Goal: Information Seeking & Learning: Find specific fact

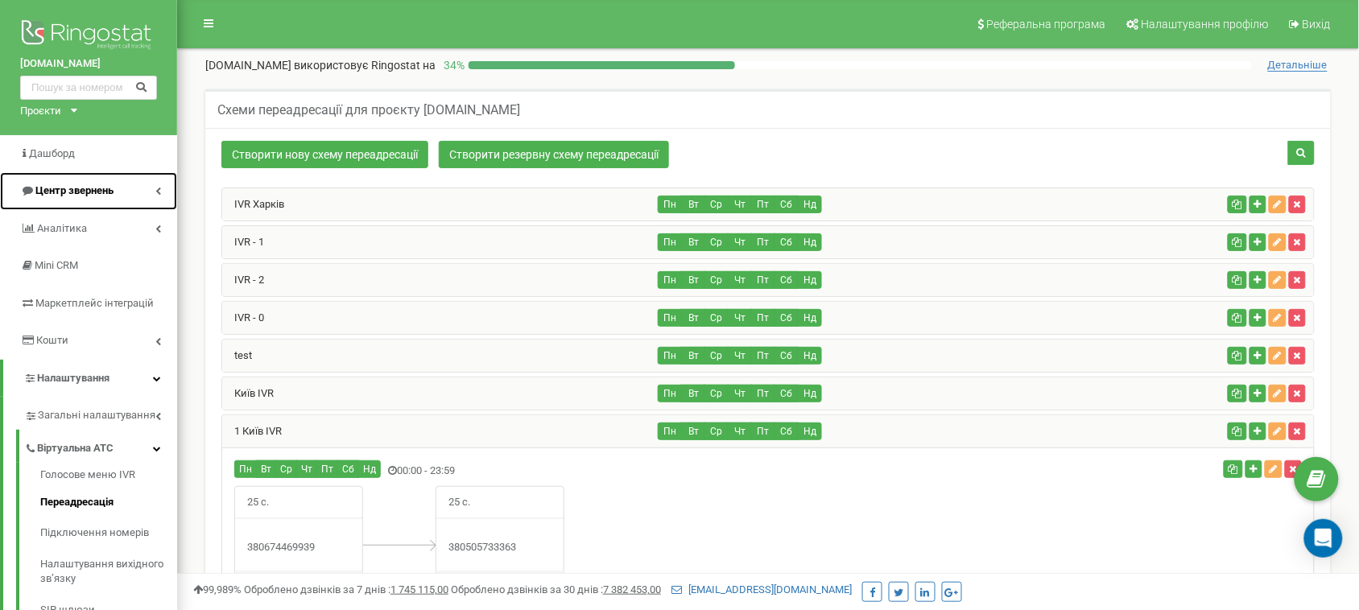
click at [109, 184] on span "Центр звернень" at bounding box center [74, 190] width 78 height 12
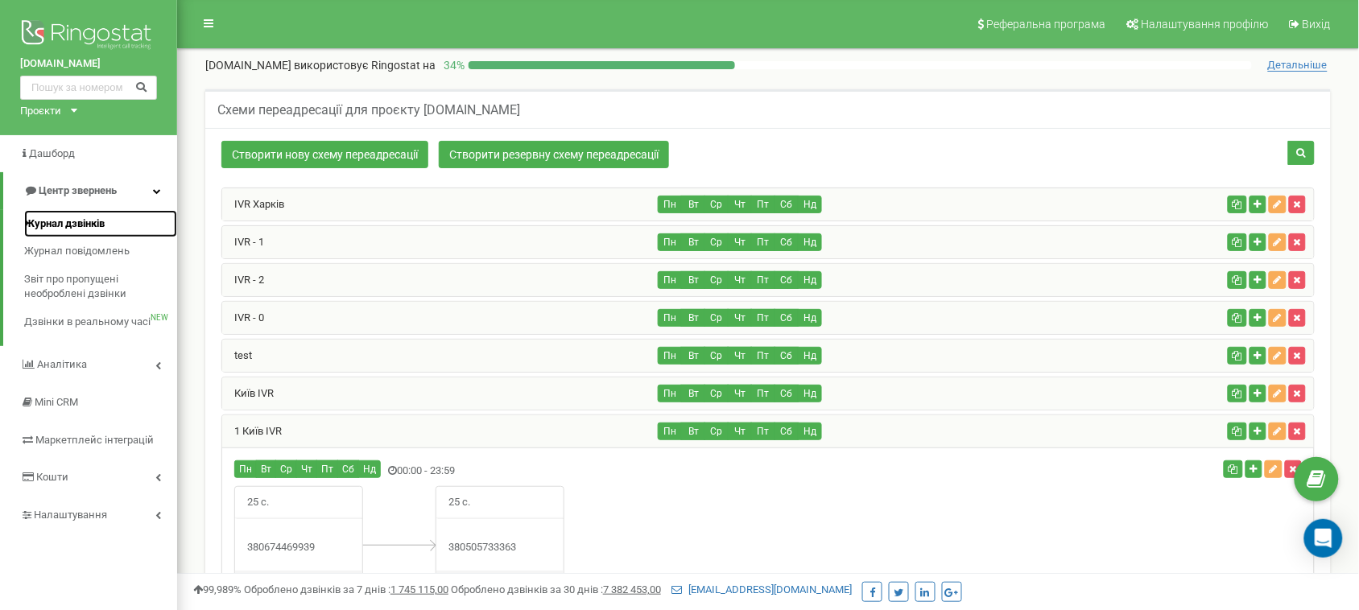
click at [91, 224] on span "Журнал дзвінків" at bounding box center [64, 224] width 81 height 15
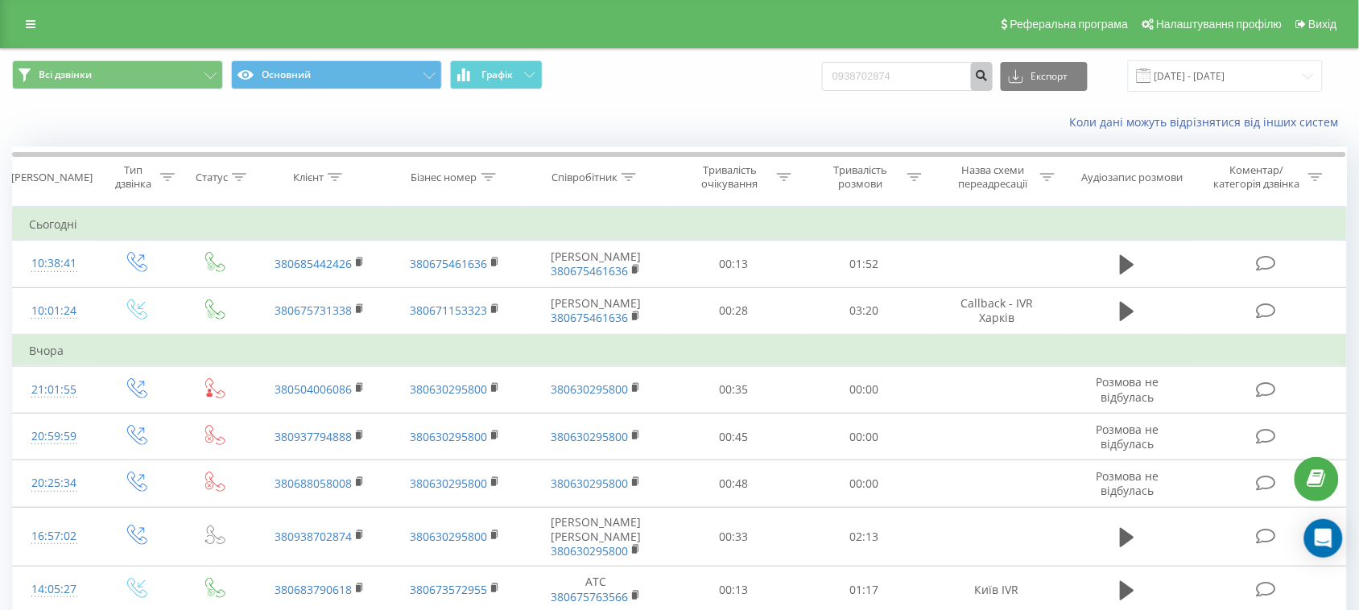
type input "0938702874"
click at [989, 75] on icon "submit" at bounding box center [982, 73] width 14 height 10
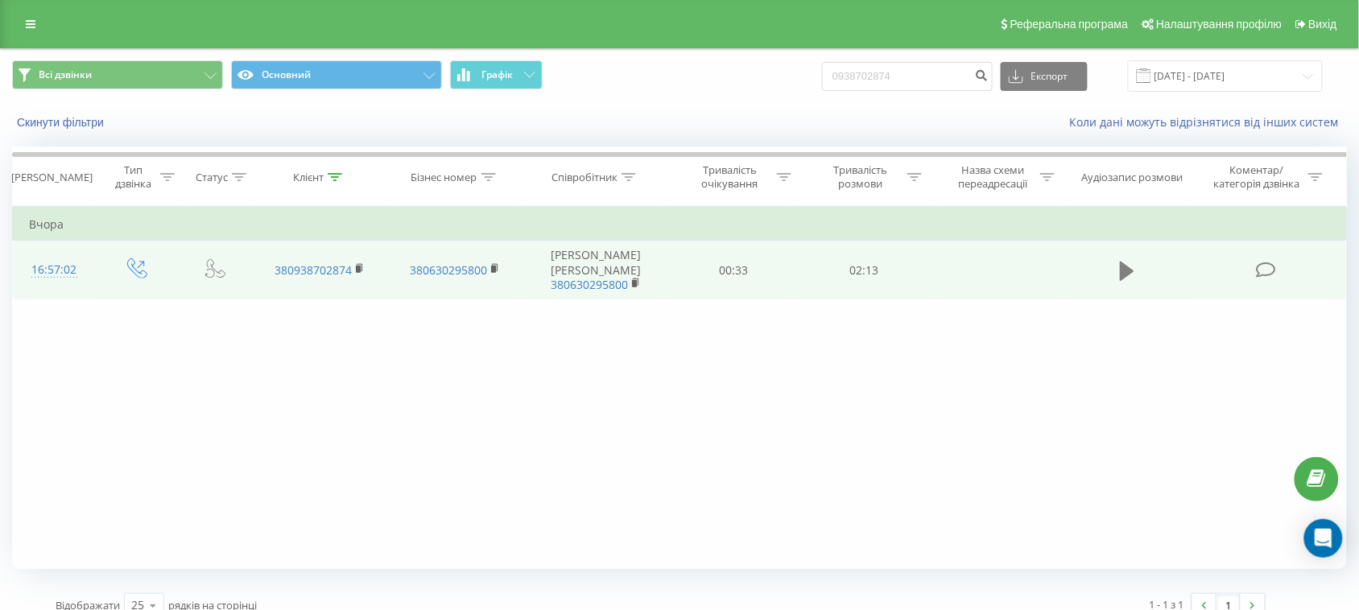
click at [1134, 268] on icon at bounding box center [1127, 271] width 14 height 23
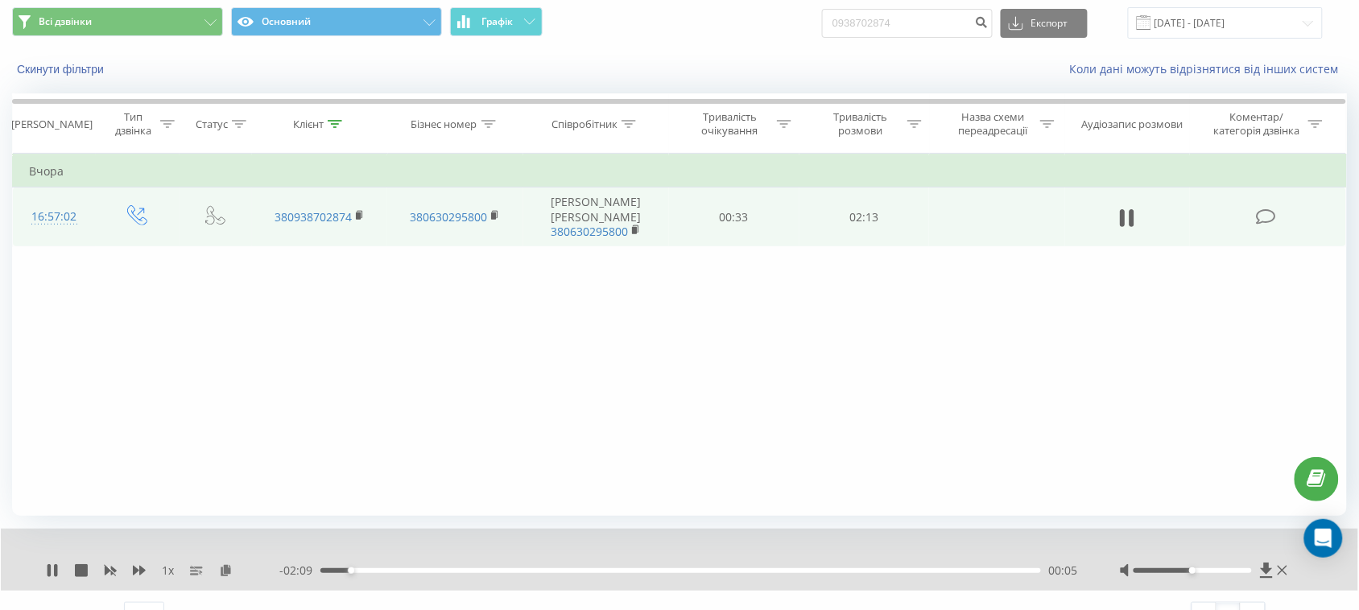
scroll to position [81, 0]
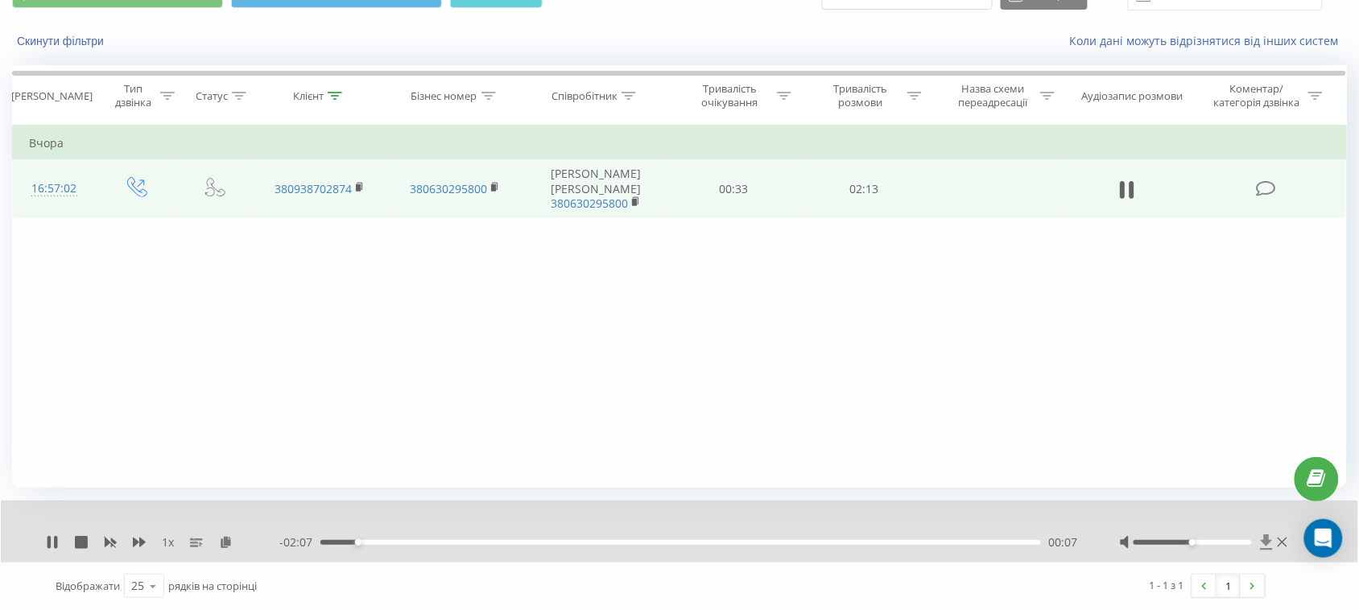
click at [1261, 541] on icon at bounding box center [1267, 543] width 14 height 16
drag, startPoint x: 24, startPoint y: 184, endPoint x: 354, endPoint y: 193, distance: 330.3
click at [354, 193] on tr "16:57:02 380938702874 380630295800 Марченко Д 380630295800 00:33 02:13" at bounding box center [680, 189] width 1334 height 60
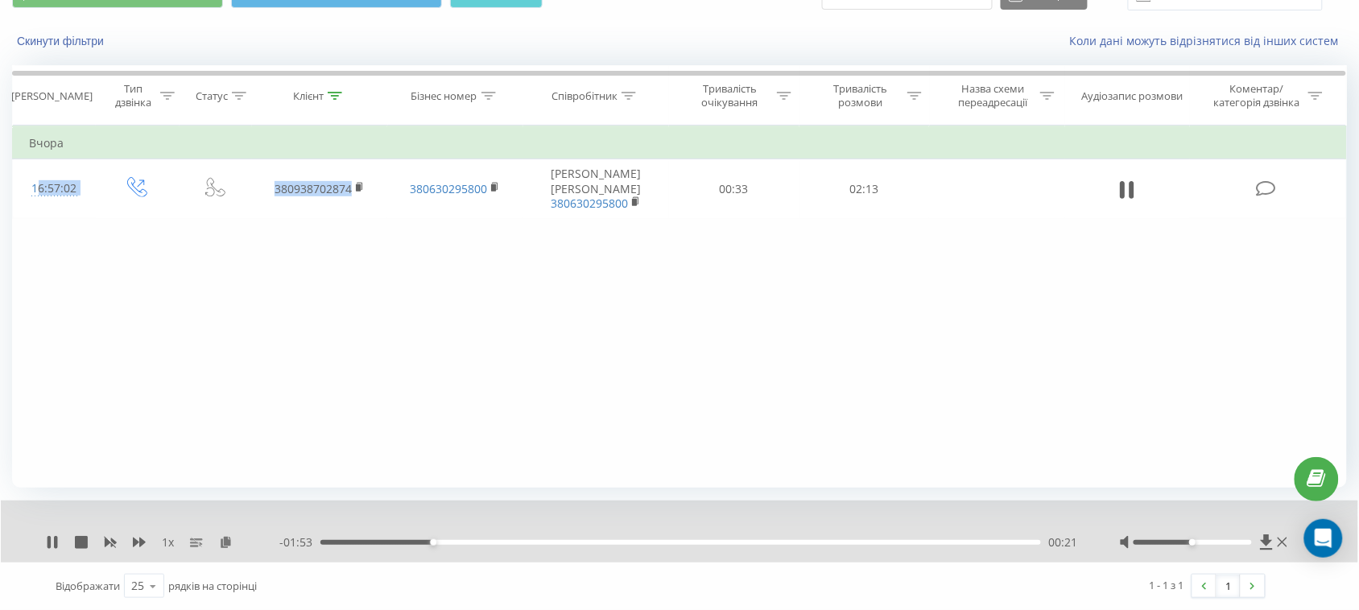
copy tr "16:57:02 380938702874"
click at [1283, 541] on icon at bounding box center [1283, 542] width 10 height 13
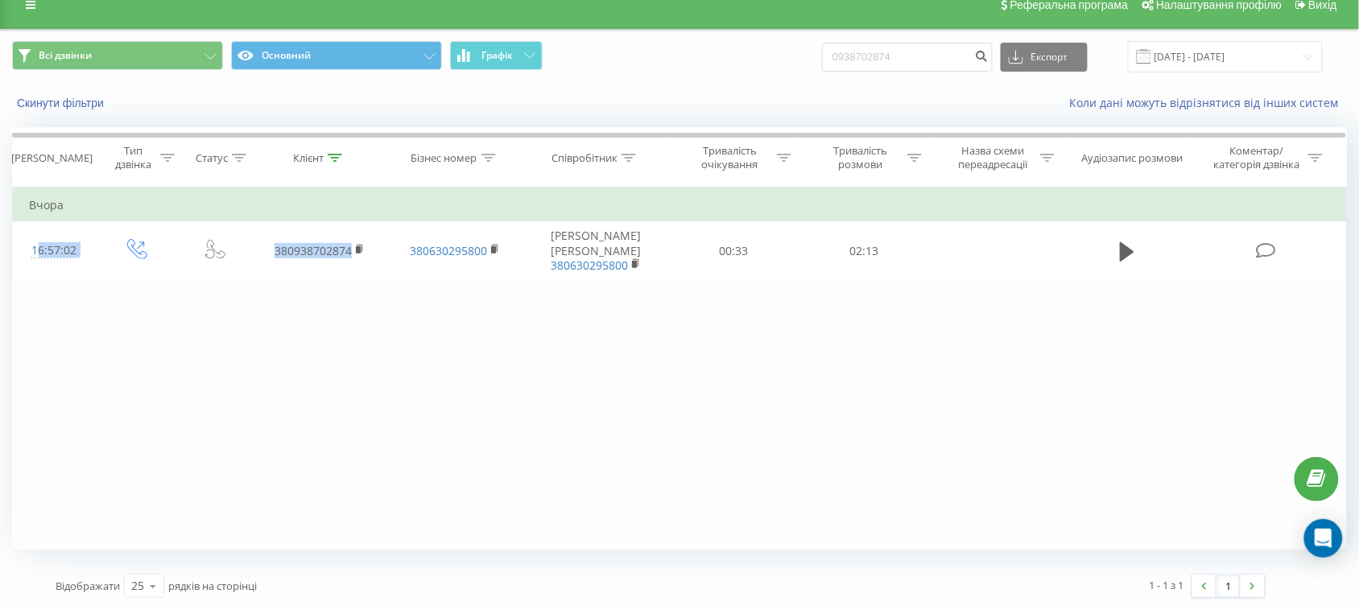
scroll to position [20, 0]
click at [536, 268] on div "Фільтрувати за умовою Дорівнює Введіть значення Скасувати OK Фільтрувати за умо…" at bounding box center [679, 369] width 1335 height 362
click at [531, 334] on div "Фільтрувати за умовою Дорівнює Введіть значення Скасувати OK Фільтрувати за умо…" at bounding box center [679, 369] width 1335 height 362
click at [256, 192] on td "Вчора" at bounding box center [680, 205] width 1334 height 32
click at [1230, 55] on input "22.06.2025 - 22.09.2025" at bounding box center [1225, 56] width 195 height 31
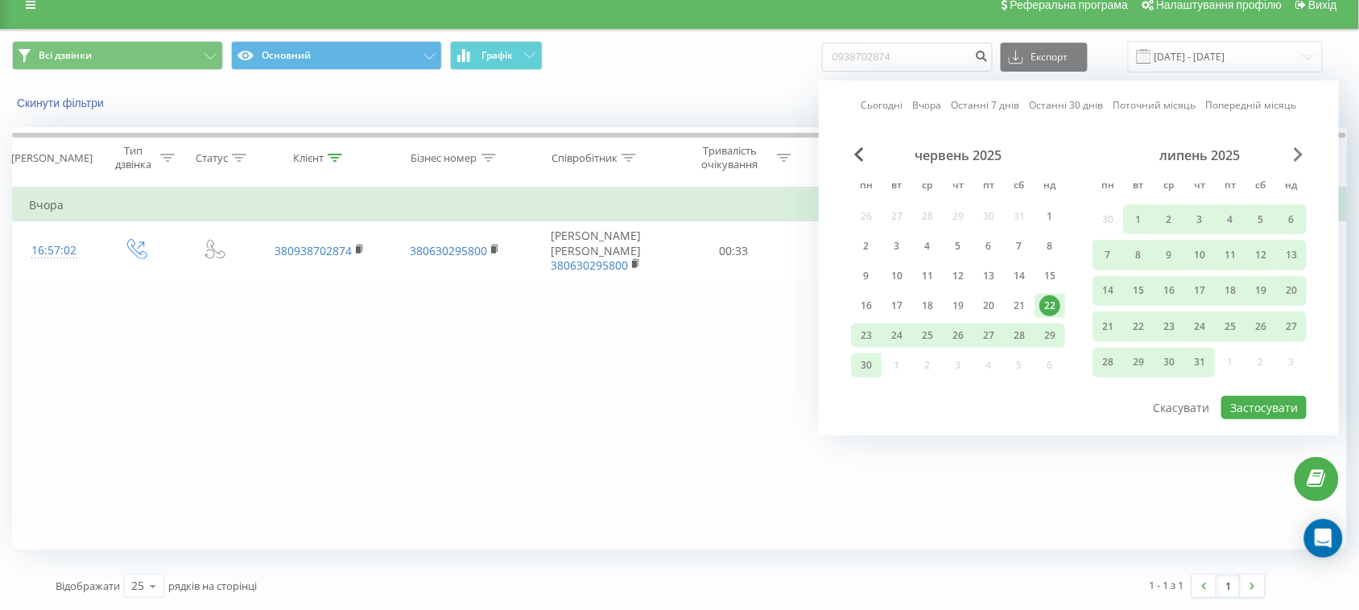
click at [1305, 151] on div "липень 2025" at bounding box center [1200, 155] width 214 height 16
click at [1297, 151] on span "Next Month" at bounding box center [1299, 154] width 10 height 14
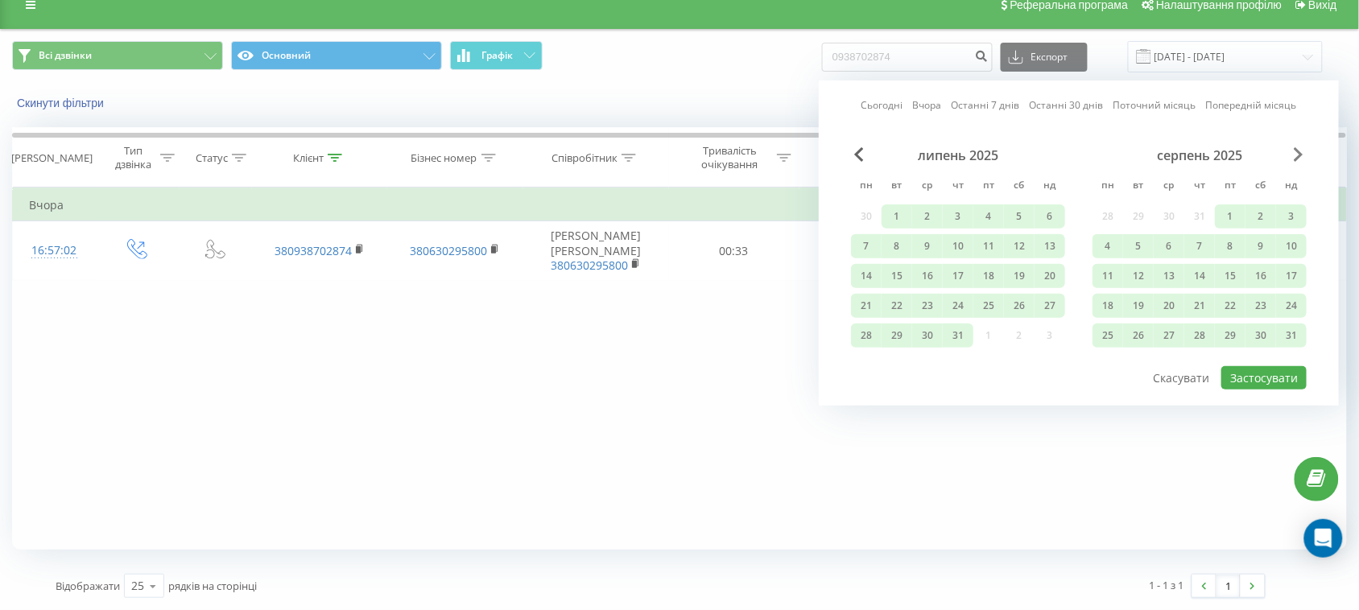
click at [1297, 151] on span "Next Month" at bounding box center [1299, 154] width 10 height 14
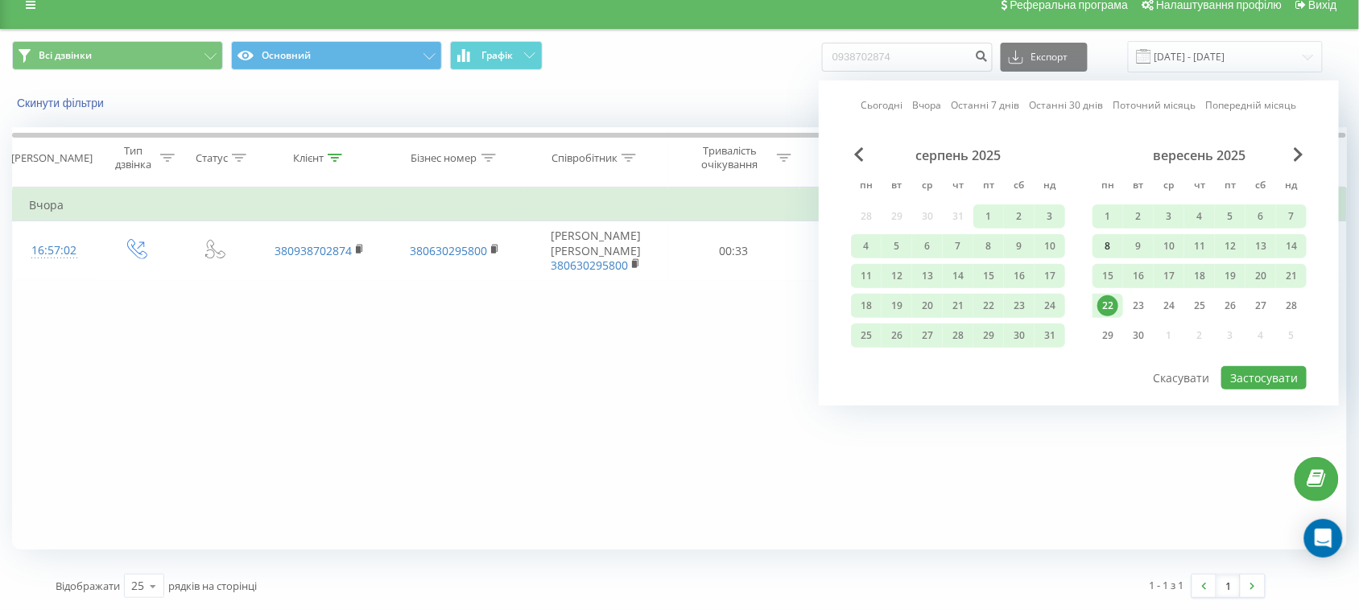
click at [1107, 250] on div "8" at bounding box center [1107, 246] width 21 height 21
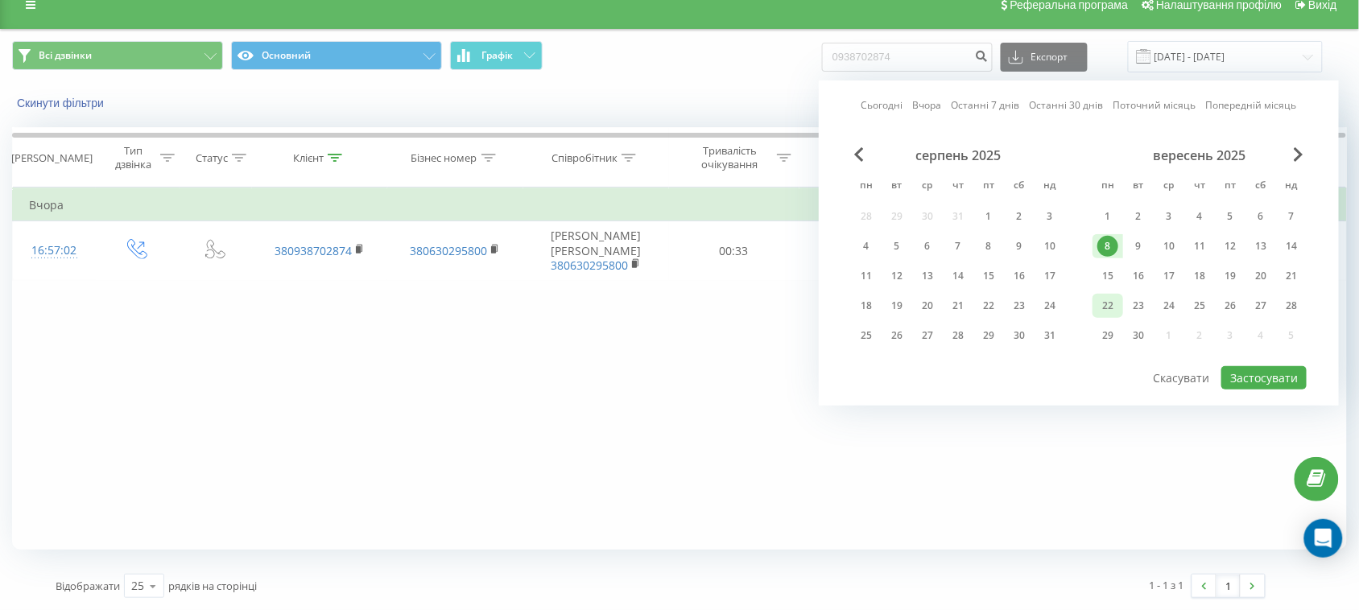
click at [1107, 300] on div "22" at bounding box center [1107, 306] width 21 height 21
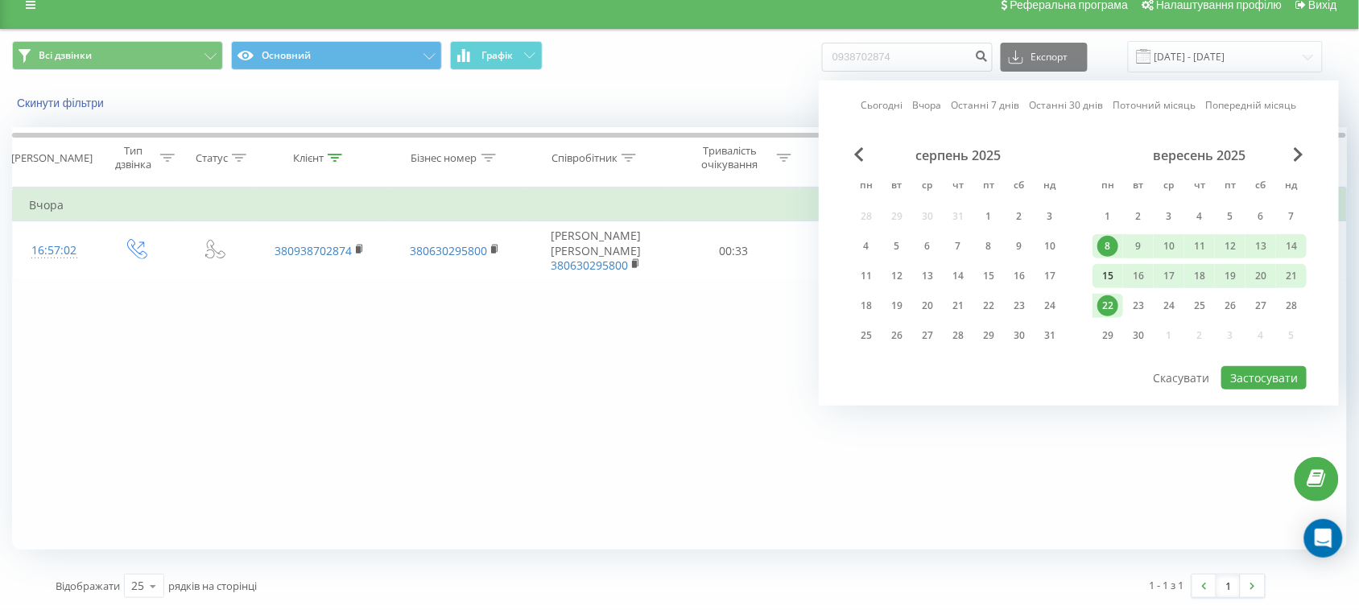
click at [1107, 270] on div "15" at bounding box center [1107, 276] width 21 height 21
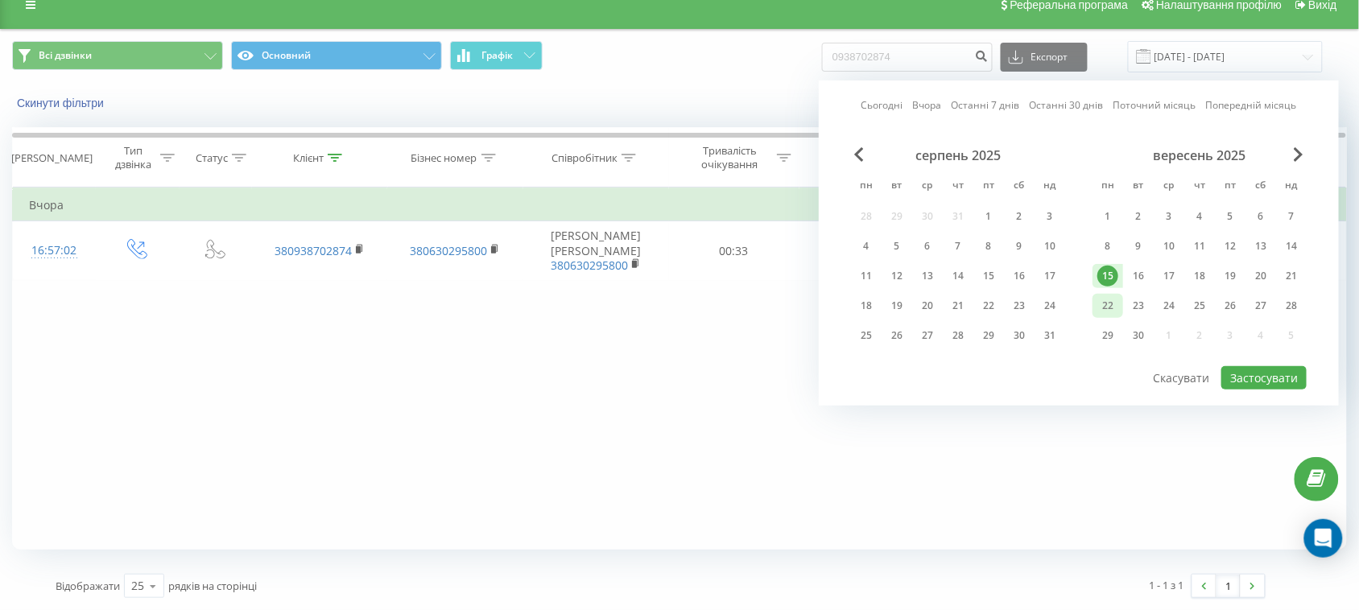
click at [1108, 296] on div "22" at bounding box center [1107, 306] width 21 height 21
click at [1275, 373] on button "Застосувати" at bounding box center [1263, 377] width 85 height 23
type input "[DATE] - [DATE]"
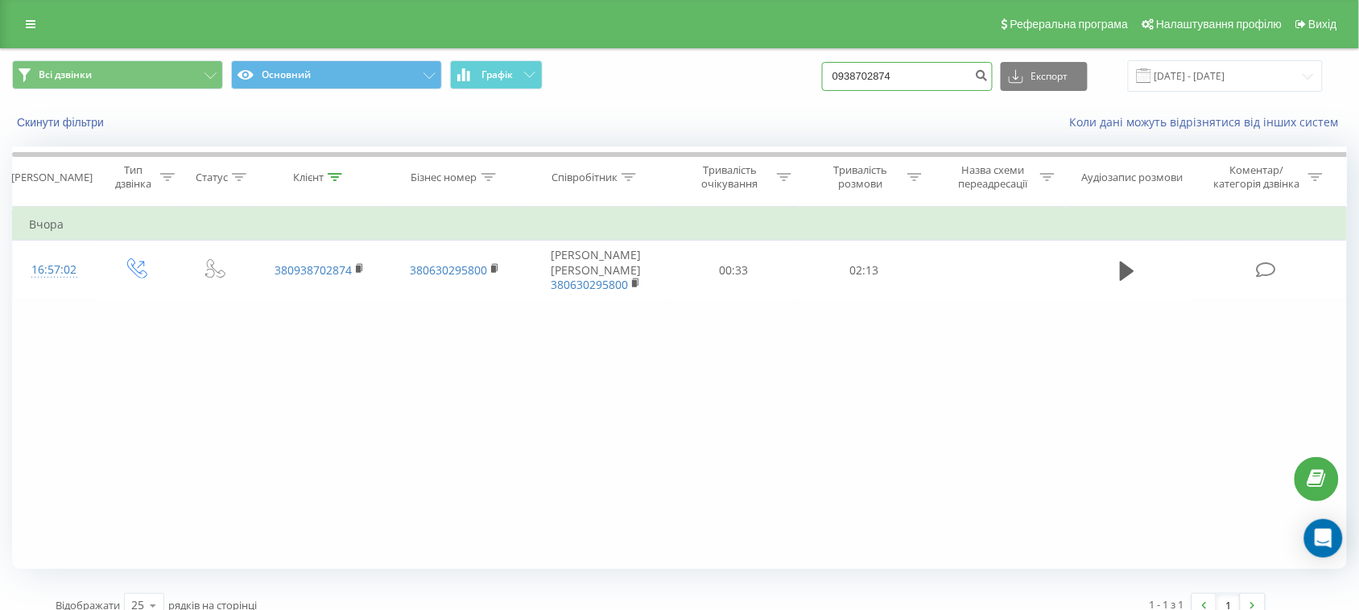
click at [962, 66] on input "0938702874" at bounding box center [907, 76] width 171 height 29
click at [1031, 376] on div "Фільтрувати за умовою Дорівнює Введіть значення Скасувати OK Фільтрувати за умо…" at bounding box center [679, 388] width 1335 height 362
click at [993, 66] on button "submit" at bounding box center [982, 76] width 22 height 29
click at [1238, 76] on input "[DATE] - [DATE]" at bounding box center [1225, 75] width 195 height 31
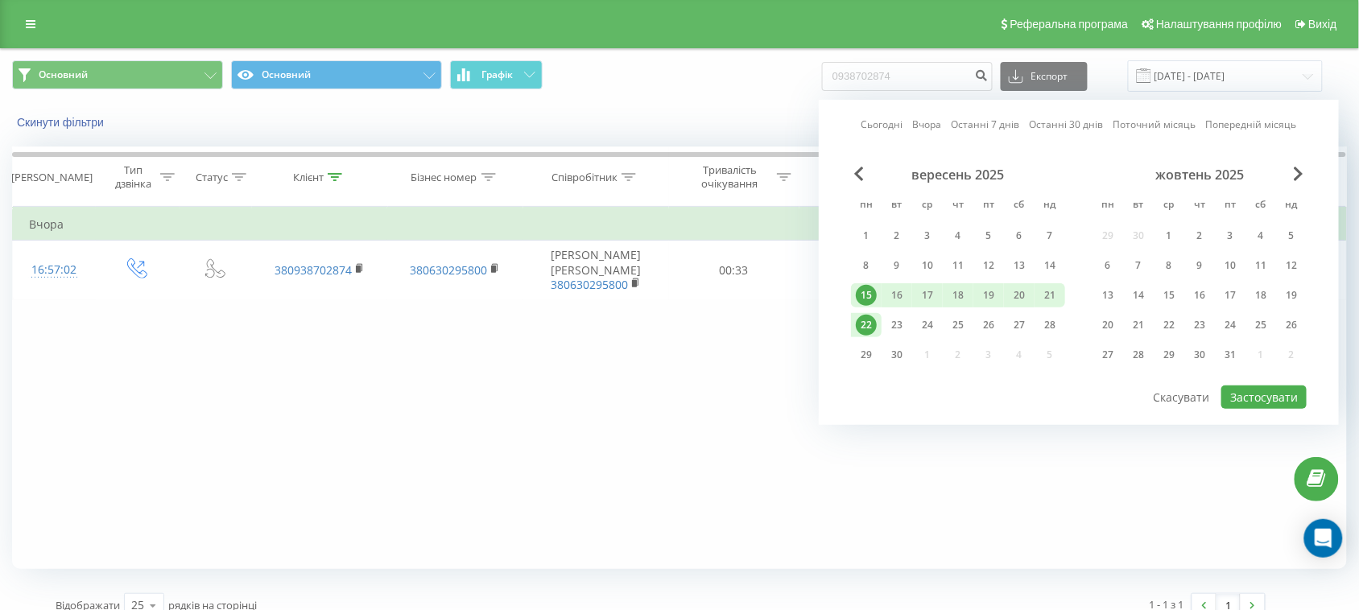
click at [938, 449] on div "Фільтрувати за умовою Дорівнює Введіть значення Скасувати OK Фільтрувати за умо…" at bounding box center [679, 388] width 1335 height 362
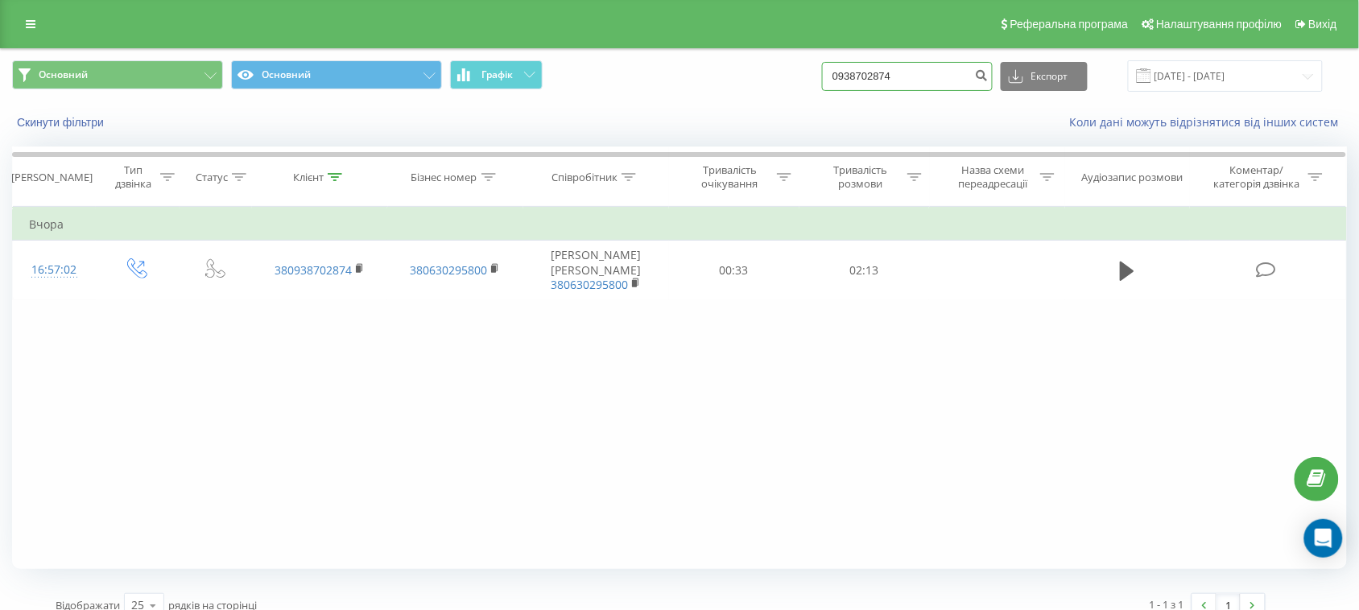
drag, startPoint x: 930, startPoint y: 70, endPoint x: 832, endPoint y: 77, distance: 98.5
click at [832, 77] on div "Основний Основний Графік 0938702874 Експорт .csv .xls .xlsx 15.09.2025 - 22.09.…" at bounding box center [679, 75] width 1335 height 31
click at [912, 78] on input "0938702874" at bounding box center [907, 76] width 171 height 29
click at [818, 423] on div "Фільтрувати за умовою Дорівнює Введіть значення Скасувати OK Фільтрувати за умо…" at bounding box center [679, 388] width 1335 height 362
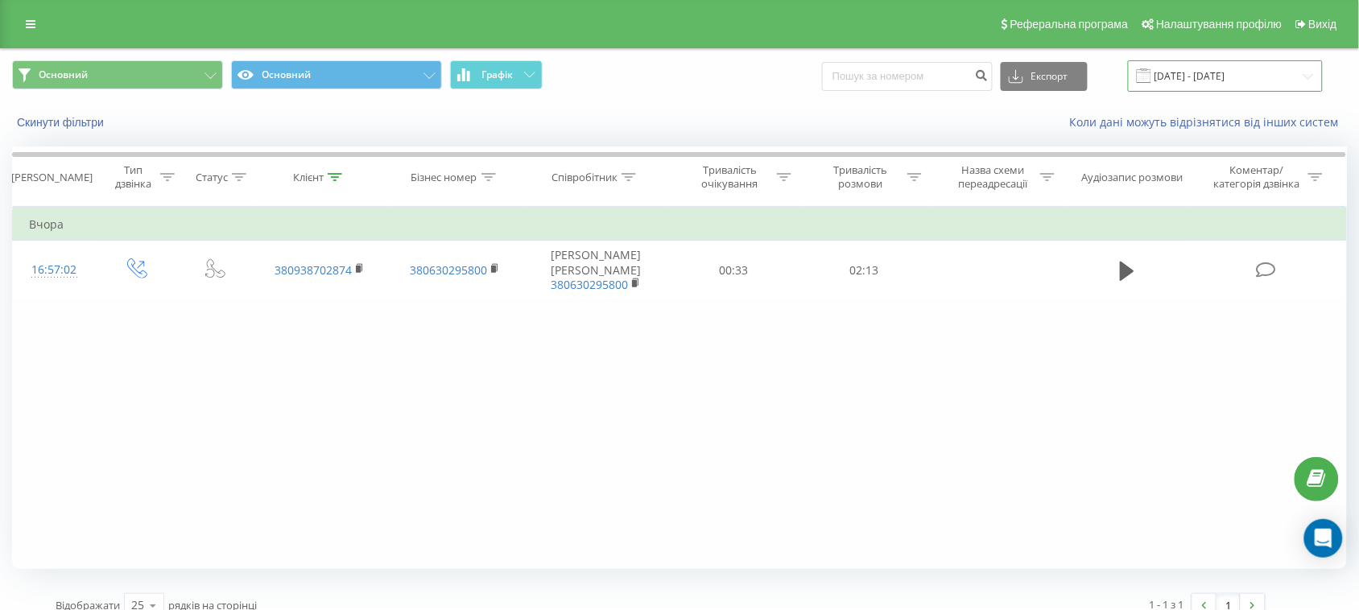
click at [1212, 77] on input "15.09.2025 - 22.09.2025" at bounding box center [1225, 75] width 195 height 31
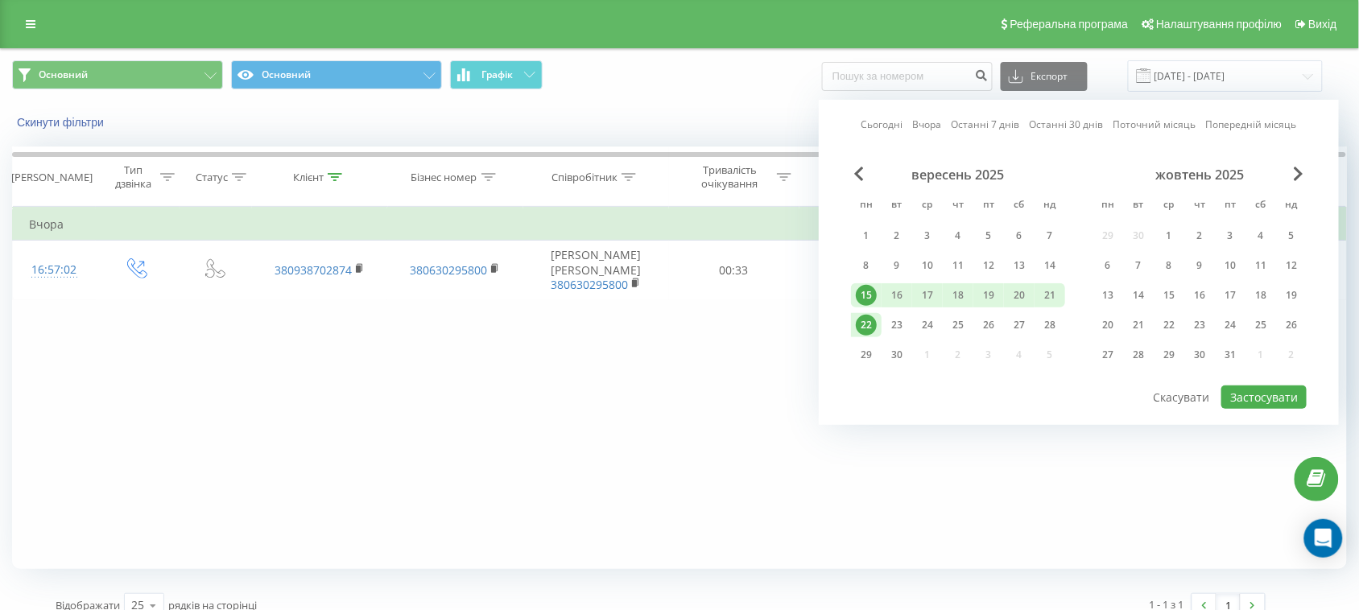
click at [866, 323] on div "22" at bounding box center [866, 325] width 21 height 21
click at [859, 298] on div "15" at bounding box center [866, 295] width 21 height 21
click at [1272, 397] on button "Застосувати" at bounding box center [1263, 397] width 85 height 23
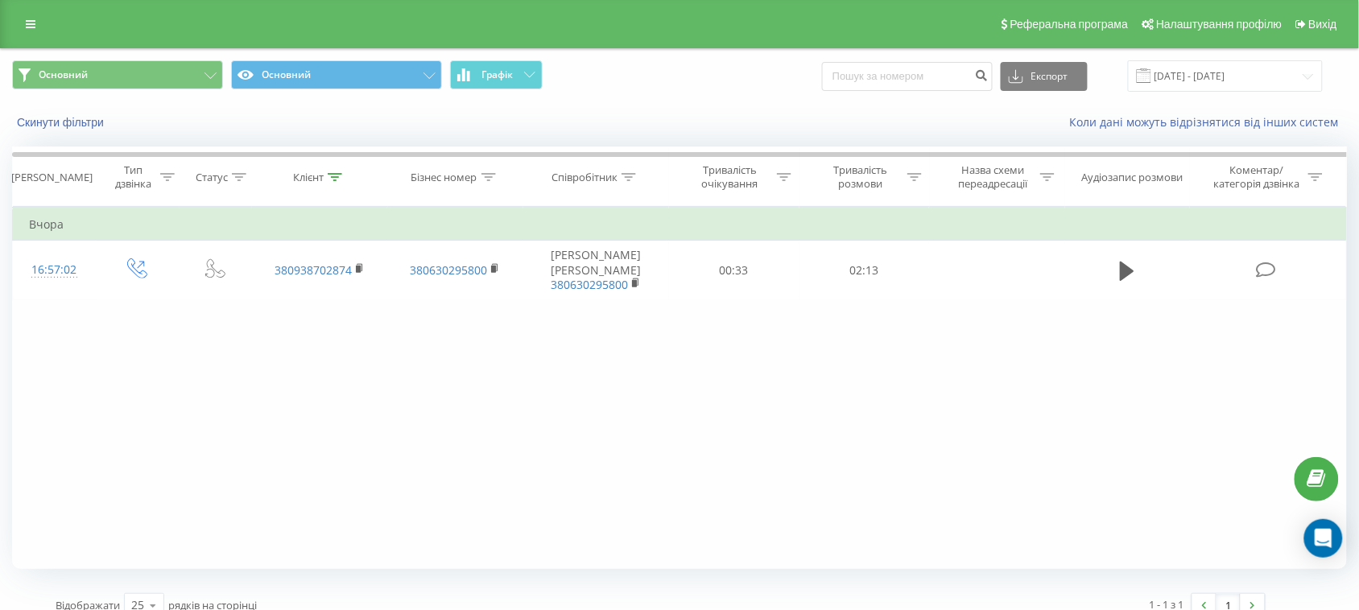
drag, startPoint x: 572, startPoint y: 346, endPoint x: 568, endPoint y: 320, distance: 26.9
click at [572, 346] on div "Фільтрувати за умовою Дорівнює Введіть значення Скасувати OK Фільтрувати за умо…" at bounding box center [679, 388] width 1335 height 362
click at [38, 121] on button "Скинути фільтри" at bounding box center [62, 122] width 100 height 14
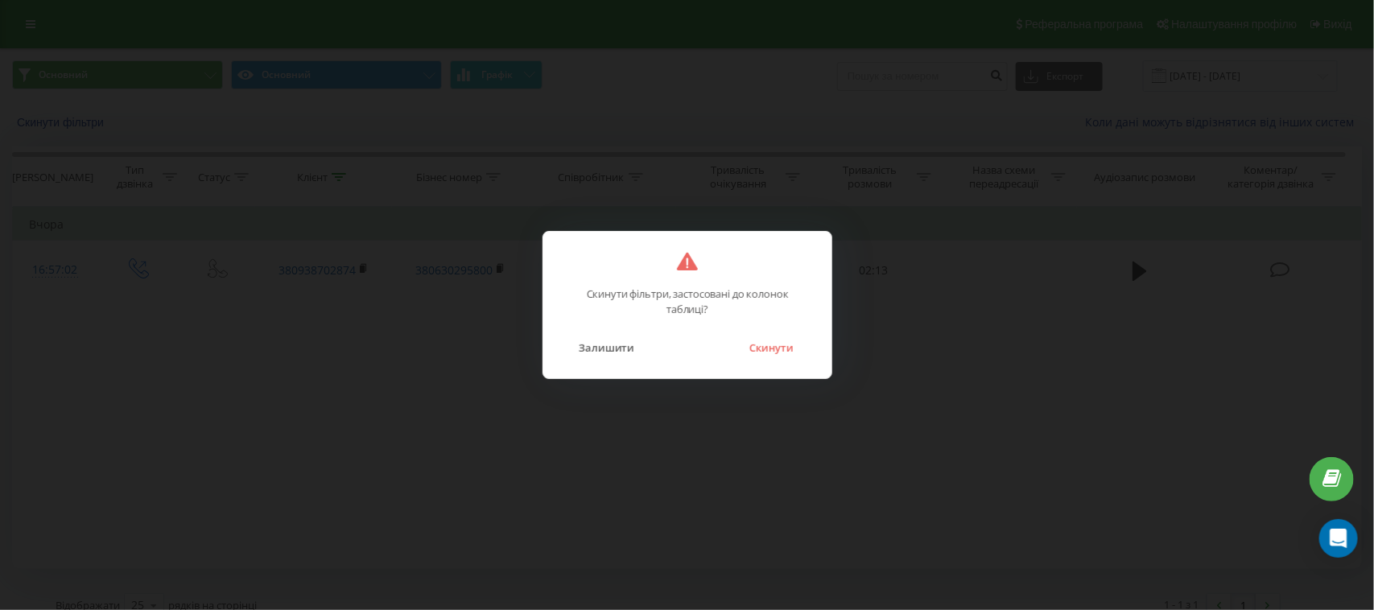
click at [573, 441] on div "Скинути фільтри, застосовані до колонок таблиці? Залишити Скинути" at bounding box center [687, 305] width 1374 height 610
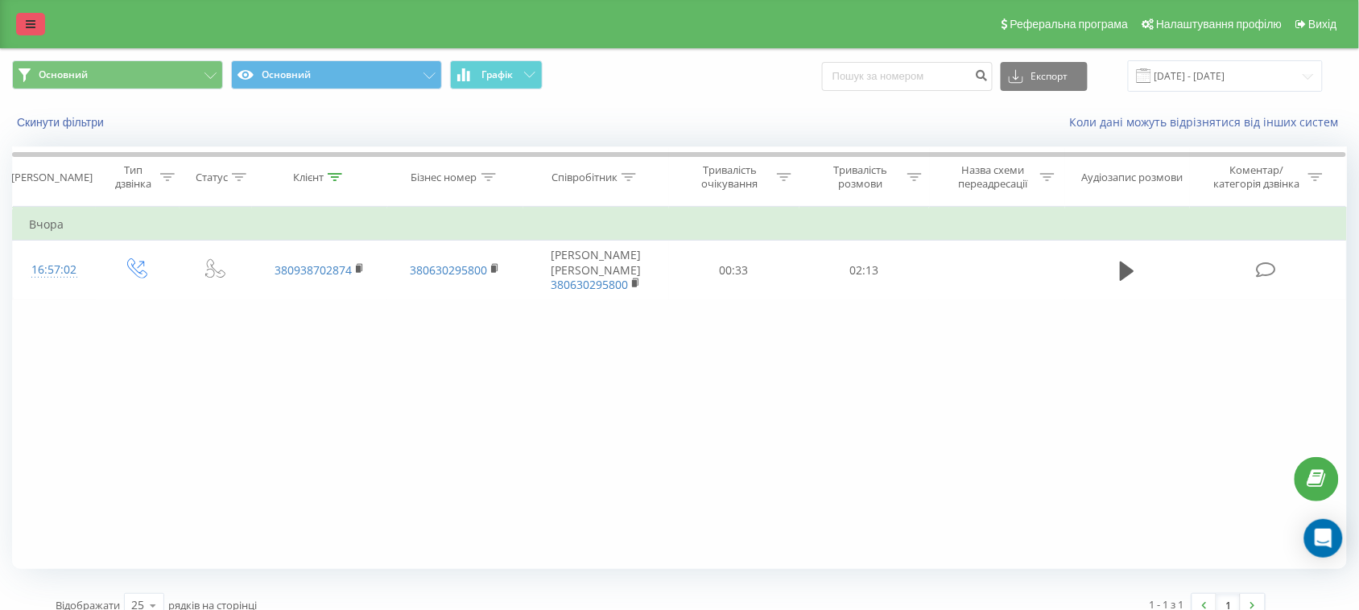
click at [32, 27] on icon at bounding box center [31, 24] width 10 height 11
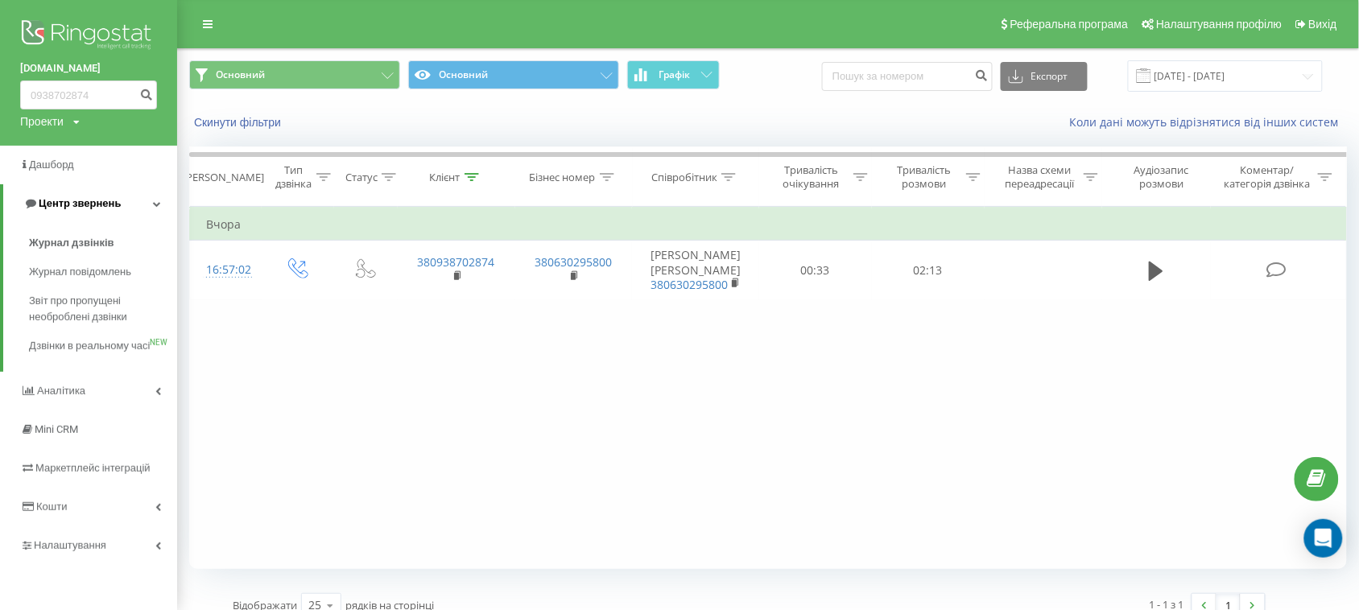
click at [62, 205] on span "Центр звернень" at bounding box center [80, 203] width 82 height 12
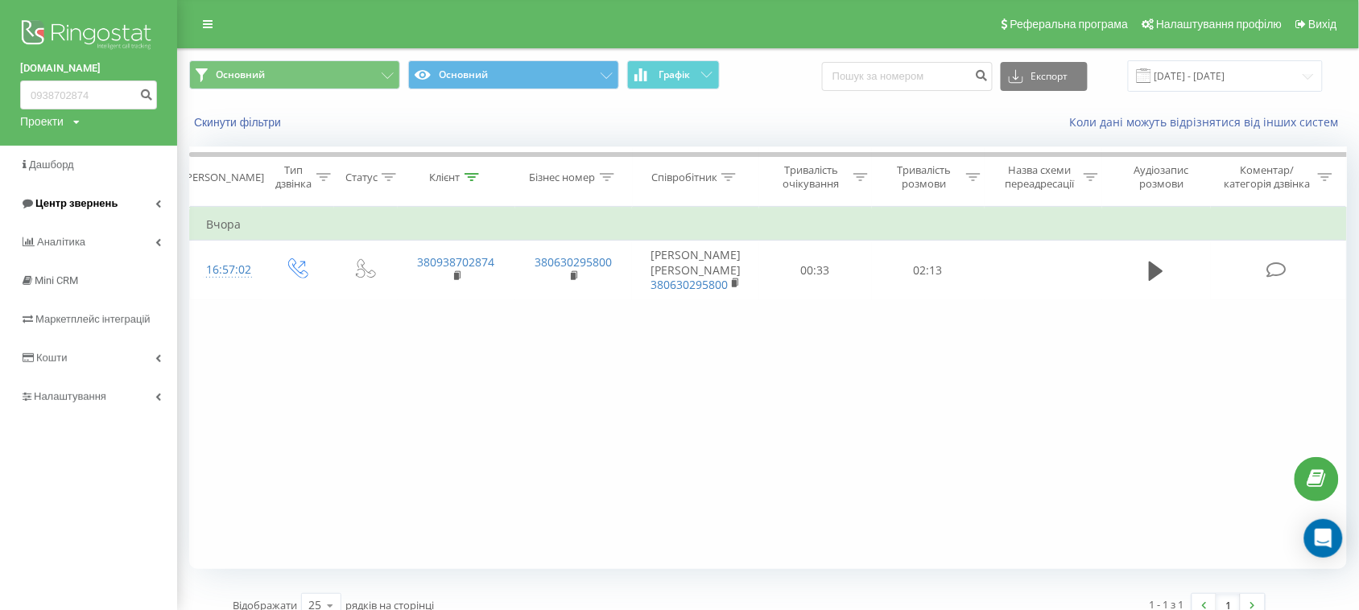
click at [66, 205] on span "Центр звернень" at bounding box center [76, 203] width 82 height 12
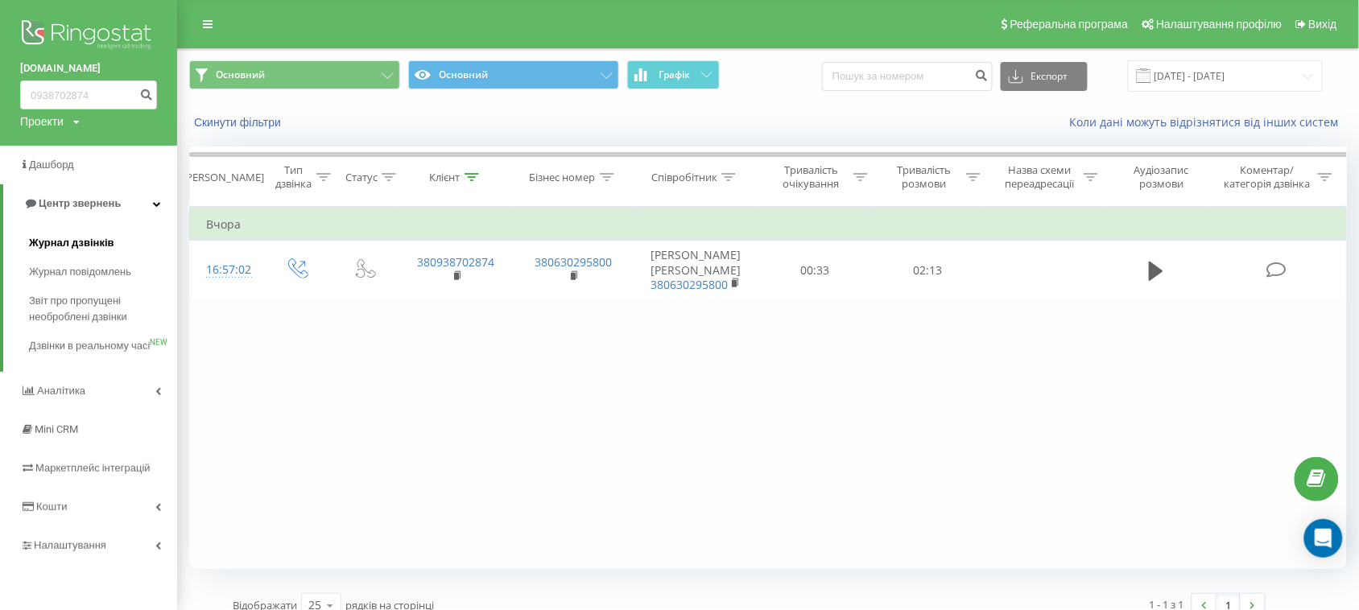
click at [77, 246] on span "Журнал дзвінків" at bounding box center [71, 243] width 85 height 16
click at [90, 270] on span "Журнал повідомлень" at bounding box center [84, 272] width 110 height 16
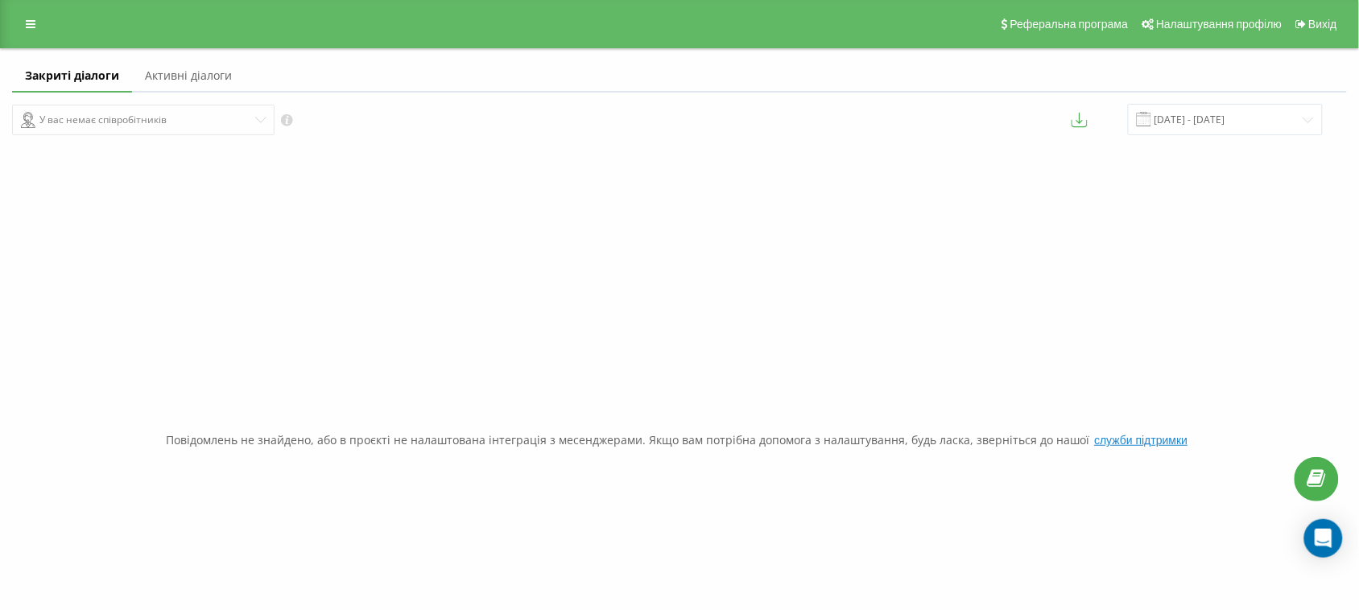
click at [22, 24] on link at bounding box center [30, 24] width 29 height 23
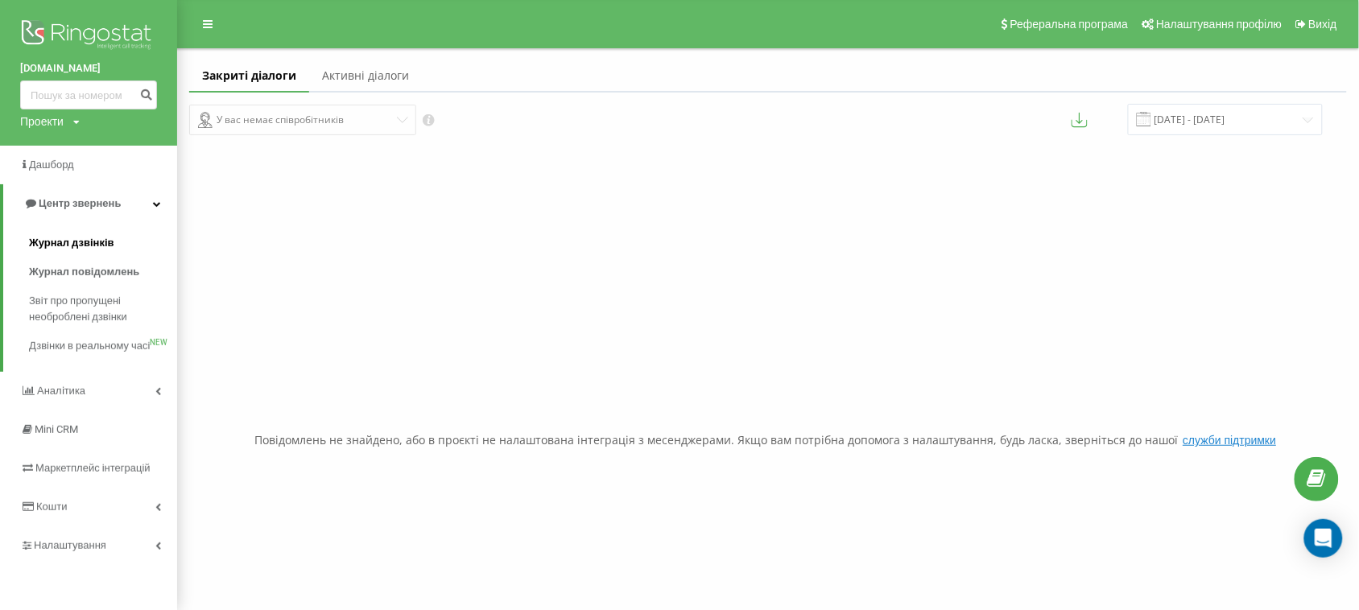
click at [86, 236] on span "Журнал дзвінків" at bounding box center [71, 243] width 85 height 16
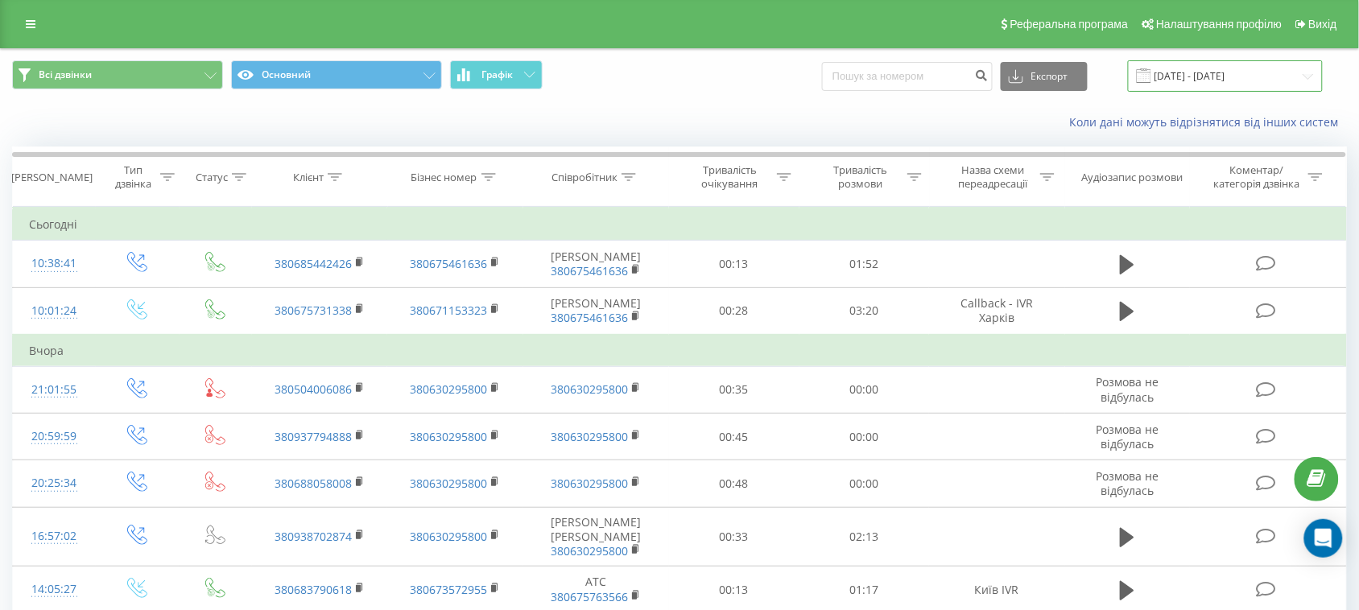
click at [1212, 67] on input "[DATE] - [DATE]" at bounding box center [1225, 75] width 195 height 31
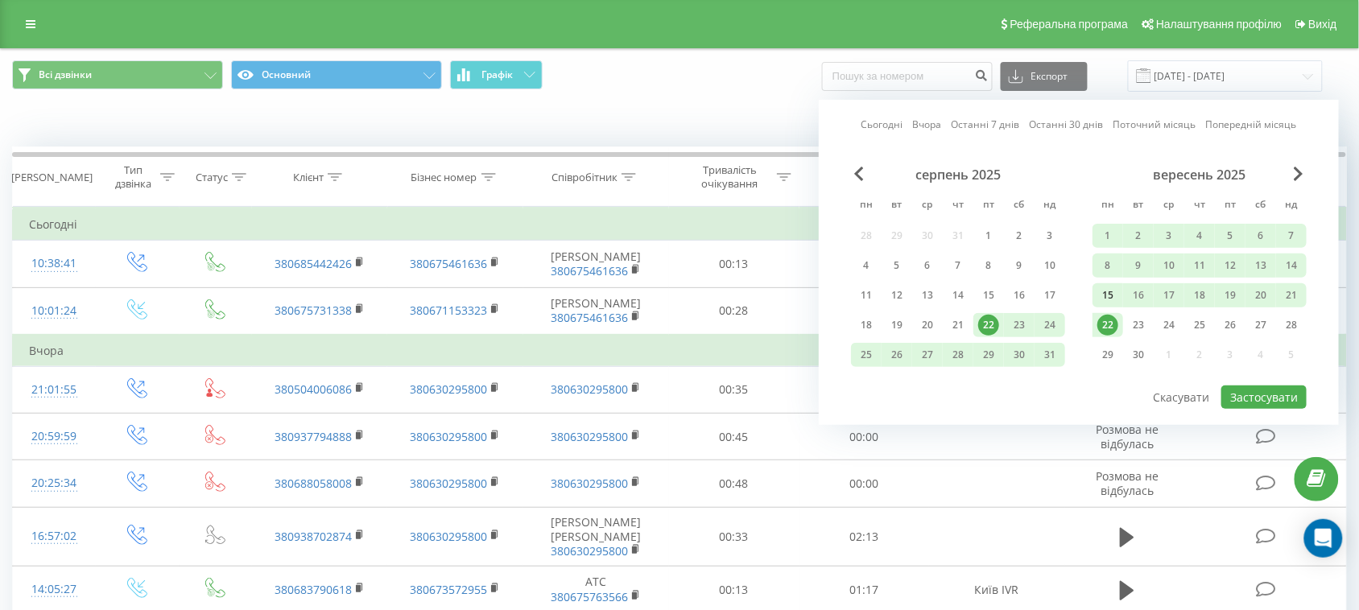
click at [1111, 291] on div "15" at bounding box center [1107, 295] width 21 height 21
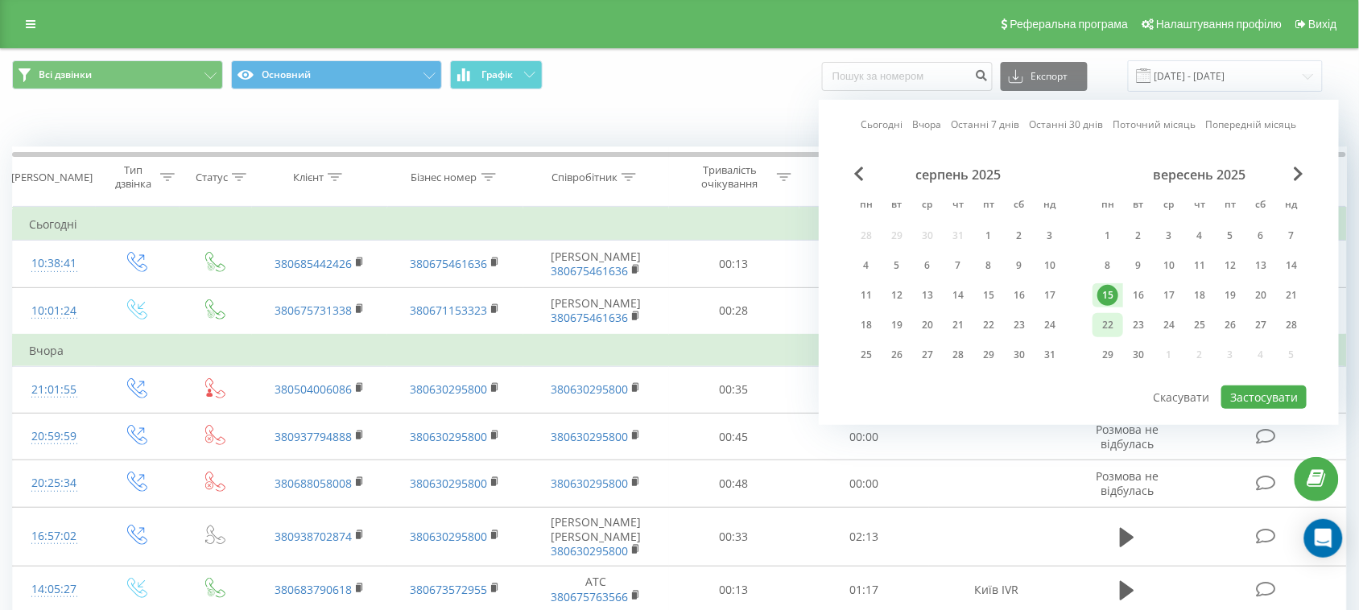
click at [1112, 323] on div "22" at bounding box center [1107, 325] width 21 height 21
click at [1248, 392] on button "Застосувати" at bounding box center [1263, 397] width 85 height 23
type input "[DATE] - [DATE]"
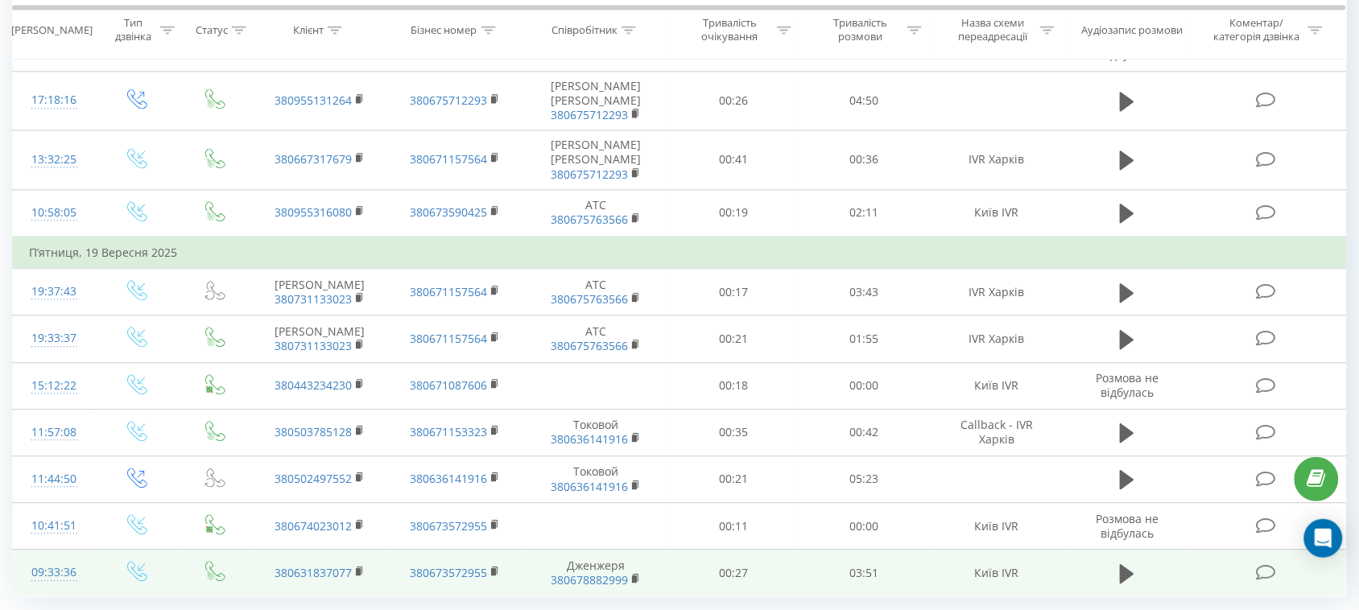
scroll to position [975, 0]
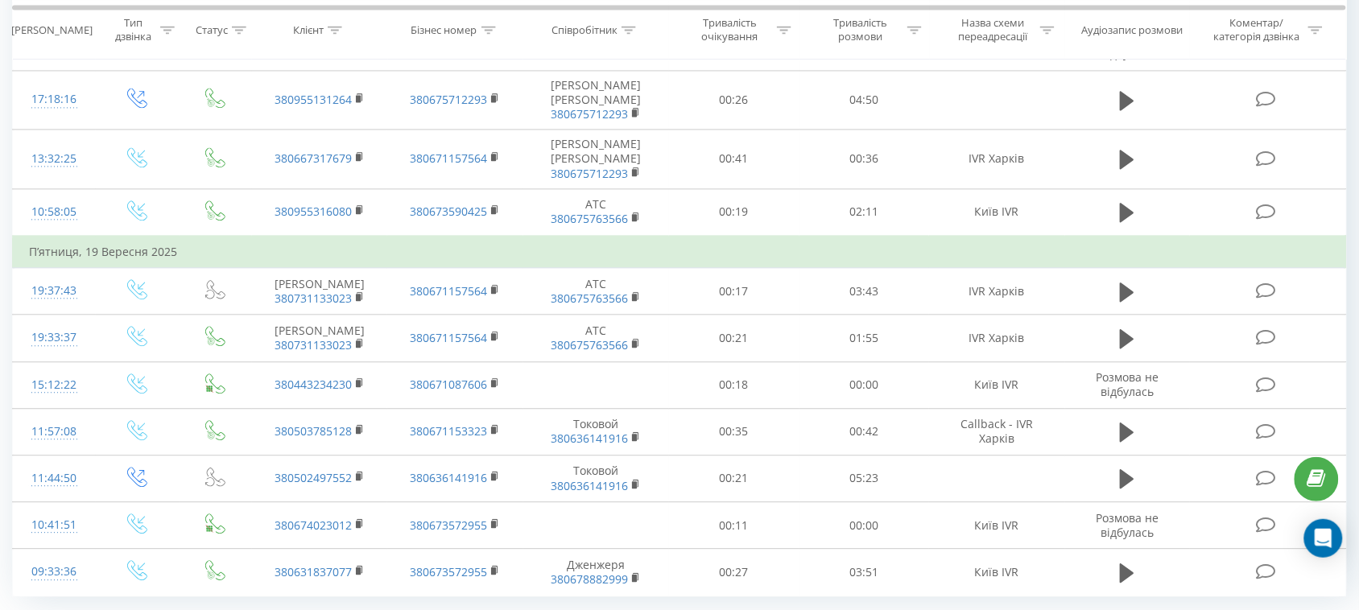
click at [157, 598] on div "100" at bounding box center [144, 609] width 39 height 23
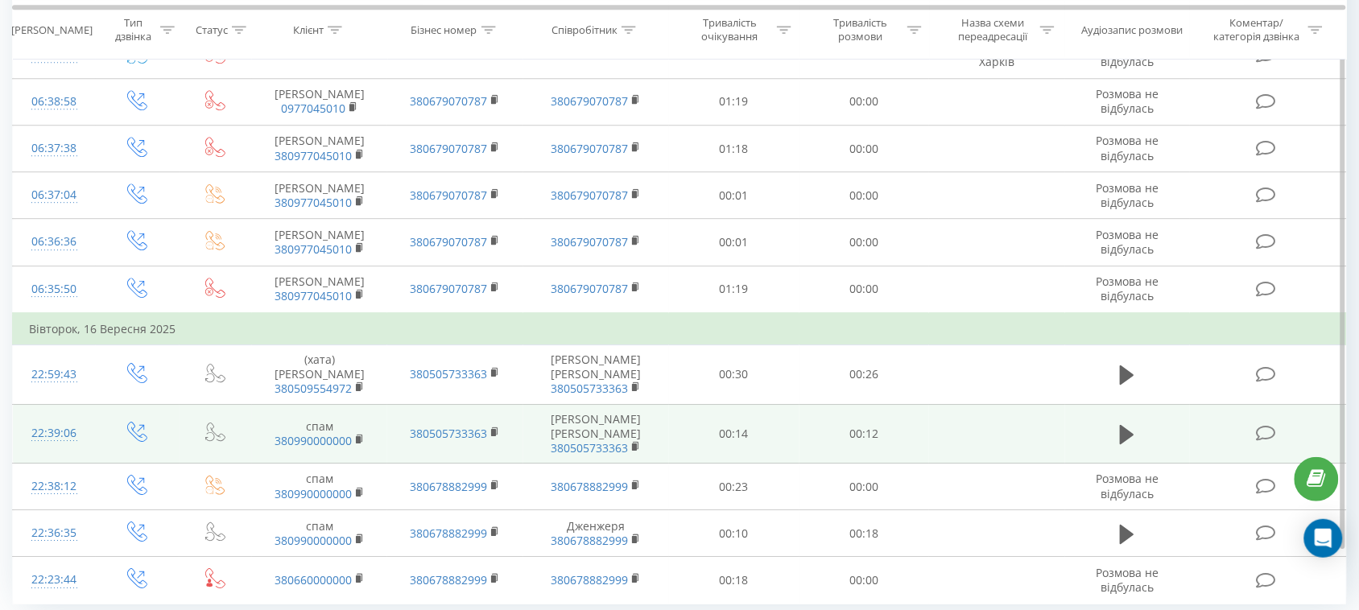
scroll to position [4925, 0]
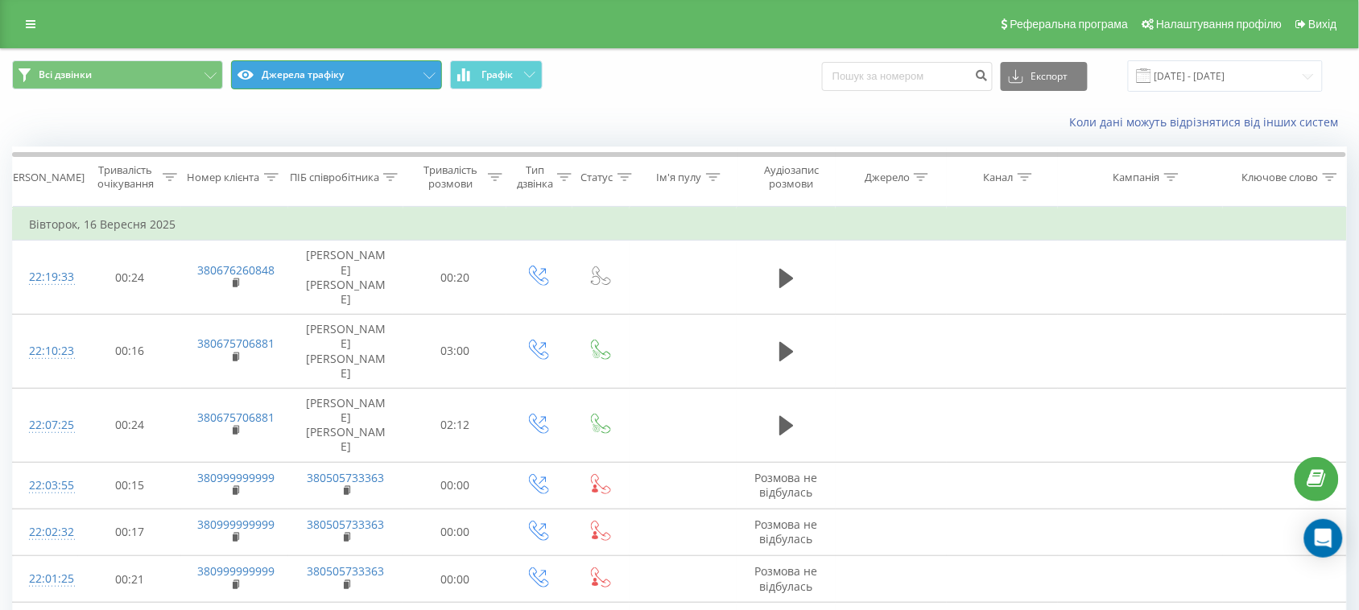
click at [342, 86] on button "Джерела трафіку" at bounding box center [336, 74] width 211 height 29
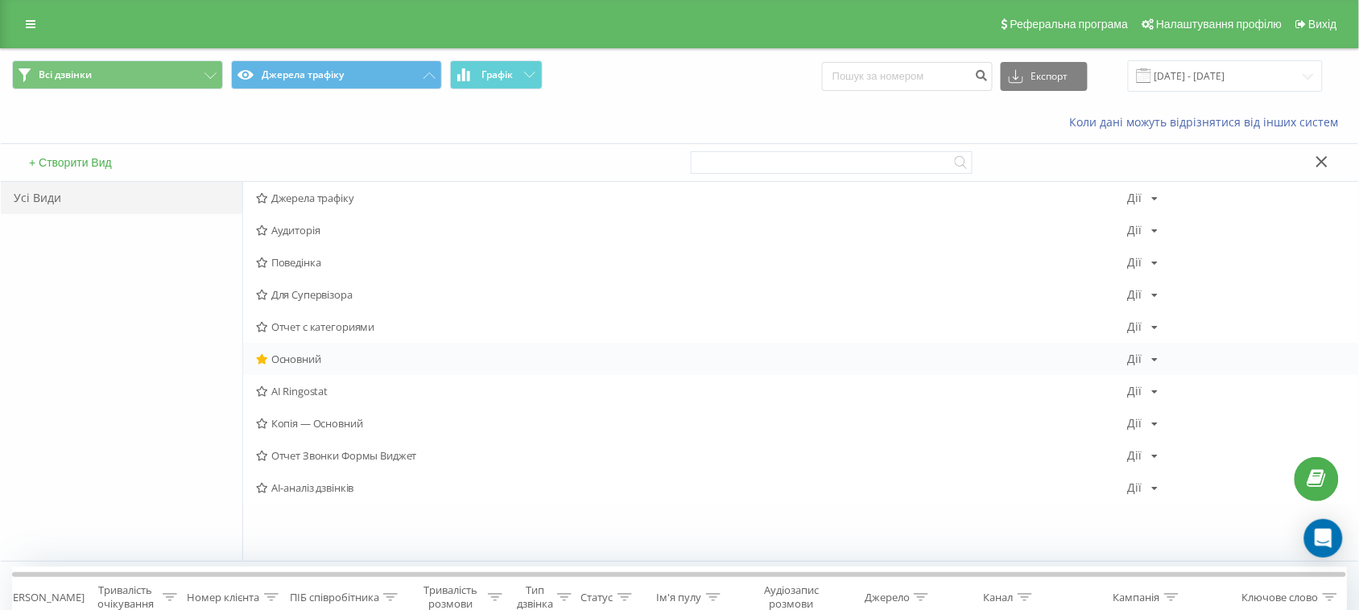
click at [291, 353] on span "Основний" at bounding box center [691, 358] width 871 height 11
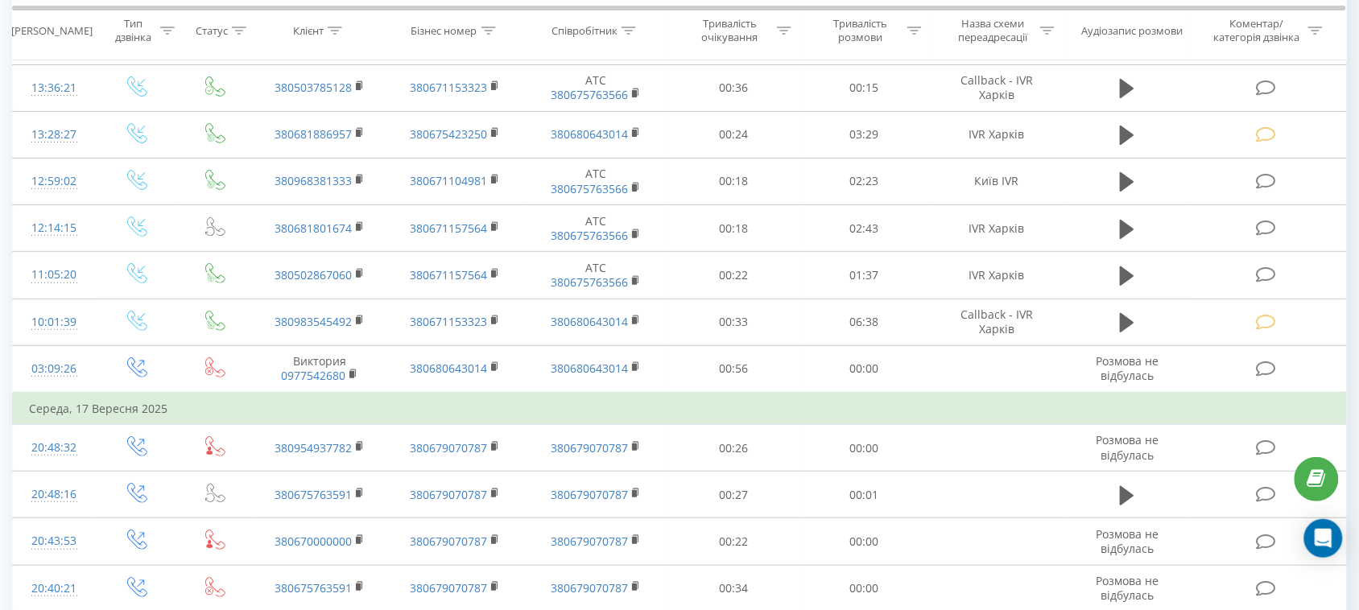
scroll to position [4925, 0]
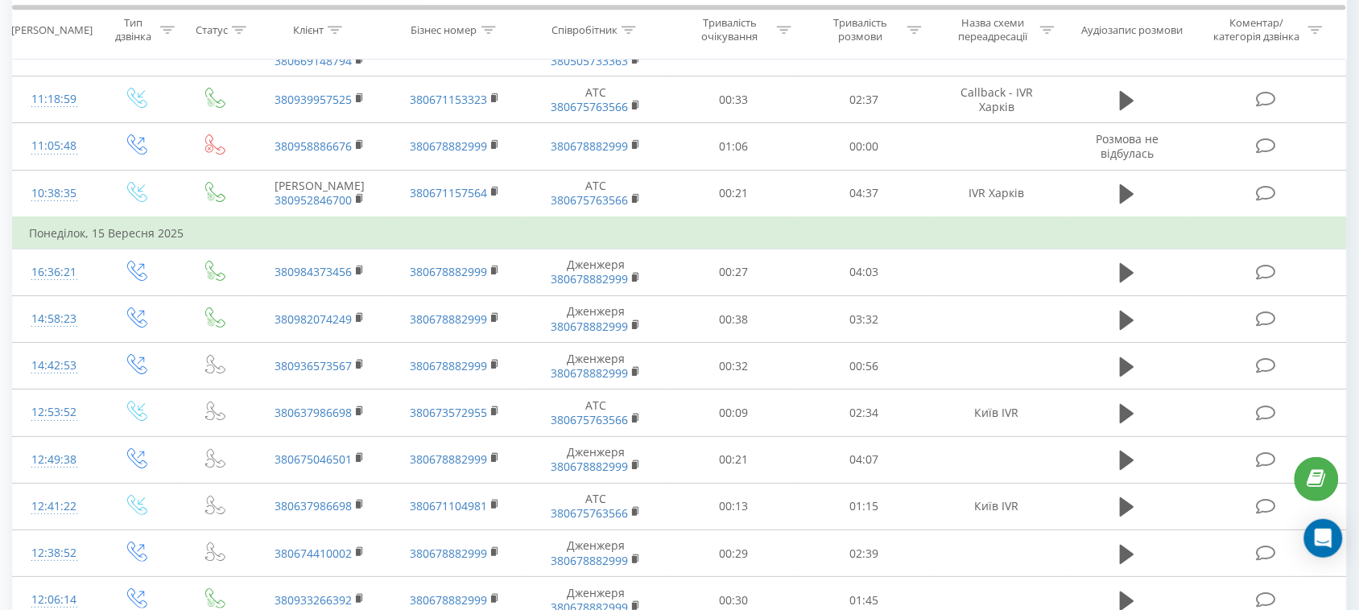
scroll to position [1761, 0]
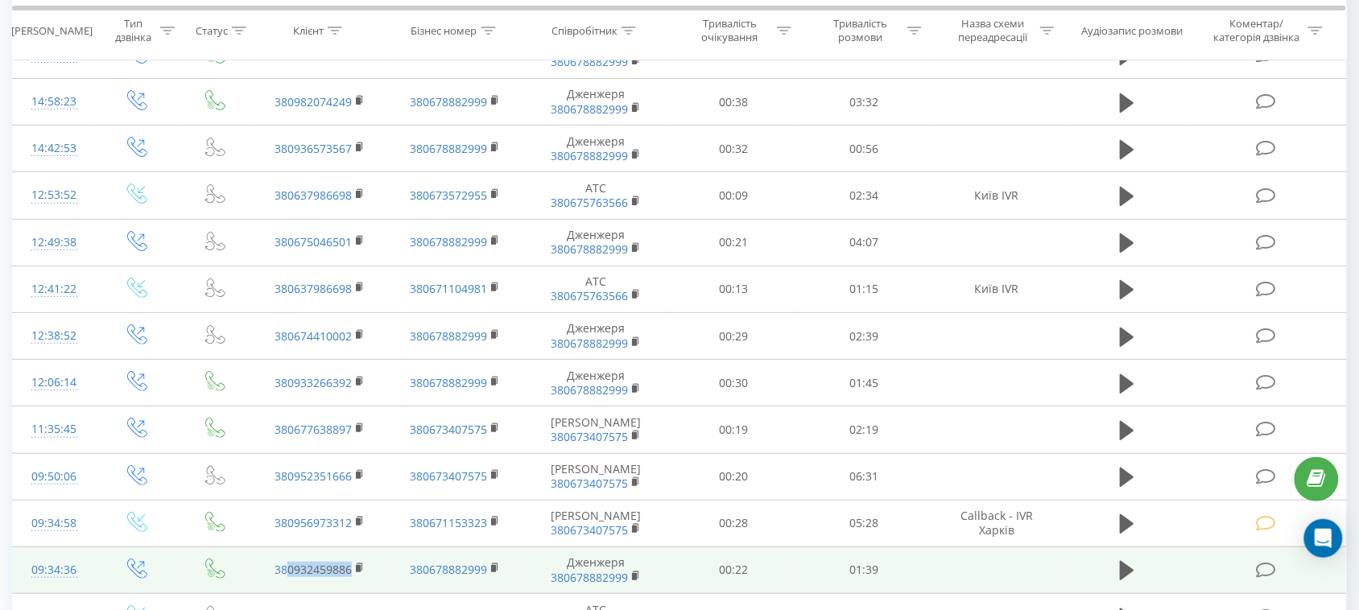
drag, startPoint x: 373, startPoint y: 469, endPoint x: 288, endPoint y: 487, distance: 86.4
click at [288, 547] on td "380932459886" at bounding box center [319, 570] width 135 height 47
copy link "0932459886"
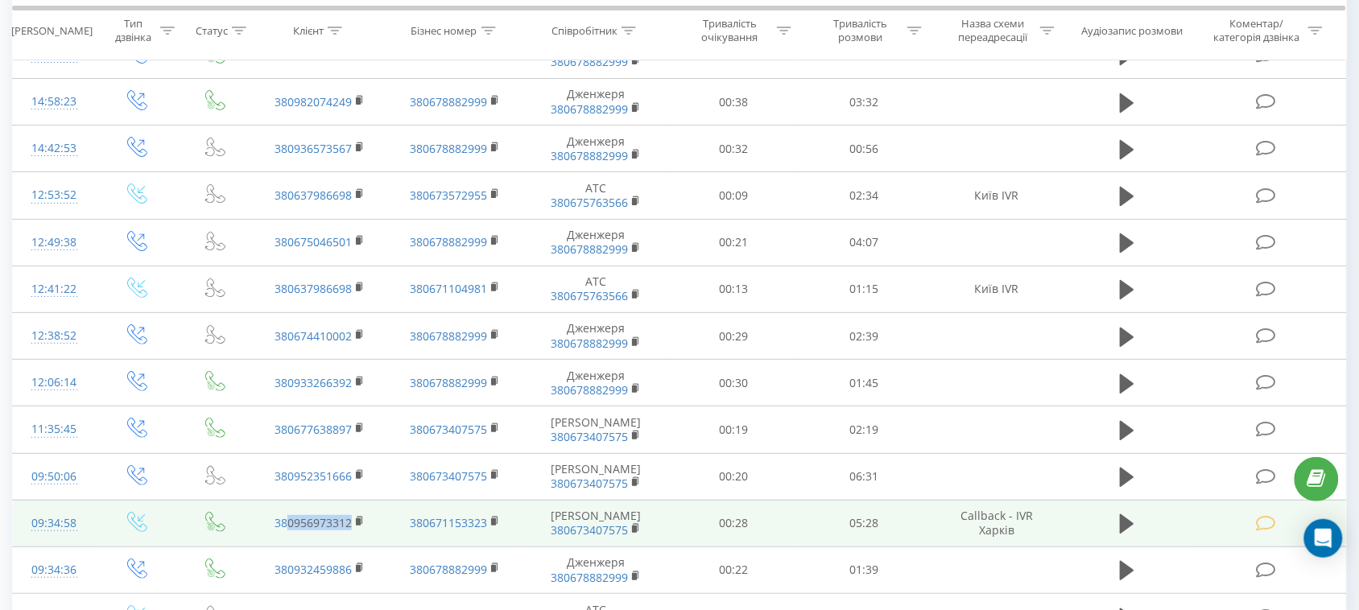
drag, startPoint x: 375, startPoint y: 436, endPoint x: 288, endPoint y: 440, distance: 87.1
click at [290, 500] on td "380956973312" at bounding box center [319, 523] width 135 height 47
copy link "0956973312"
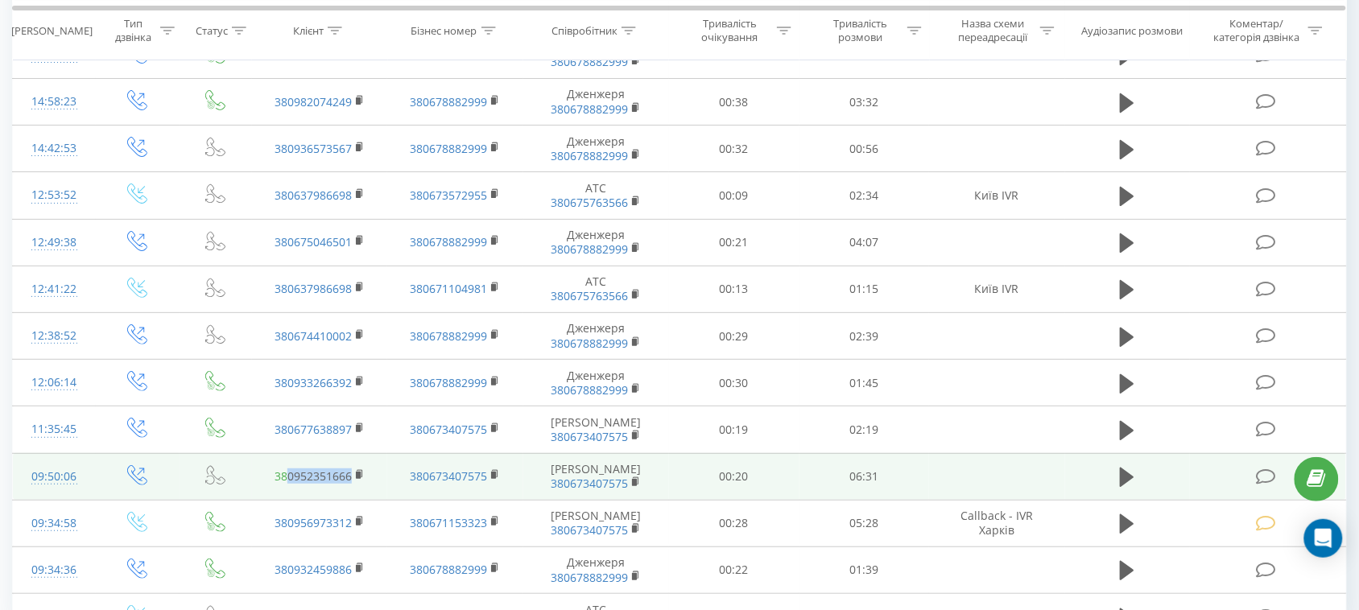
drag, startPoint x: 379, startPoint y: 389, endPoint x: 284, endPoint y: 391, distance: 95.0
click at [284, 453] on td "380952351666" at bounding box center [319, 476] width 135 height 47
copy link "0952351666"
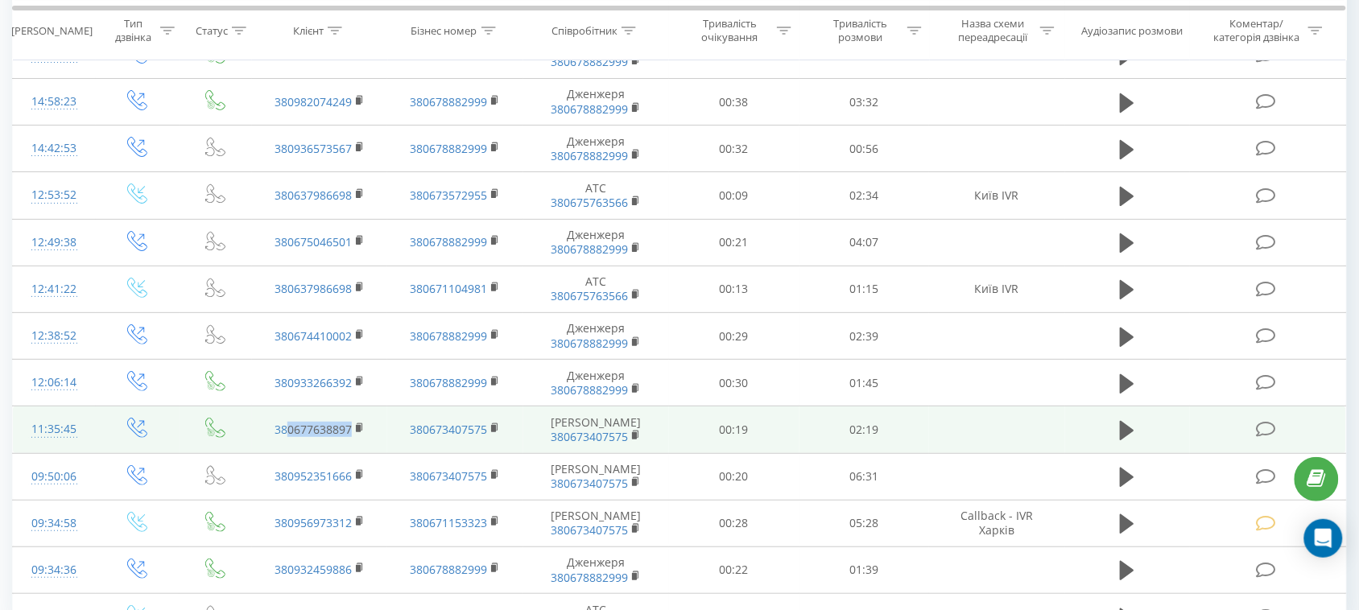
drag, startPoint x: 380, startPoint y: 336, endPoint x: 287, endPoint y: 322, distance: 93.6
click at [287, 407] on td "380677638897" at bounding box center [319, 430] width 135 height 47
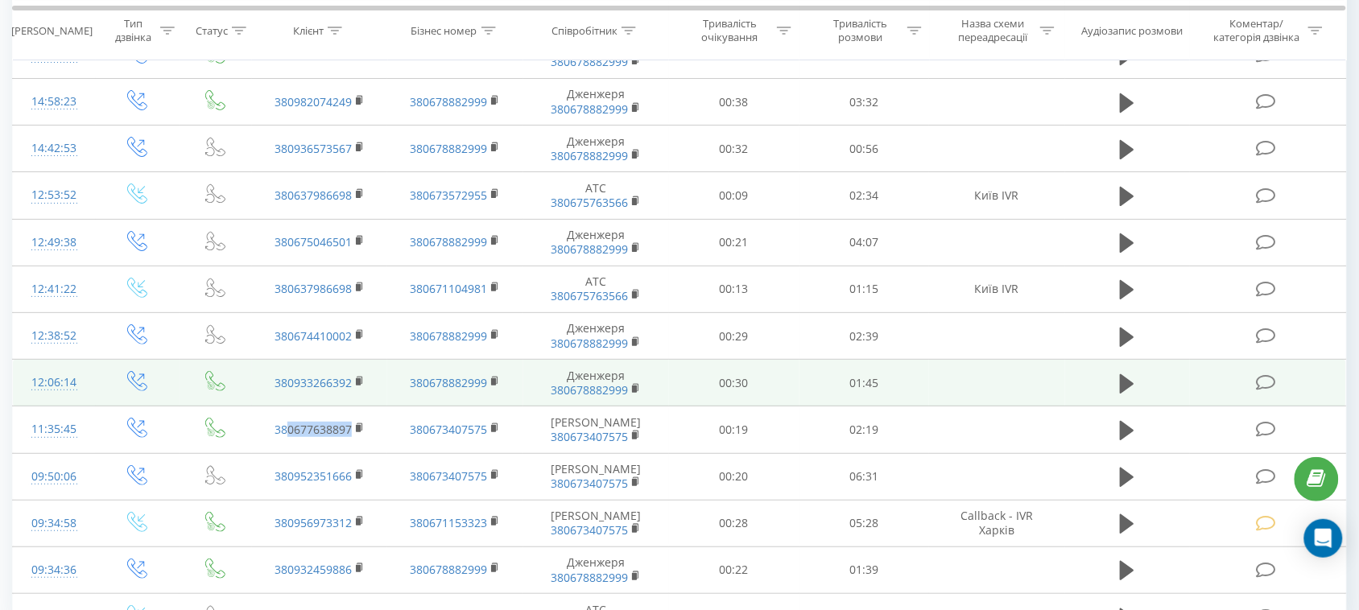
copy link "0677638897"
drag, startPoint x: 377, startPoint y: 287, endPoint x: 290, endPoint y: 308, distance: 89.4
click at [290, 360] on td "380933266392" at bounding box center [319, 383] width 135 height 47
copy link "0933266392"
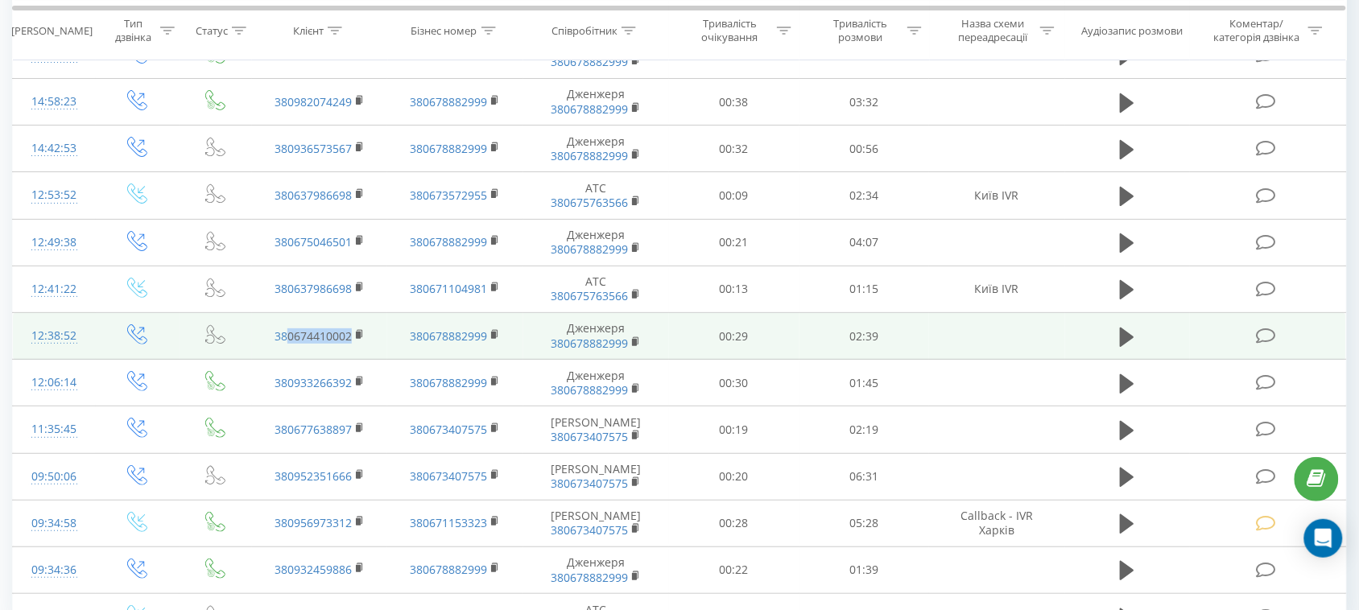
drag, startPoint x: 357, startPoint y: 252, endPoint x: 291, endPoint y: 262, distance: 66.7
click at [291, 313] on td "380674410002" at bounding box center [319, 336] width 135 height 47
copy link "0674410002"
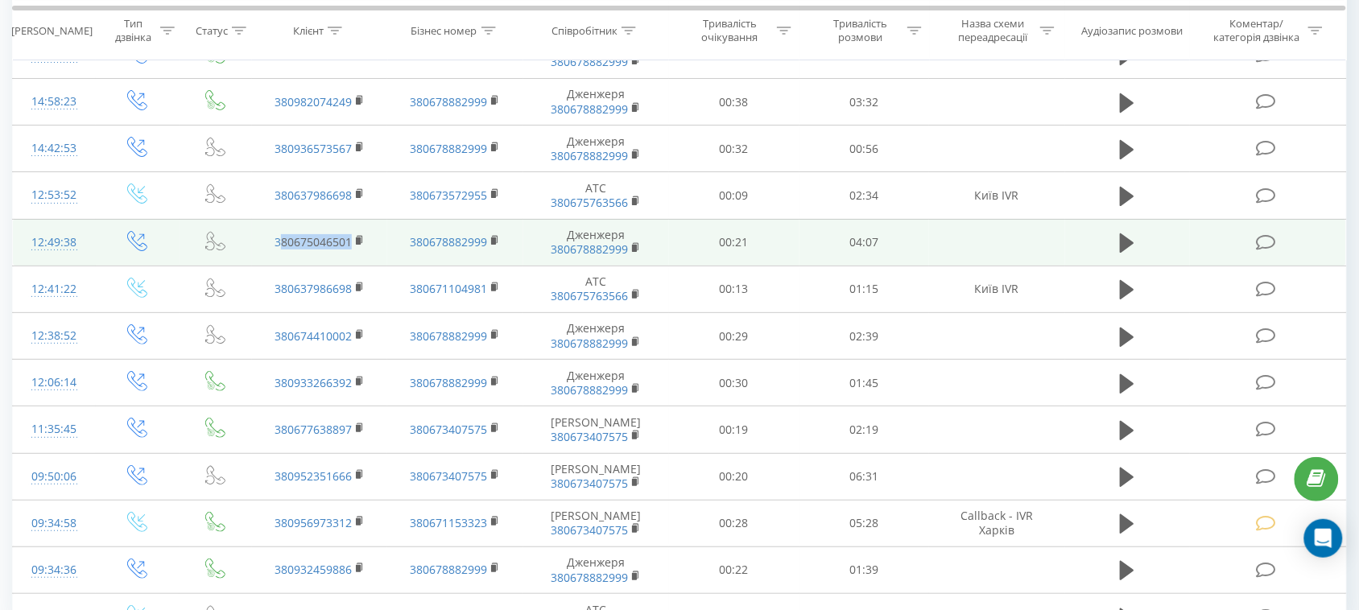
drag, startPoint x: 366, startPoint y: 147, endPoint x: 280, endPoint y: 158, distance: 86.9
click at [280, 219] on td "380675046501" at bounding box center [319, 242] width 135 height 47
drag, startPoint x: 376, startPoint y: 151, endPoint x: 286, endPoint y: 166, distance: 91.5
click at [286, 219] on td "380675046501" at bounding box center [319, 242] width 135 height 47
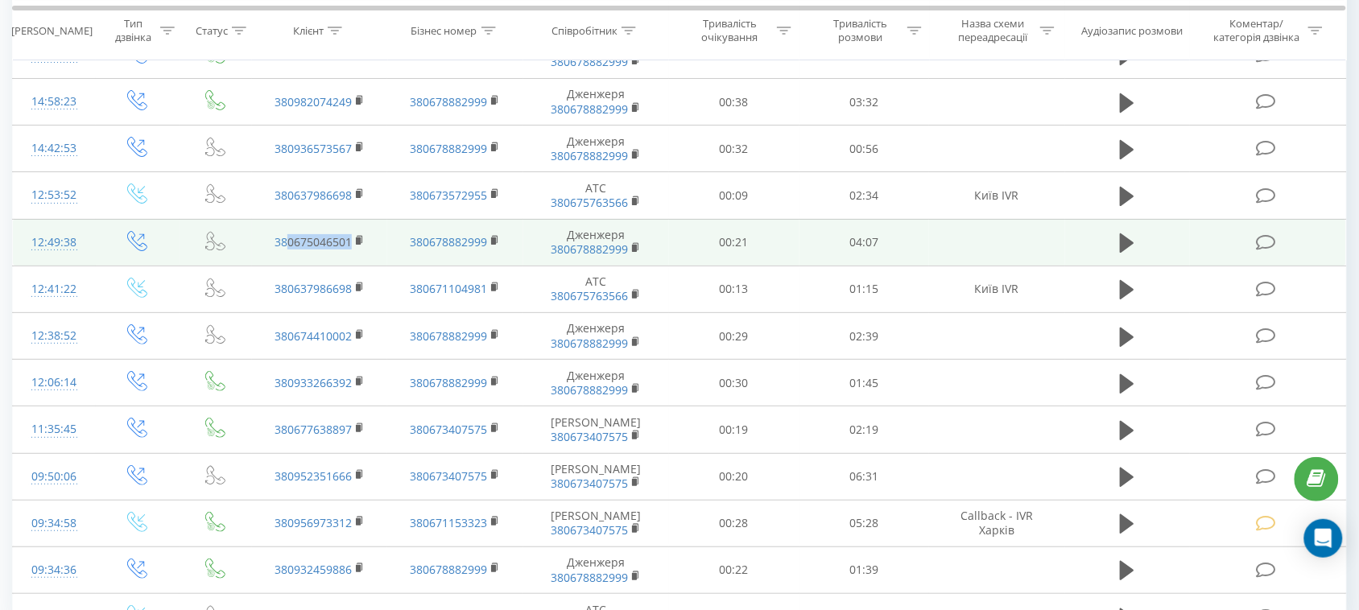
copy link "0675046501"
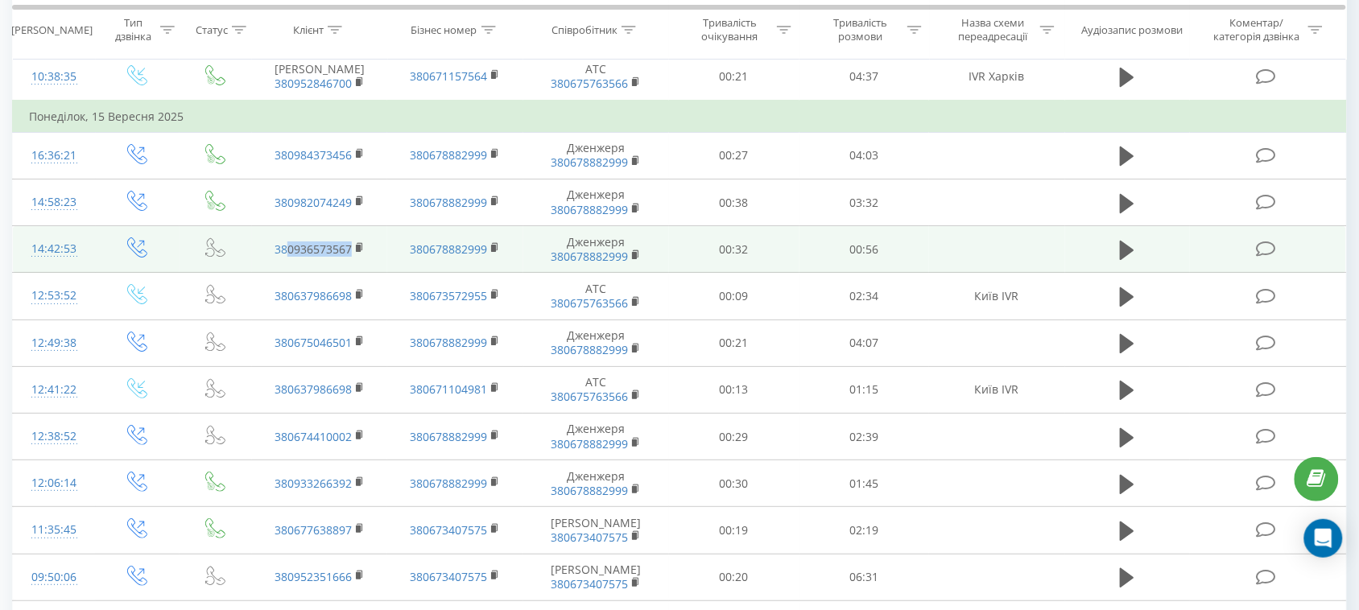
drag, startPoint x: 374, startPoint y: 151, endPoint x: 287, endPoint y: 173, distance: 89.6
click at [287, 226] on td "380936573567" at bounding box center [319, 249] width 135 height 47
copy link "0936573567"
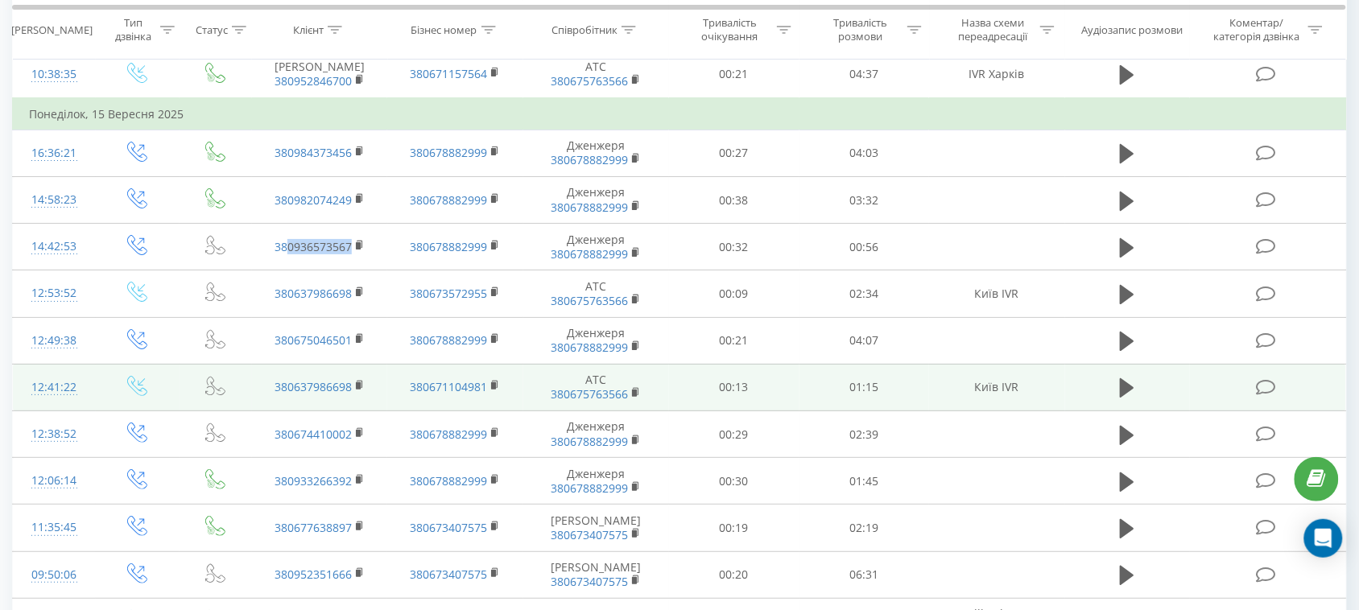
scroll to position [1358, 0]
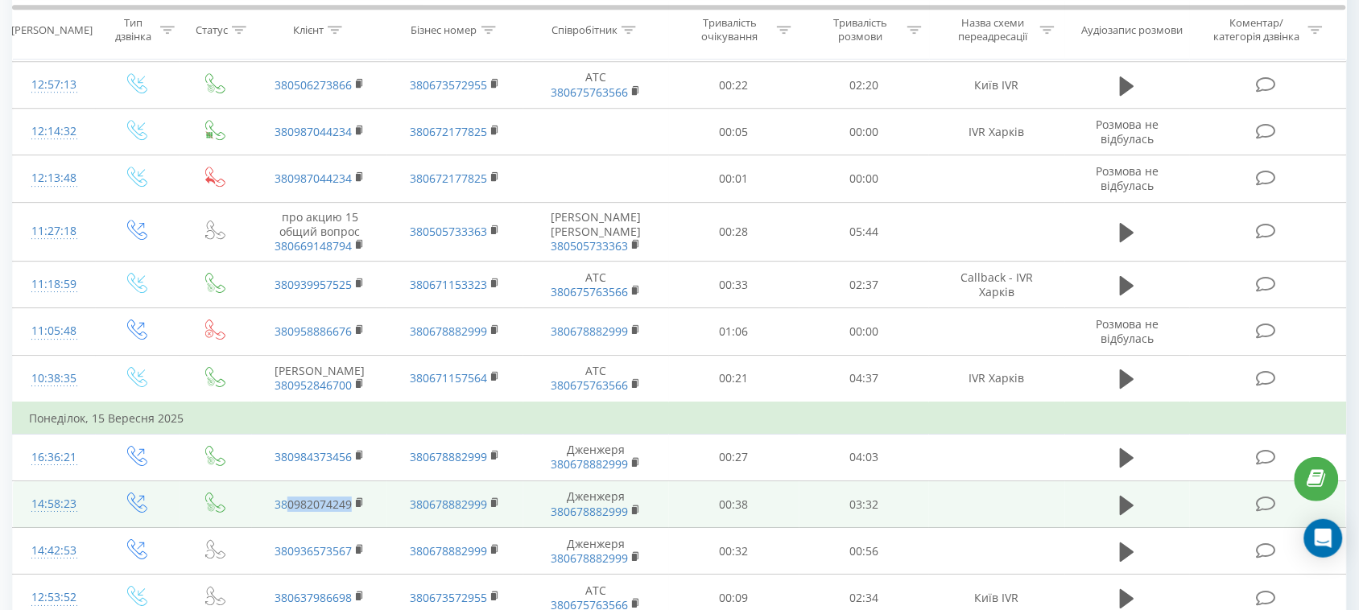
drag, startPoint x: 382, startPoint y: 413, endPoint x: 287, endPoint y: 419, distance: 96.0
click at [287, 482] on td "380982074249" at bounding box center [319, 505] width 135 height 47
copy link "0982074249"
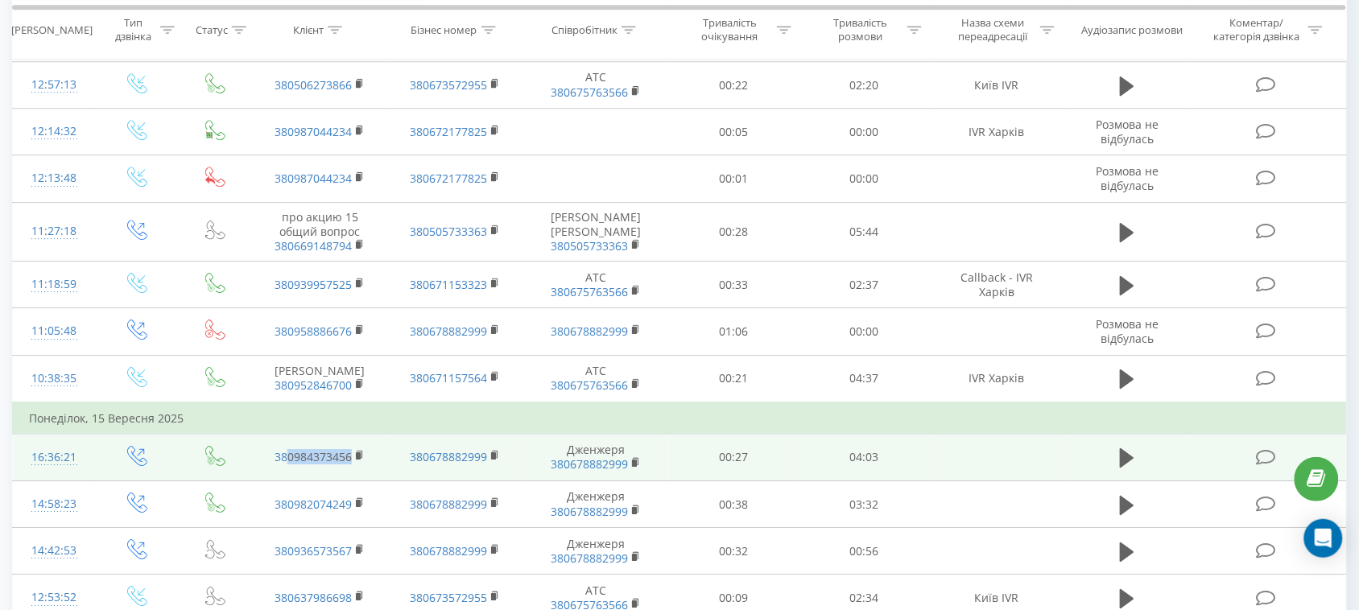
drag, startPoint x: 356, startPoint y: 371, endPoint x: 288, endPoint y: 373, distance: 67.7
click at [288, 434] on td "380984373456" at bounding box center [319, 457] width 135 height 47
copy link "0984373456"
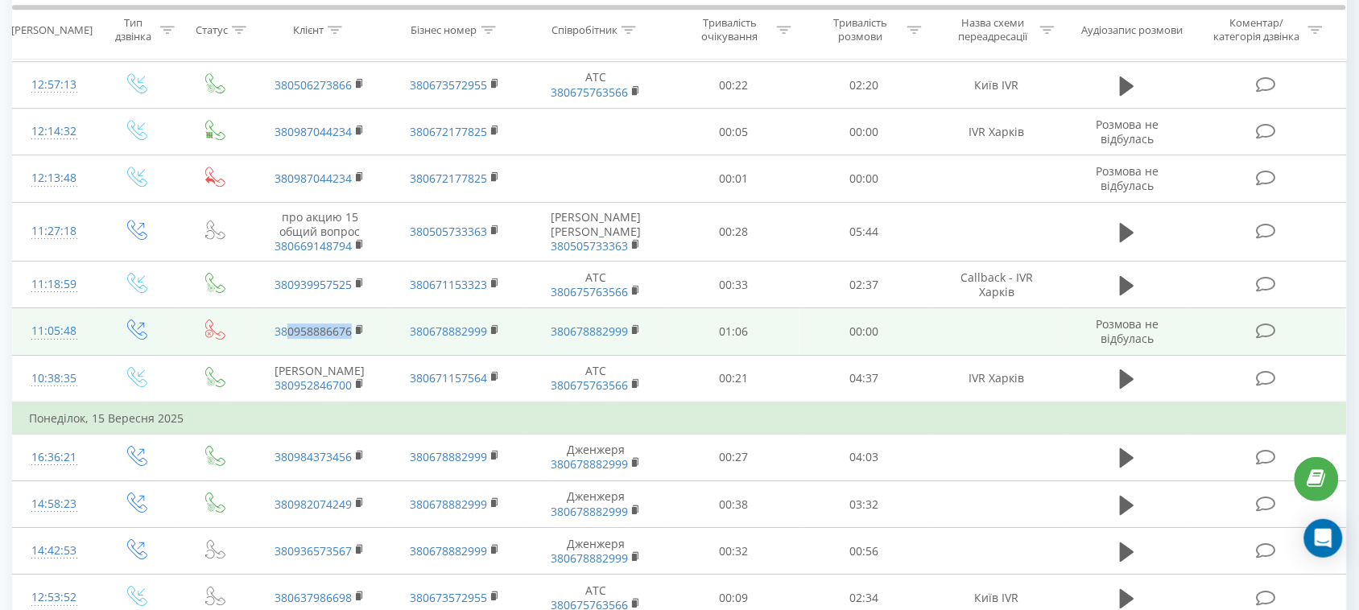
drag, startPoint x: 385, startPoint y: 235, endPoint x: 291, endPoint y: 247, distance: 95.0
click at [291, 308] on td "380958886676" at bounding box center [319, 331] width 135 height 47
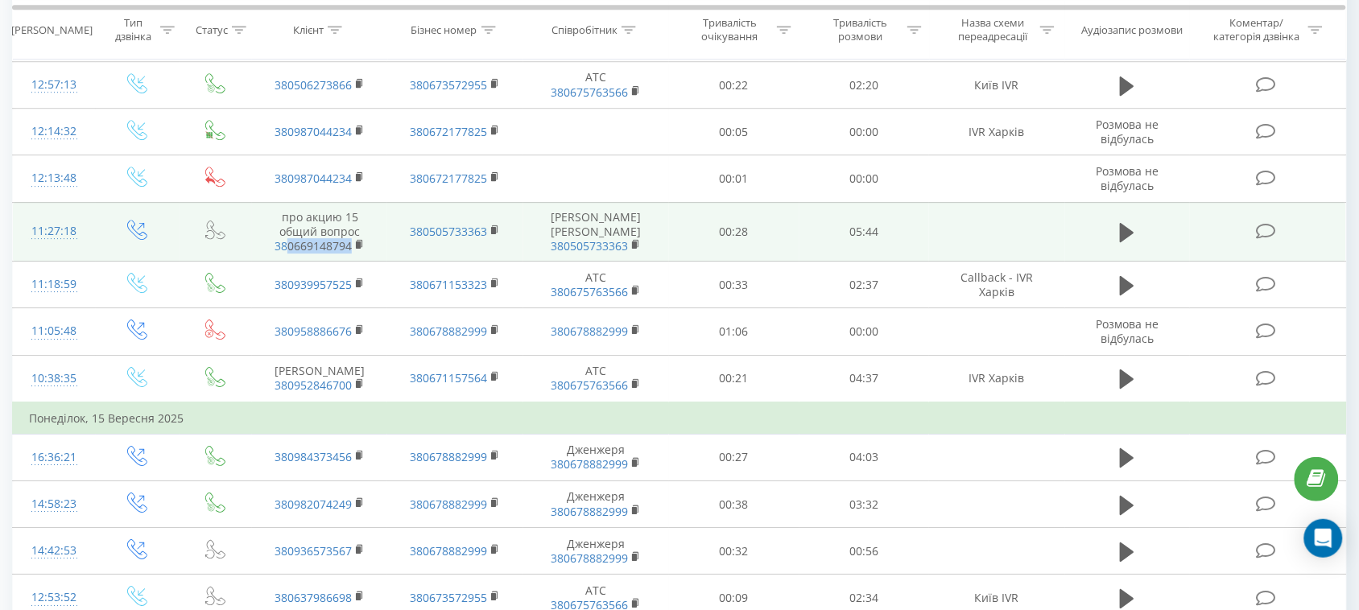
drag, startPoint x: 359, startPoint y: 154, endPoint x: 284, endPoint y: 163, distance: 75.5
click at [284, 202] on td "про акцию 15 общий вопрос 380669148794" at bounding box center [319, 232] width 135 height 60
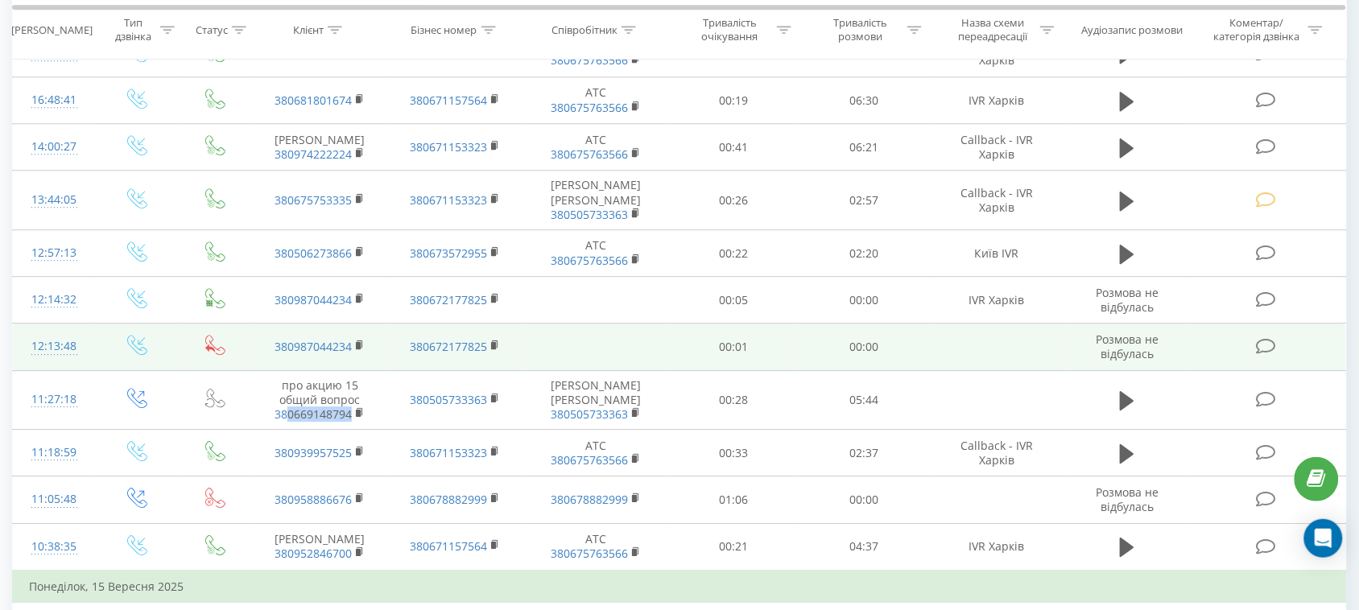
scroll to position [1157, 0]
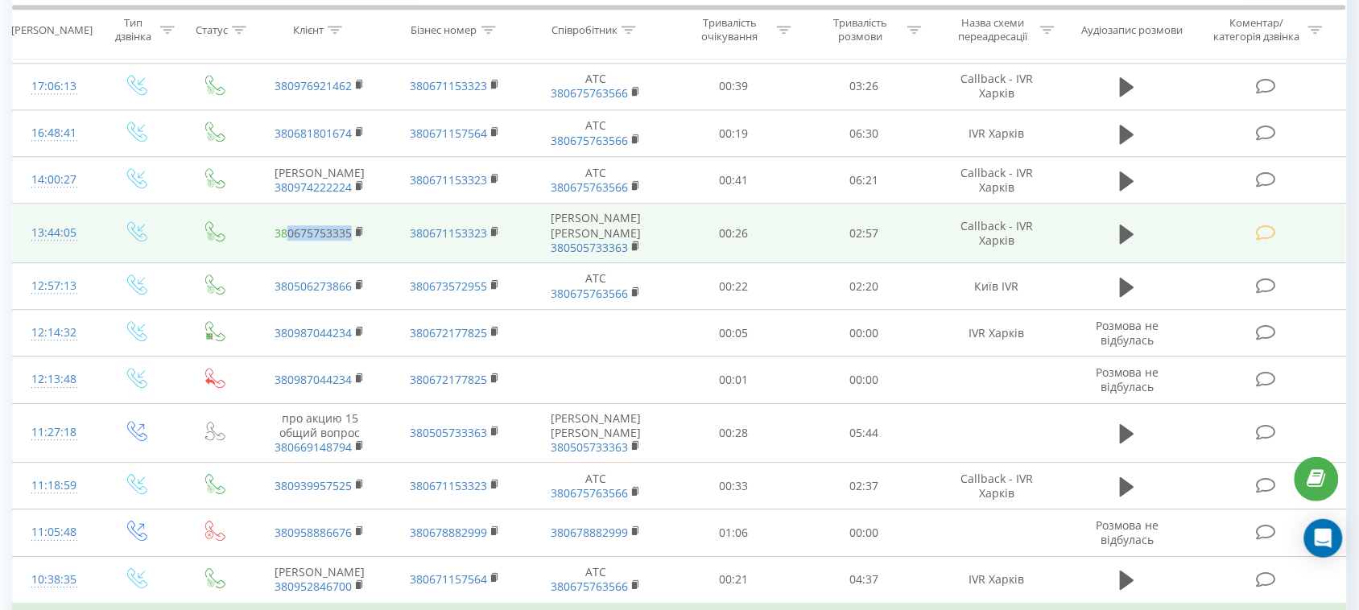
drag, startPoint x: 392, startPoint y: 142, endPoint x: 290, endPoint y: 149, distance: 102.5
click at [290, 204] on tr "13:44:05 380675753335 380671153323 [PERSON_NAME] Ж 380505733363 00:26 02:57 Cal…" at bounding box center [680, 234] width 1334 height 60
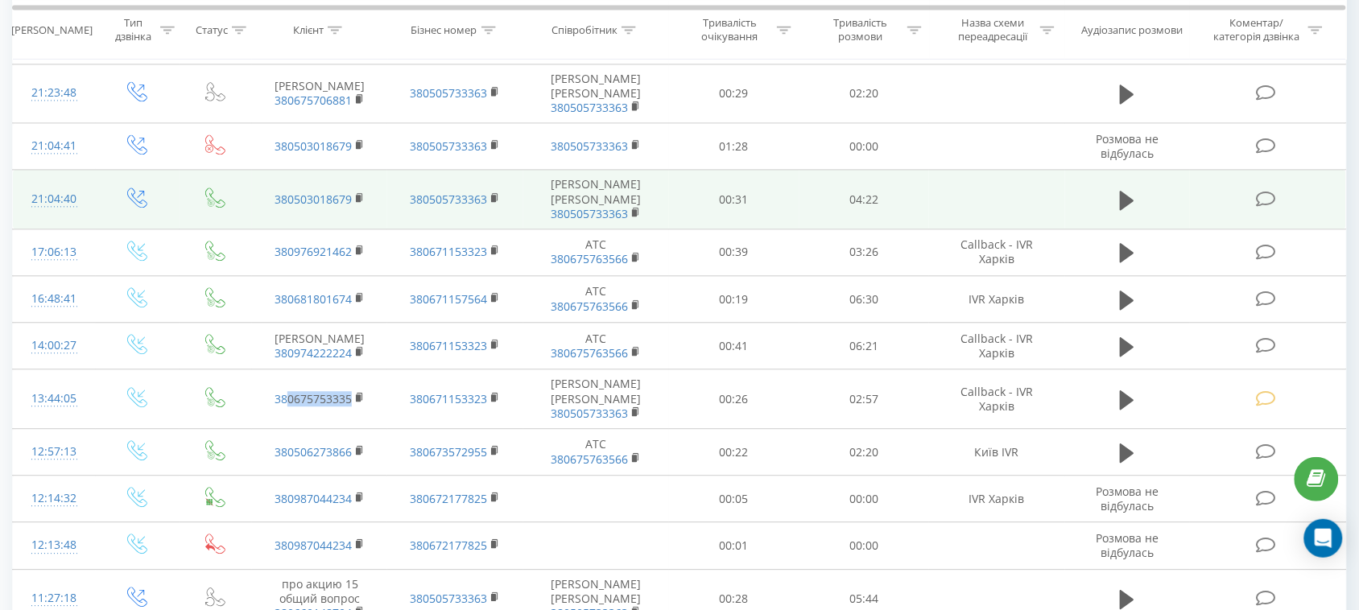
scroll to position [956, 0]
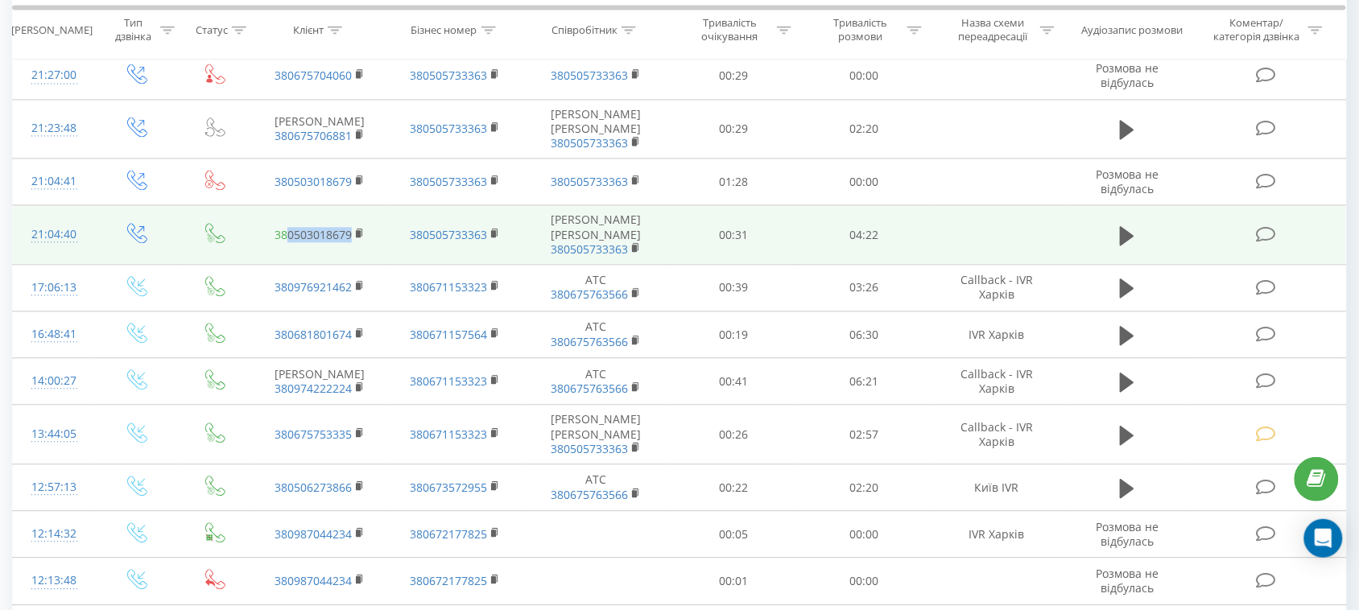
drag, startPoint x: 378, startPoint y: 159, endPoint x: 290, endPoint y: 165, distance: 88.8
click at [290, 205] on td "380503018679" at bounding box center [319, 235] width 135 height 60
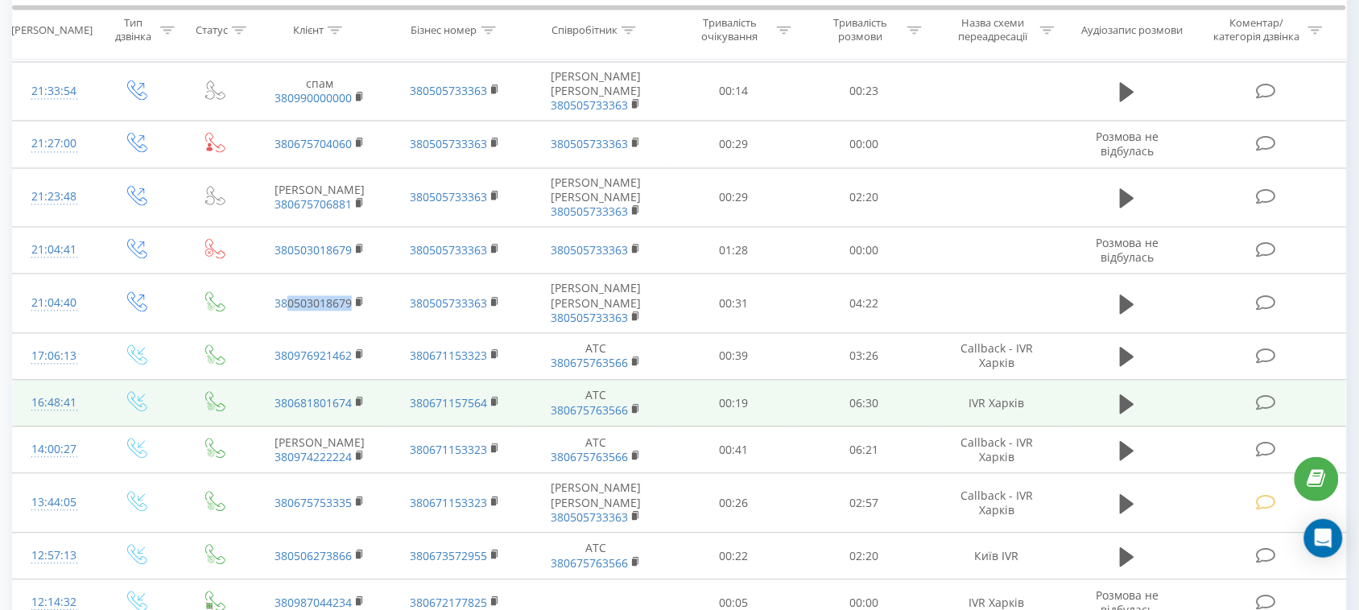
scroll to position [855, 0]
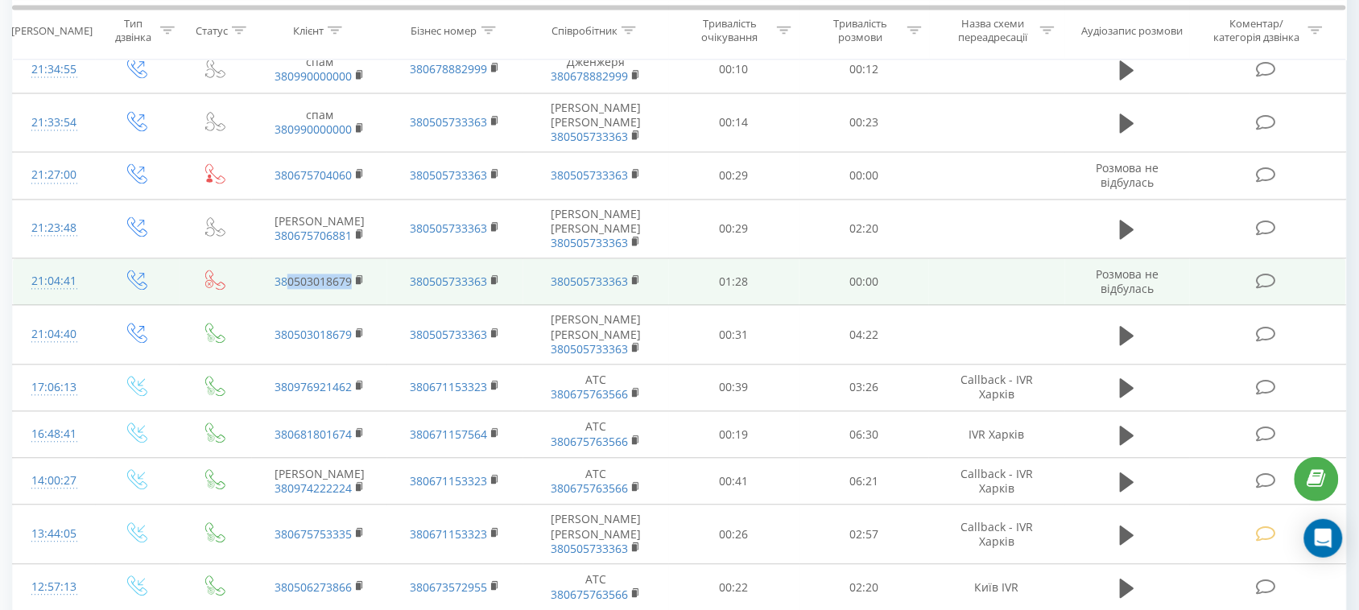
drag, startPoint x: 382, startPoint y: 203, endPoint x: 290, endPoint y: 219, distance: 94.0
click at [290, 259] on td "380503018679" at bounding box center [319, 282] width 135 height 47
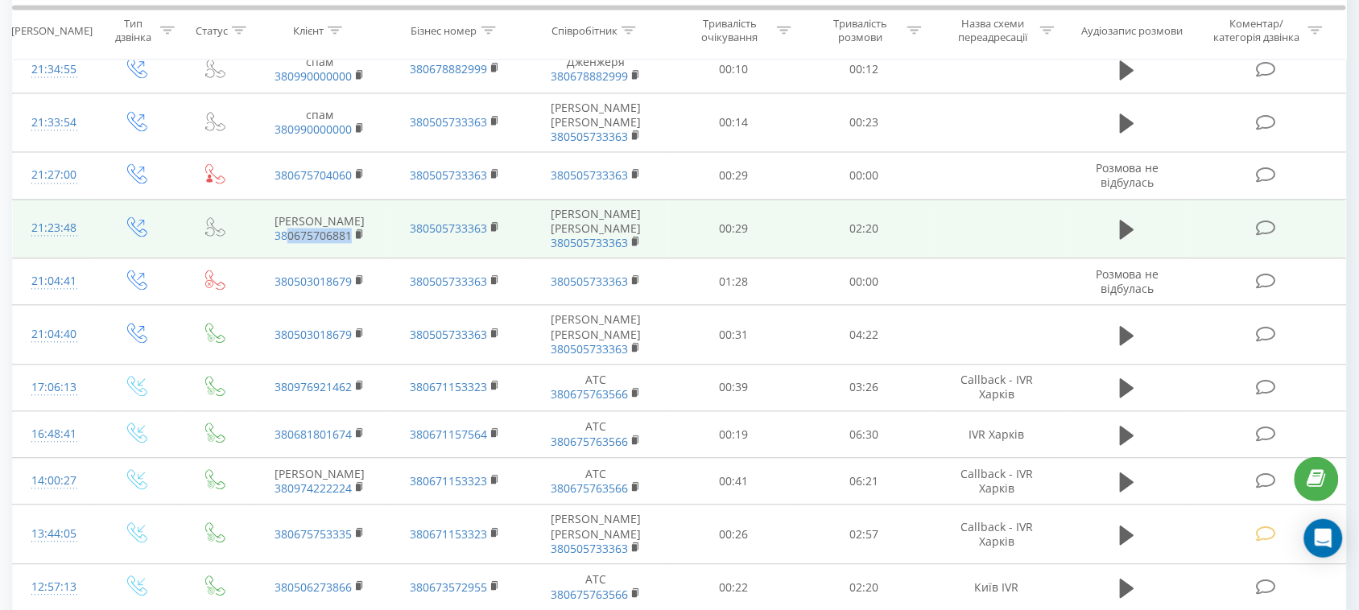
drag, startPoint x: 385, startPoint y: 166, endPoint x: 288, endPoint y: 179, distance: 97.5
click at [288, 200] on td "[PERSON_NAME] 380675706881" at bounding box center [319, 230] width 135 height 60
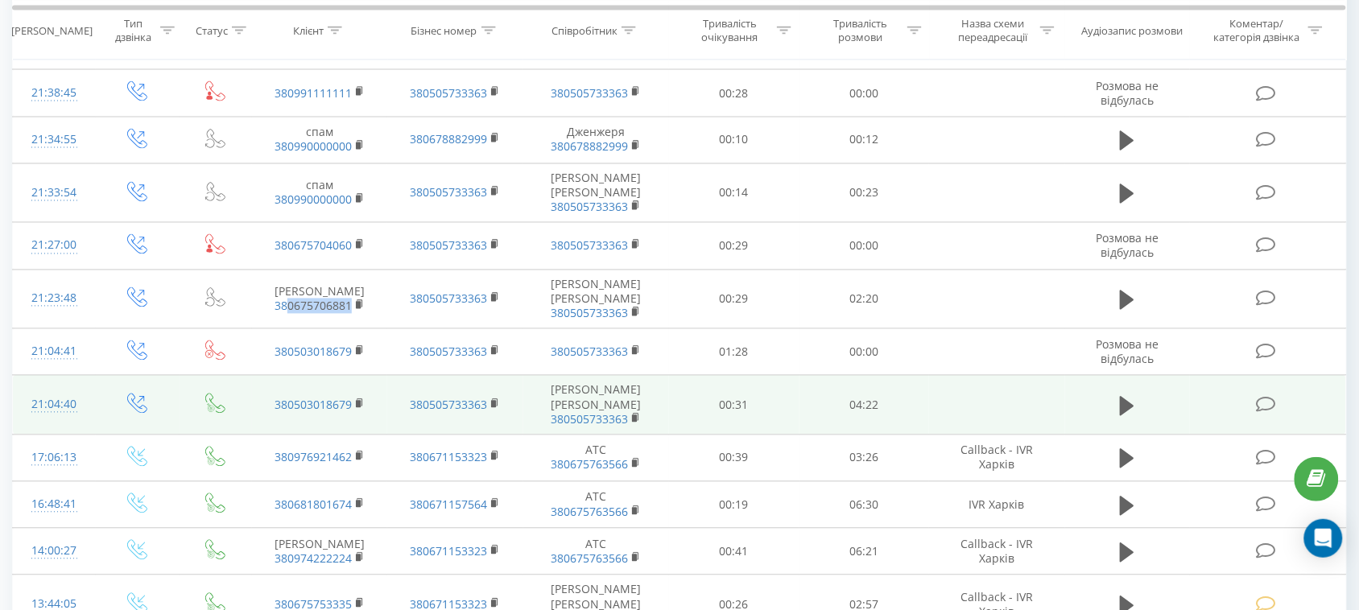
scroll to position [754, 0]
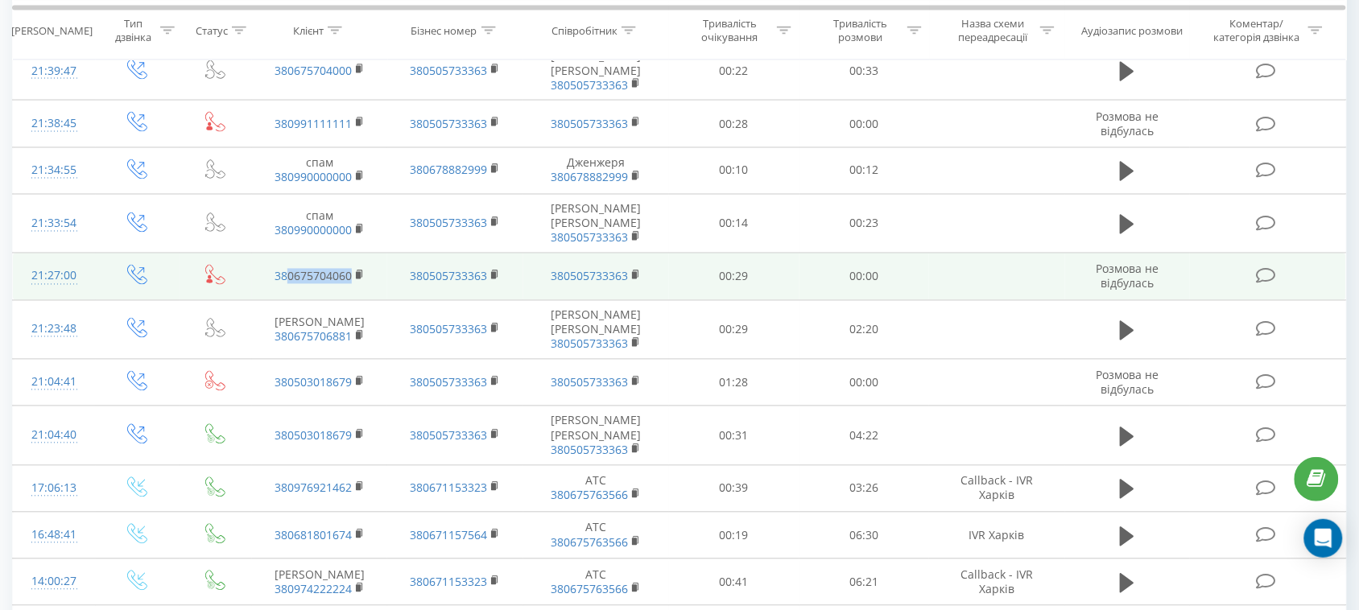
drag, startPoint x: 377, startPoint y: 213, endPoint x: 288, endPoint y: 228, distance: 89.7
click at [288, 254] on td "380675704060" at bounding box center [319, 277] width 135 height 47
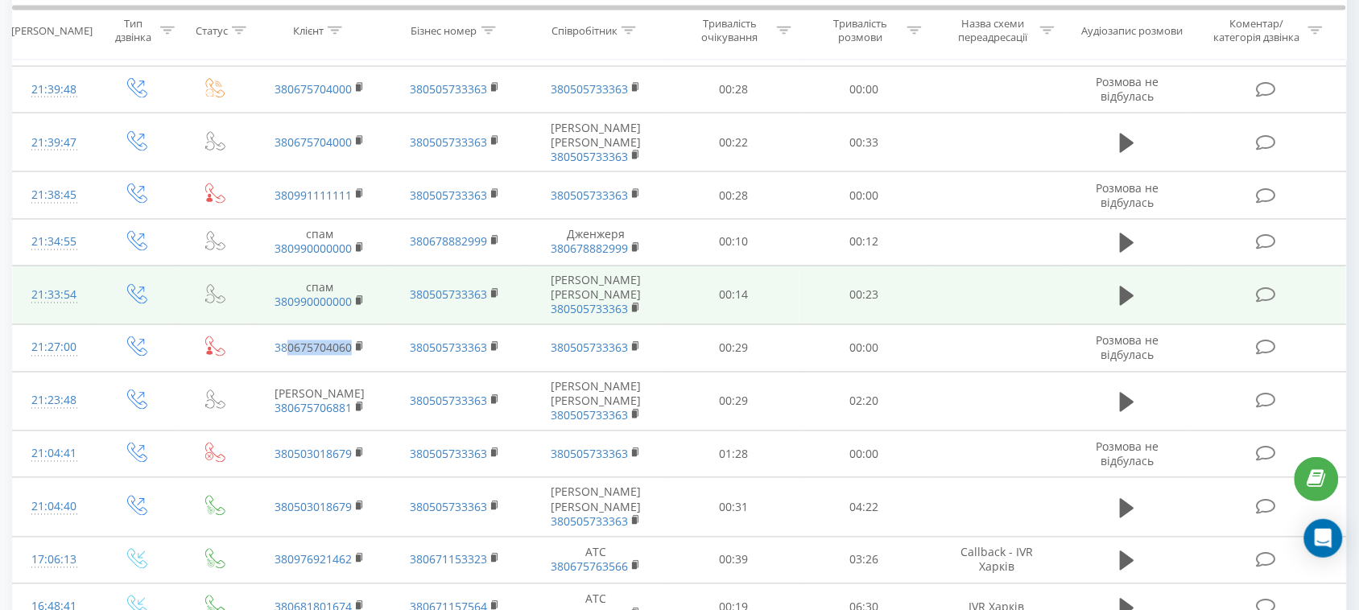
scroll to position [654, 0]
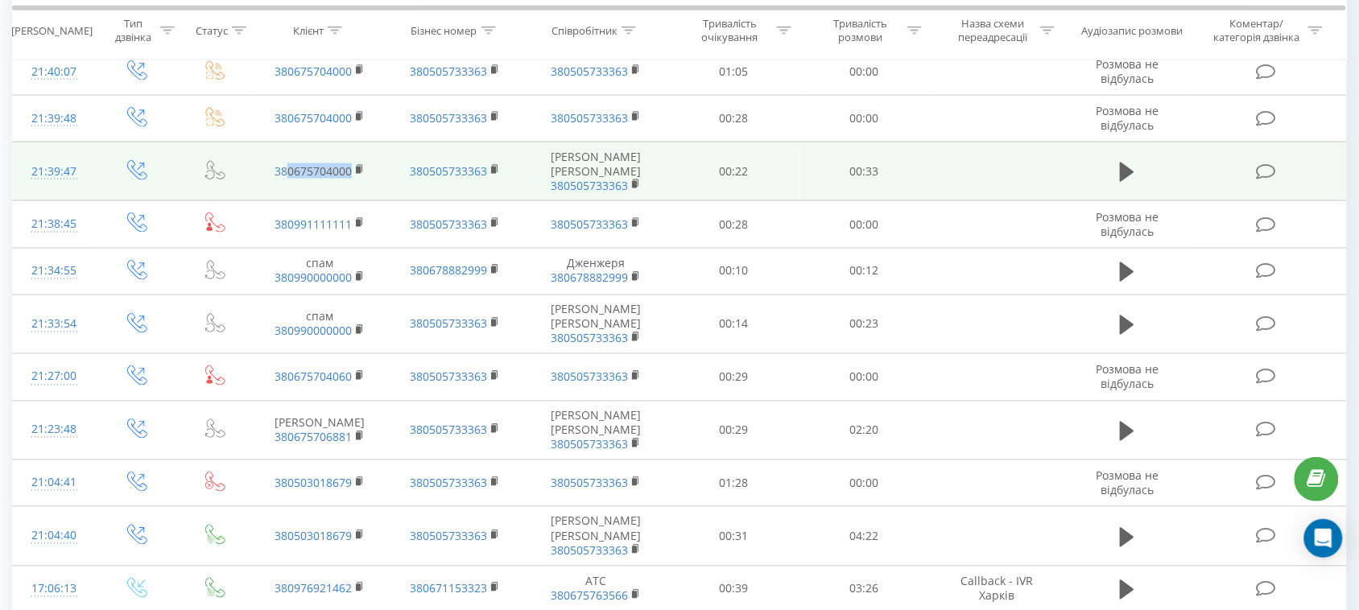
drag, startPoint x: 377, startPoint y: 126, endPoint x: 290, endPoint y: 138, distance: 87.7
click at [290, 142] on td "380675704000" at bounding box center [319, 172] width 135 height 60
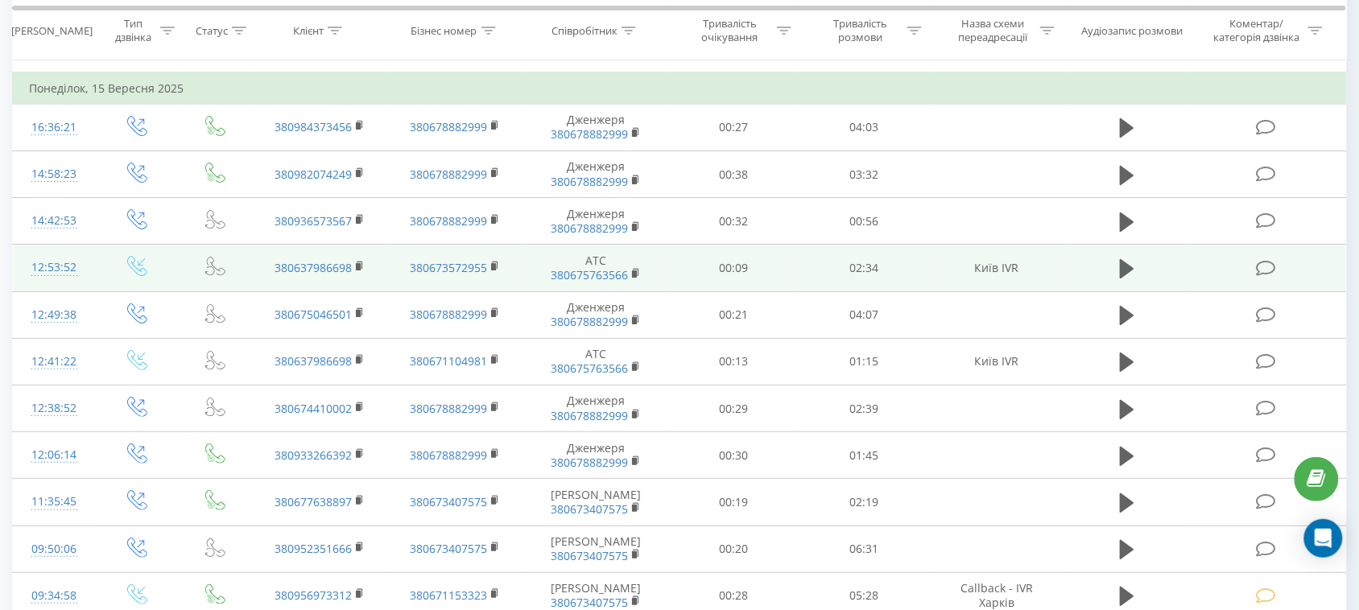
scroll to position [1761, 0]
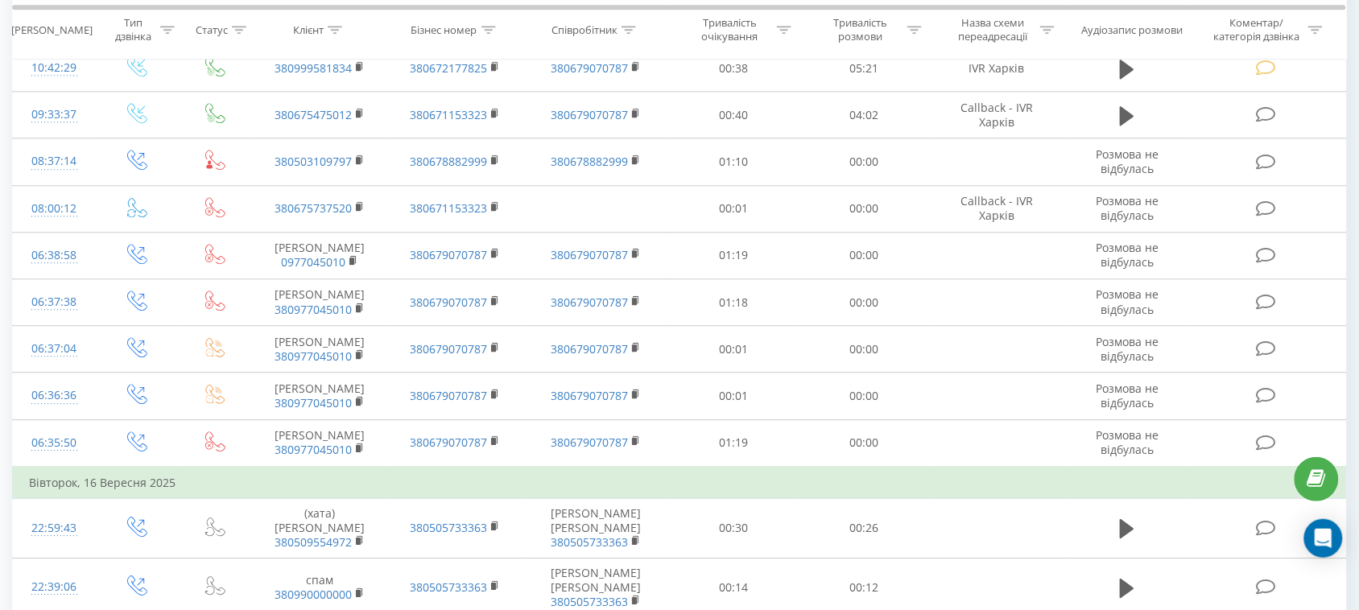
scroll to position [4925, 0]
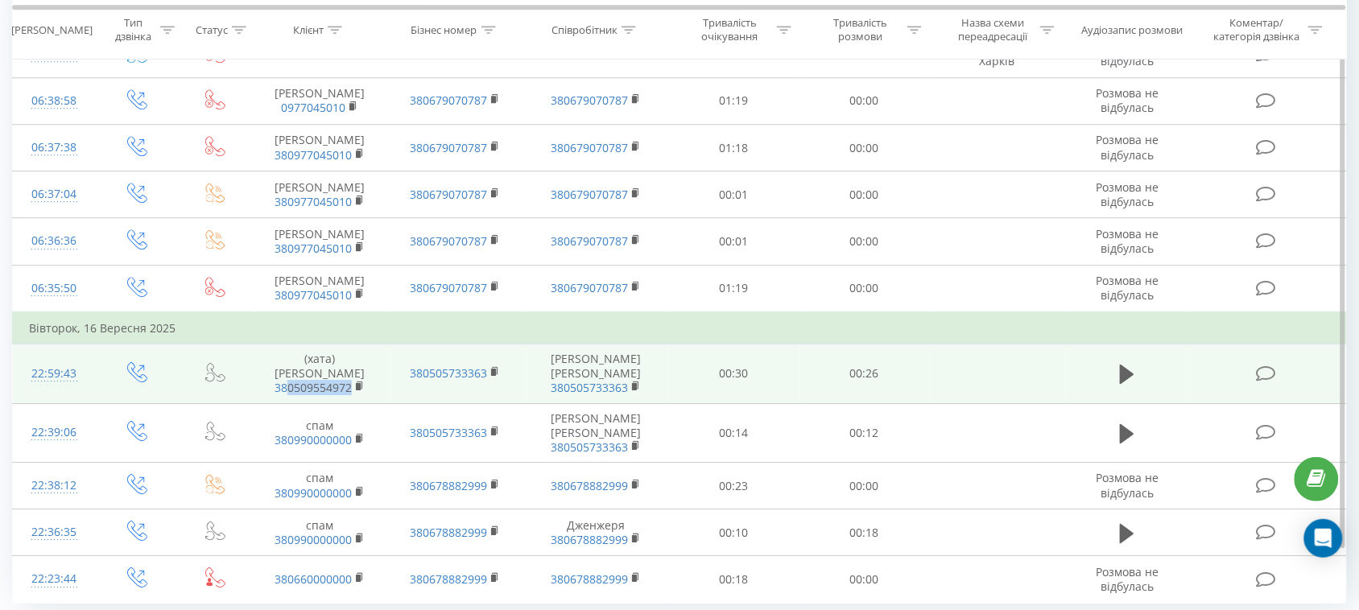
drag, startPoint x: 371, startPoint y: 351, endPoint x: 288, endPoint y: 356, distance: 83.1
click at [288, 356] on td "(хата) [PERSON_NAME] 380509554972" at bounding box center [319, 374] width 135 height 60
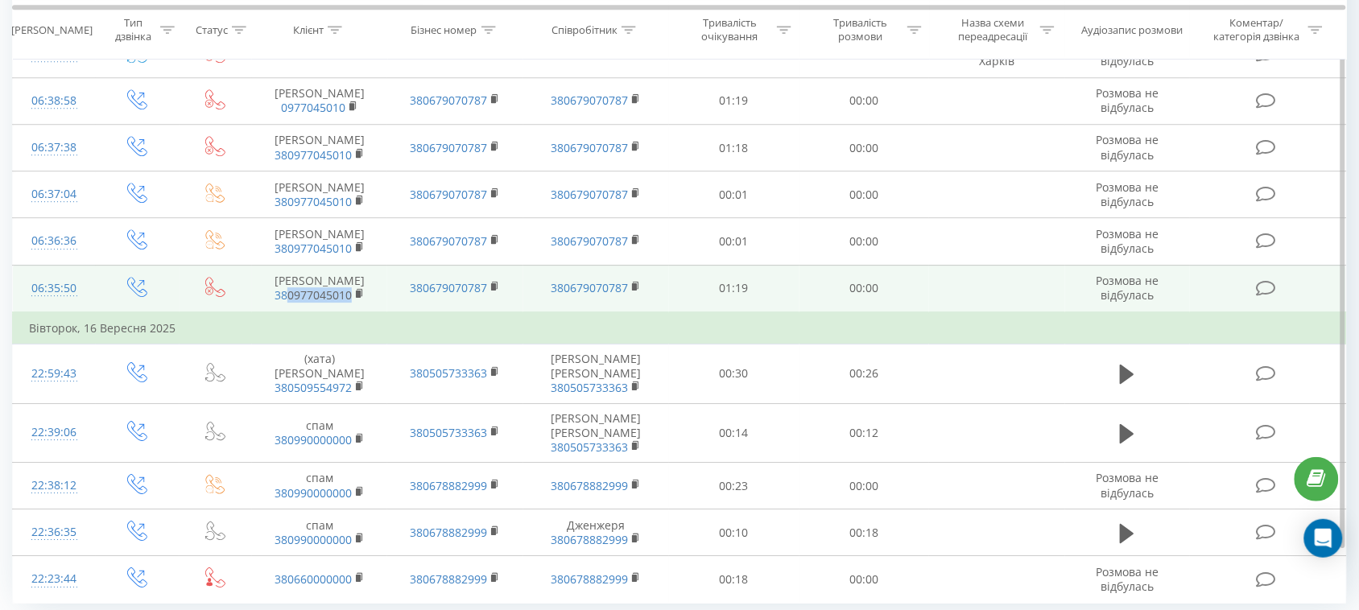
drag, startPoint x: 384, startPoint y: 262, endPoint x: 287, endPoint y: 275, distance: 98.2
click at [287, 275] on td "[PERSON_NAME] 380977045010" at bounding box center [319, 289] width 135 height 48
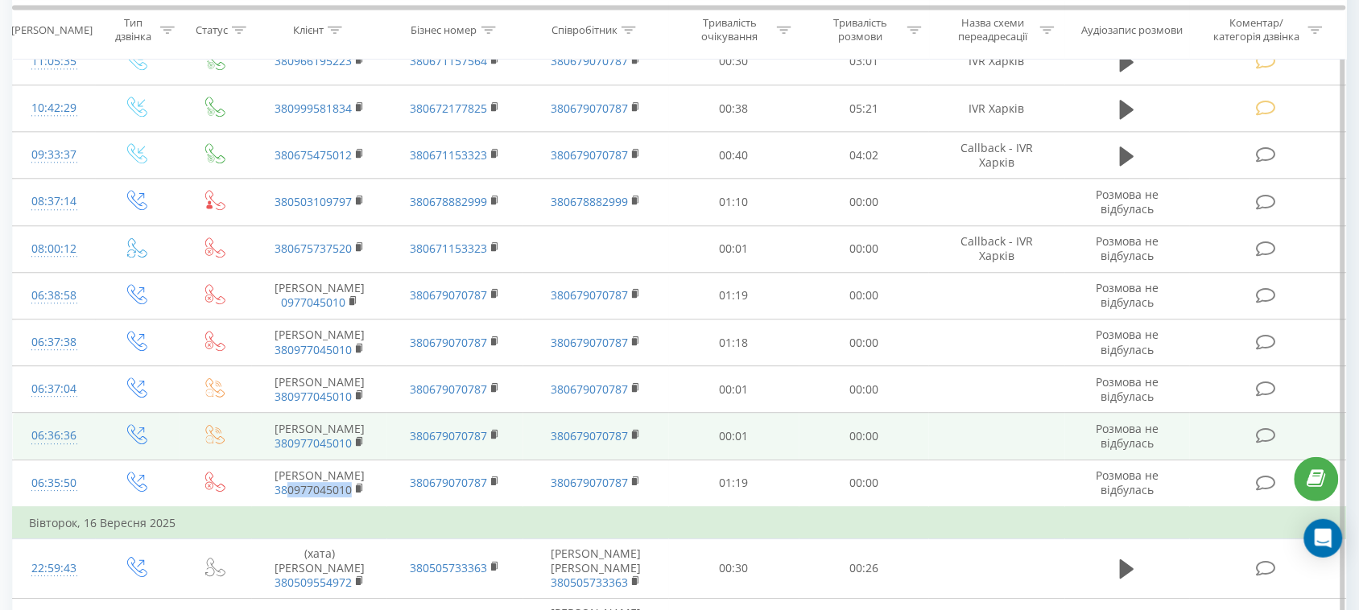
scroll to position [4724, 0]
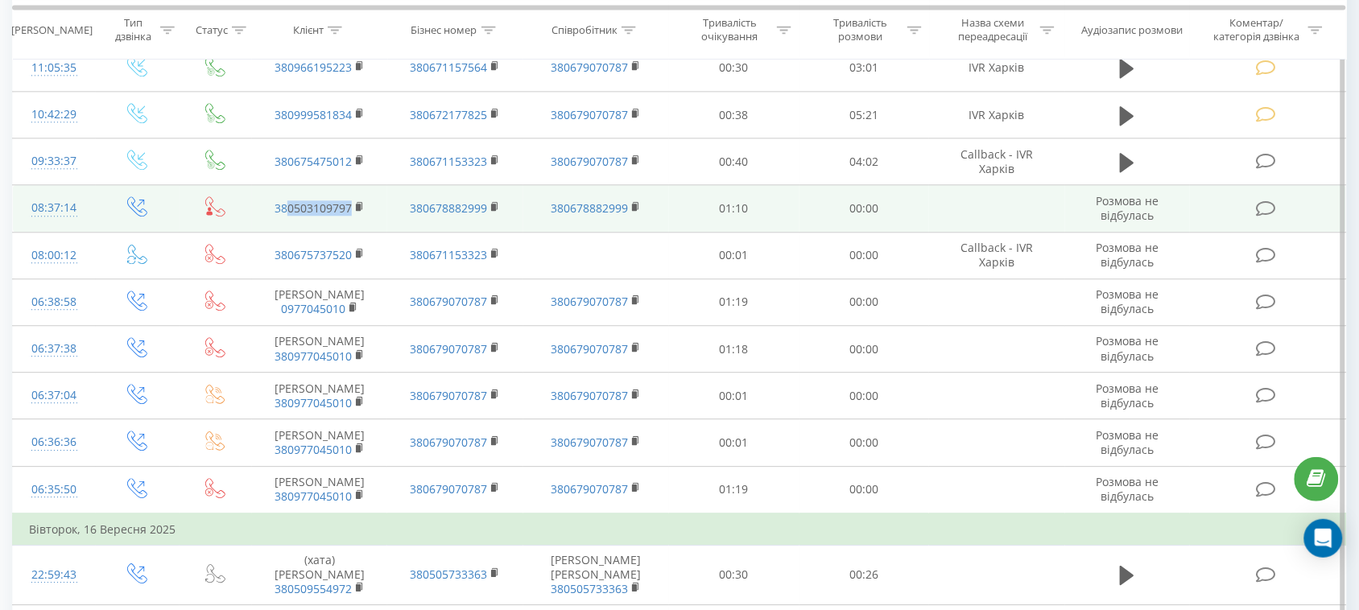
drag, startPoint x: 376, startPoint y: 175, endPoint x: 287, endPoint y: 195, distance: 91.6
click at [287, 195] on td "380503109797" at bounding box center [319, 208] width 135 height 47
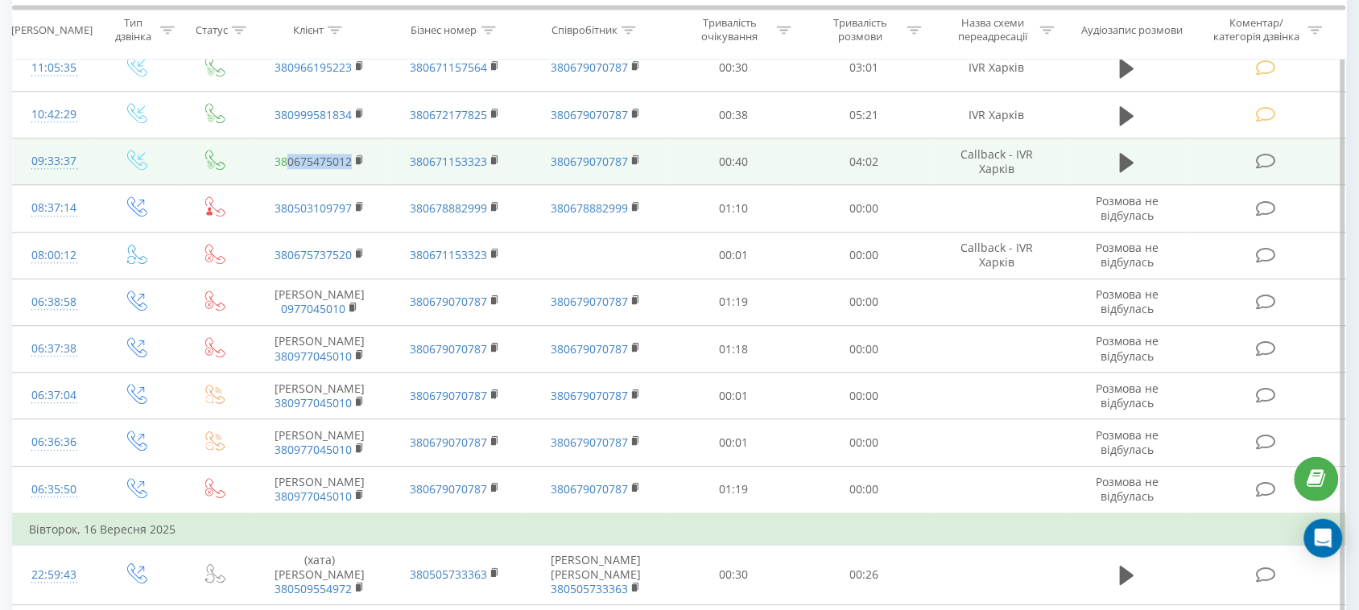
drag, startPoint x: 380, startPoint y: 129, endPoint x: 290, endPoint y: 135, distance: 90.4
click at [290, 138] on td "380675475012" at bounding box center [319, 161] width 135 height 47
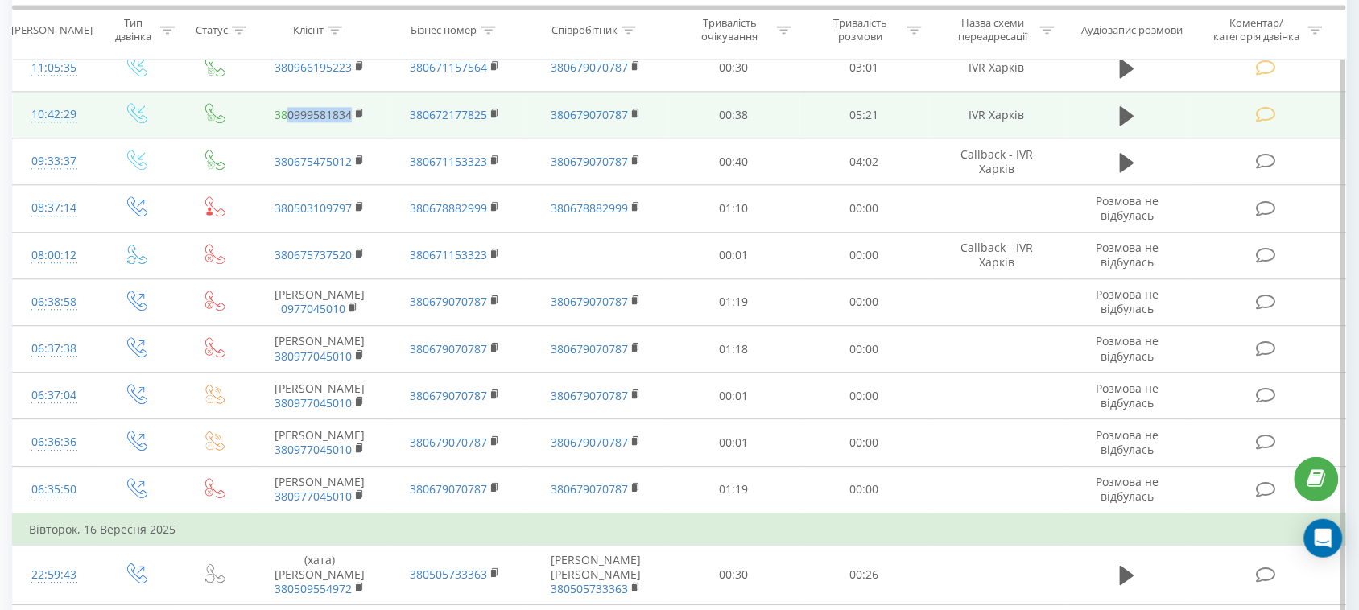
drag, startPoint x: 378, startPoint y: 85, endPoint x: 288, endPoint y: 89, distance: 90.3
click at [288, 92] on td "380999581834" at bounding box center [319, 115] width 135 height 47
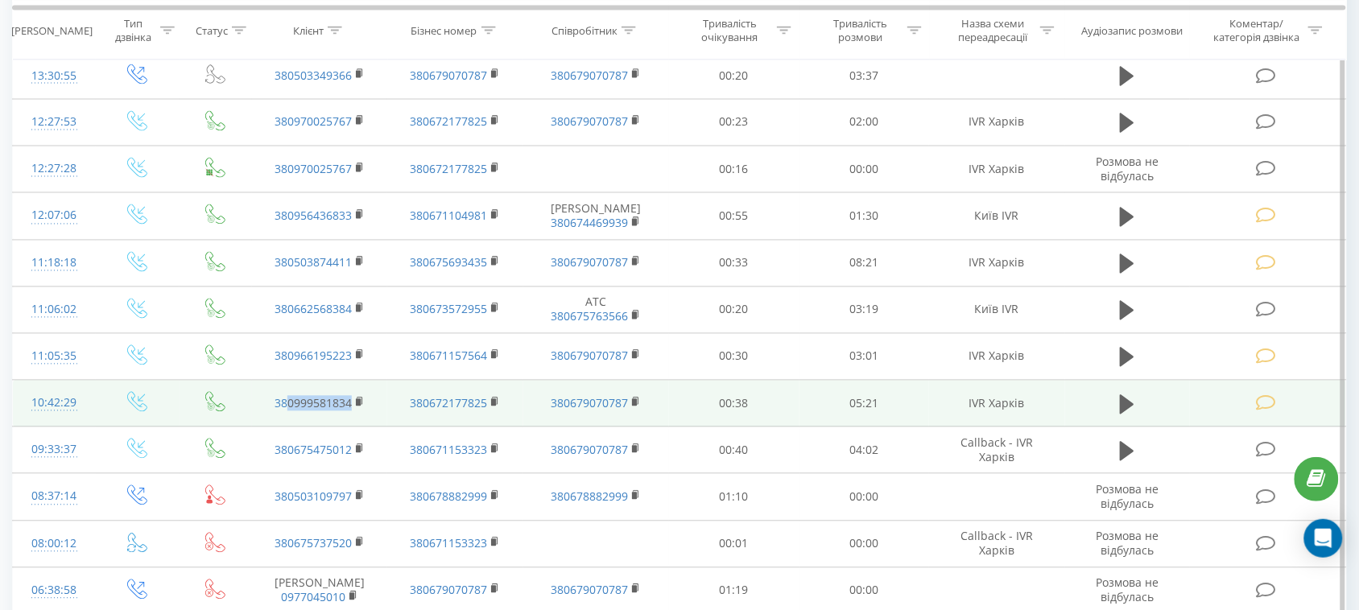
scroll to position [4422, 0]
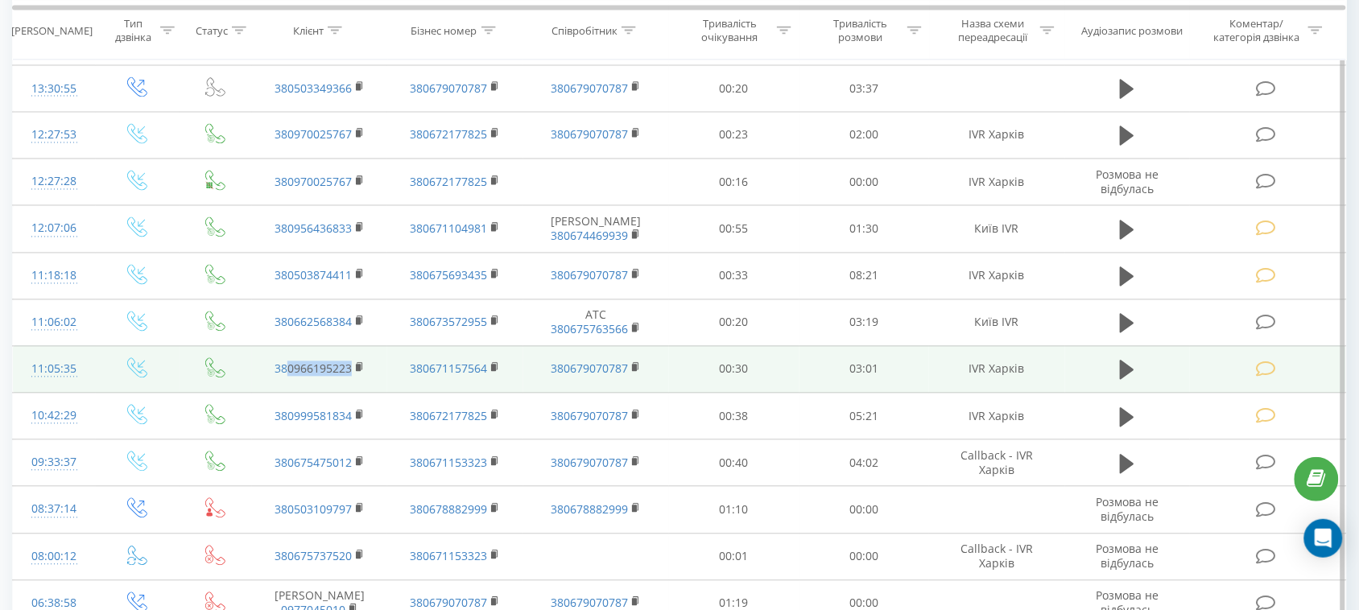
drag, startPoint x: 360, startPoint y: 344, endPoint x: 287, endPoint y: 353, distance: 73.8
click at [287, 353] on td "380966195223" at bounding box center [319, 369] width 135 height 47
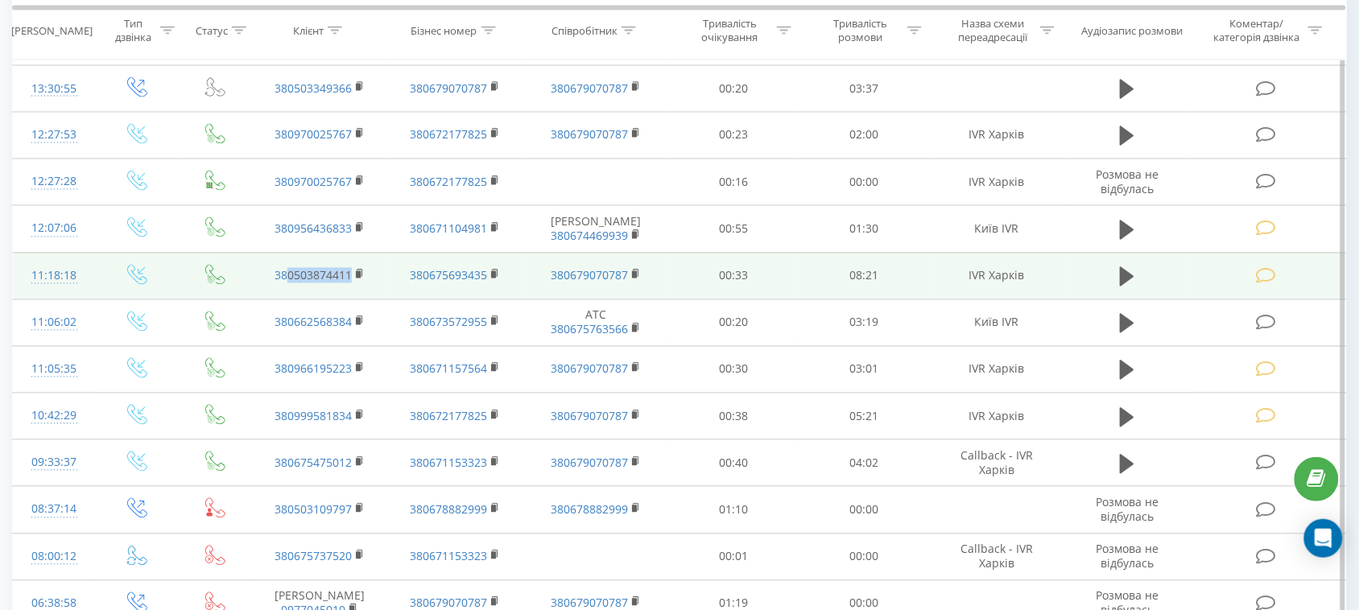
drag, startPoint x: 377, startPoint y: 250, endPoint x: 288, endPoint y: 260, distance: 89.1
click at [288, 260] on td "380503874411" at bounding box center [319, 276] width 135 height 47
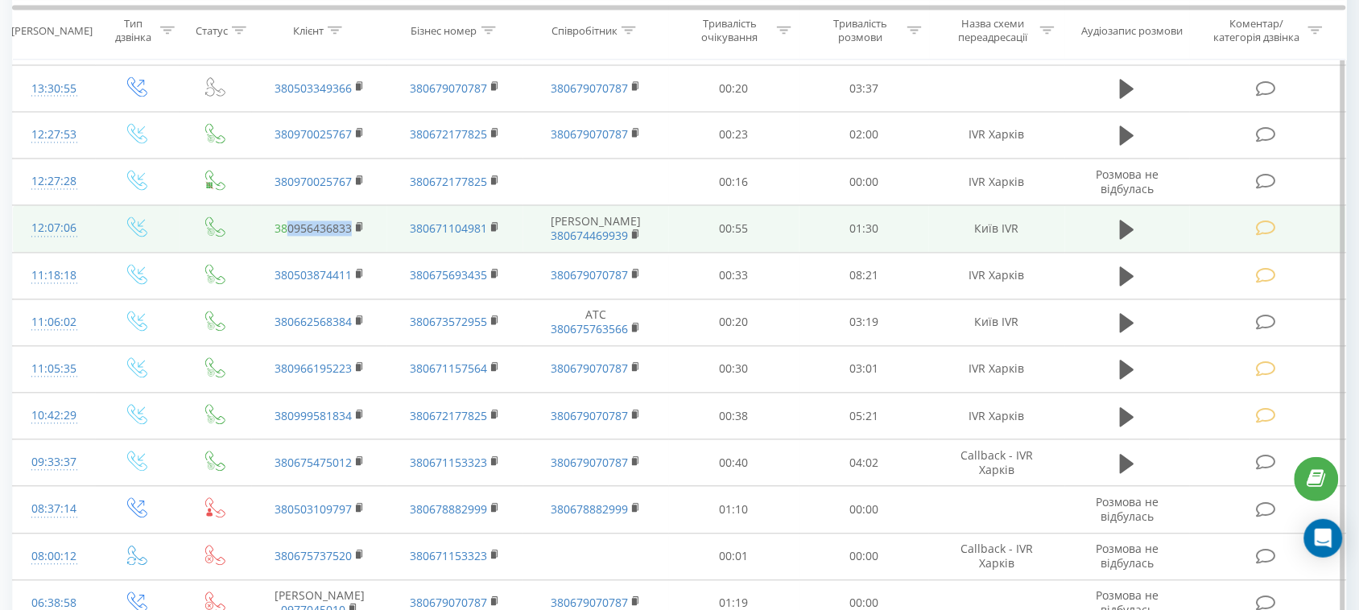
drag, startPoint x: 388, startPoint y: 191, endPoint x: 288, endPoint y: 201, distance: 100.4
click at [288, 206] on tr "12:07:06 380956436833 380671104981 [PERSON_NAME] 380674469939 00:55 01:30 Київ …" at bounding box center [680, 229] width 1334 height 47
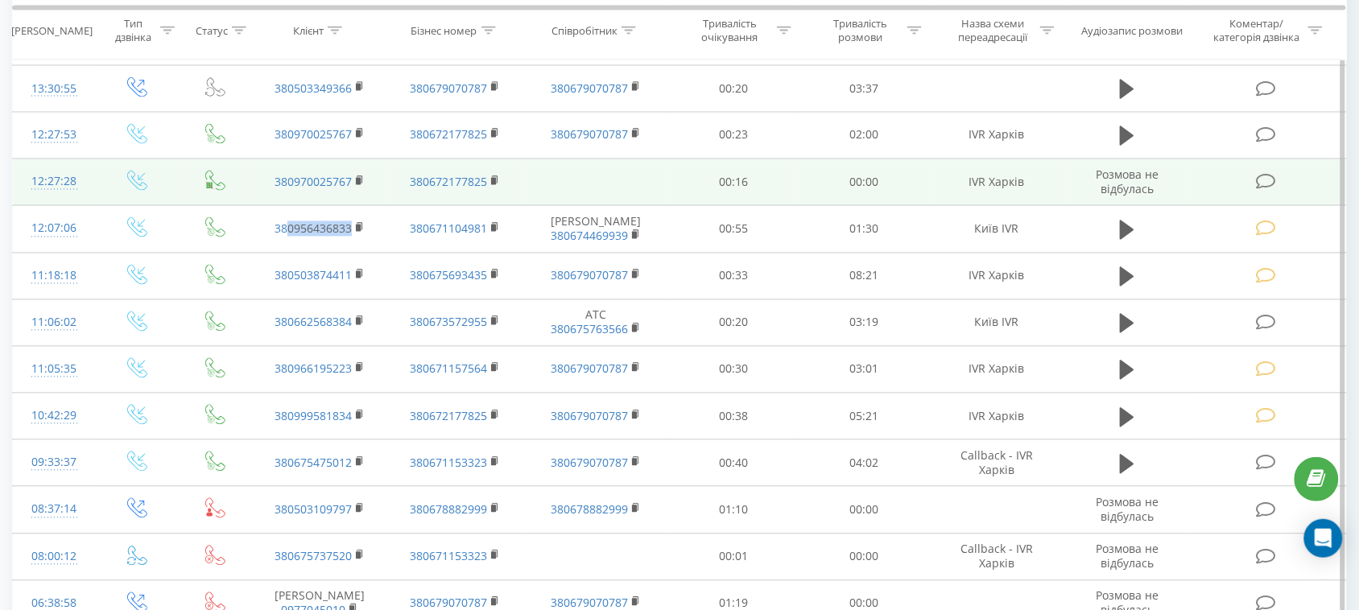
scroll to position [4221, 0]
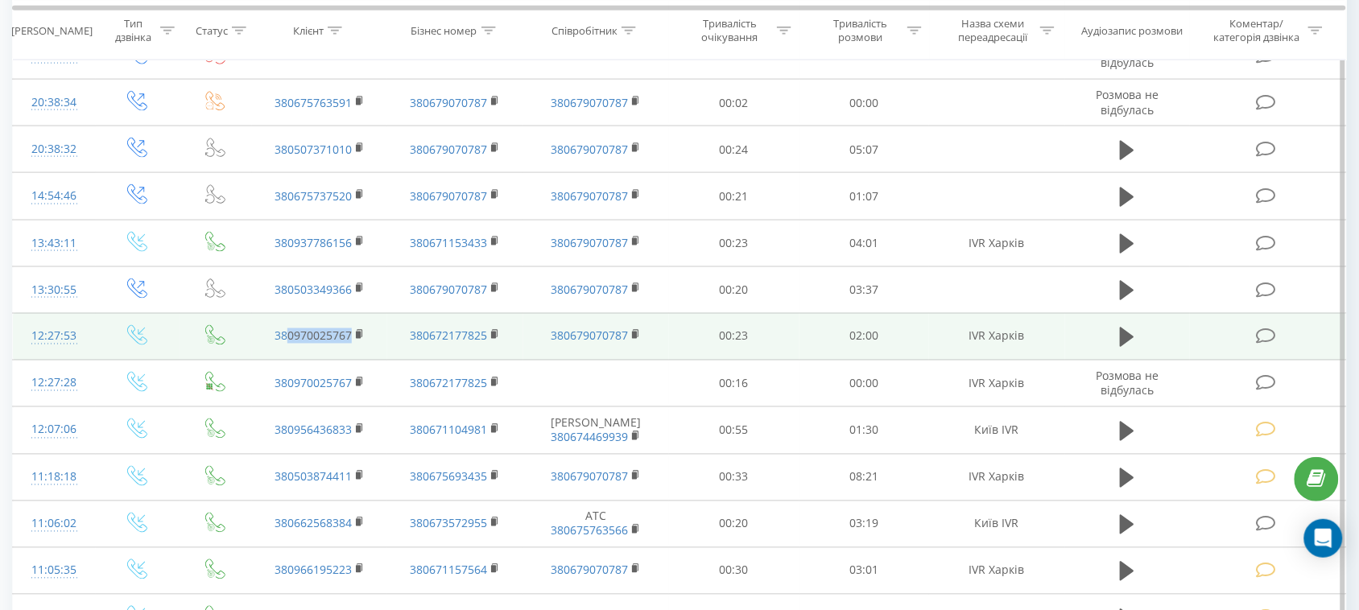
drag, startPoint x: 380, startPoint y: 308, endPoint x: 287, endPoint y: 318, distance: 93.1
click at [287, 318] on td "380970025767" at bounding box center [319, 336] width 135 height 47
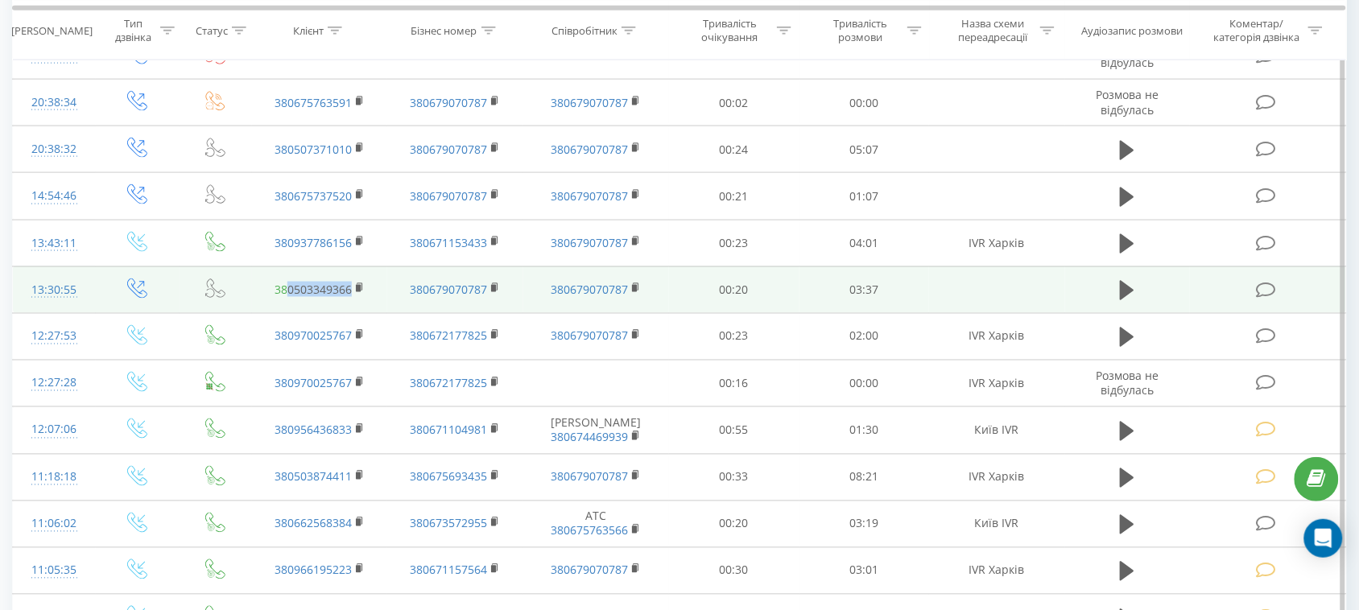
drag, startPoint x: 364, startPoint y: 250, endPoint x: 287, endPoint y: 264, distance: 78.5
click at [287, 267] on td "380503349366" at bounding box center [319, 290] width 135 height 47
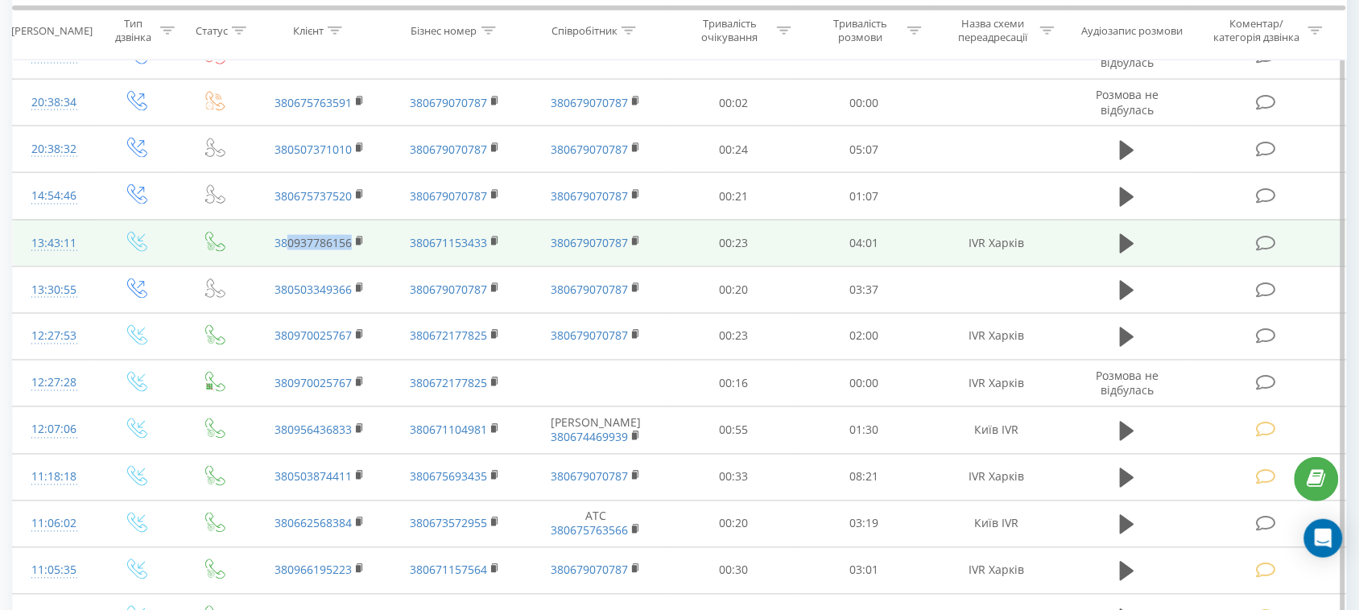
drag, startPoint x: 374, startPoint y: 201, endPoint x: 287, endPoint y: 221, distance: 90.0
click at [287, 221] on td "380937786156" at bounding box center [319, 243] width 135 height 47
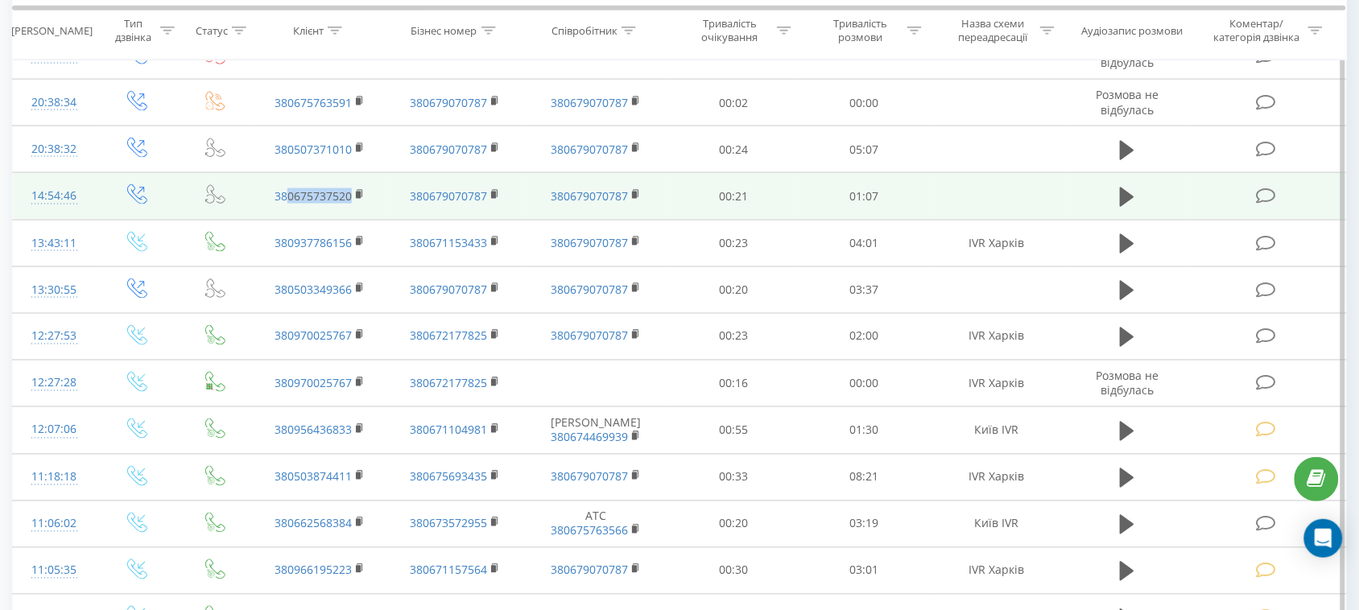
drag, startPoint x: 367, startPoint y: 171, endPoint x: 287, endPoint y: 179, distance: 80.1
click at [287, 179] on td "380675737520" at bounding box center [319, 196] width 135 height 47
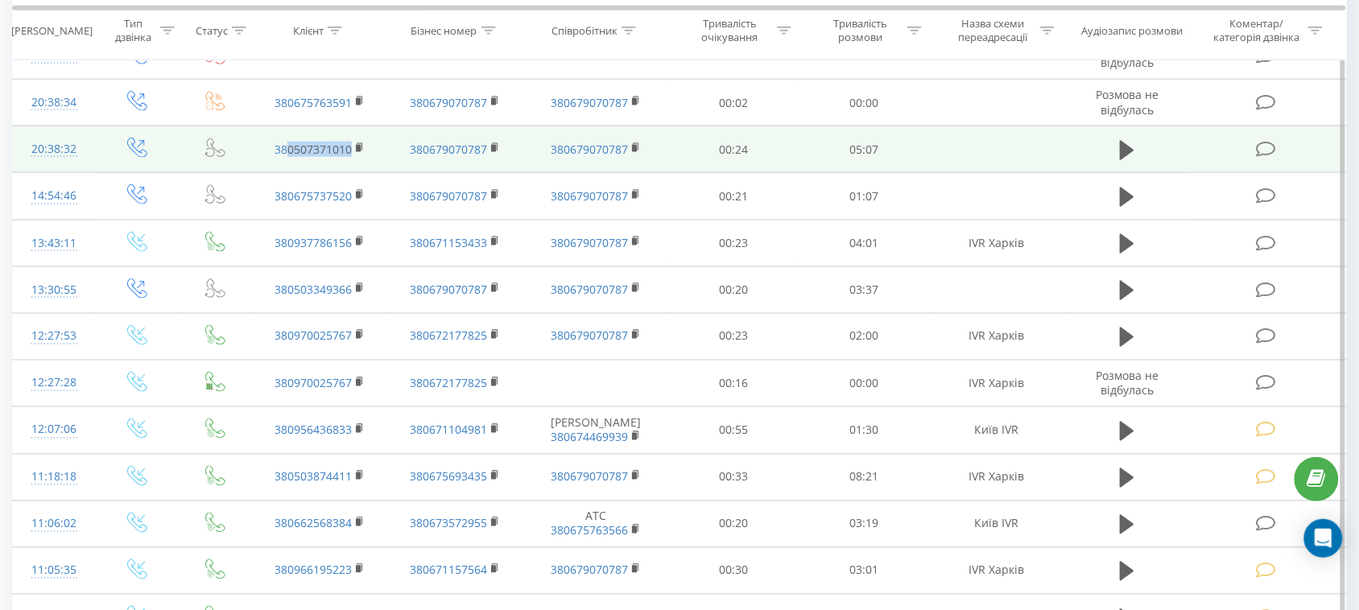
drag, startPoint x: 357, startPoint y: 121, endPoint x: 290, endPoint y: 137, distance: 68.7
click at [290, 137] on td "380507371010" at bounding box center [319, 149] width 135 height 47
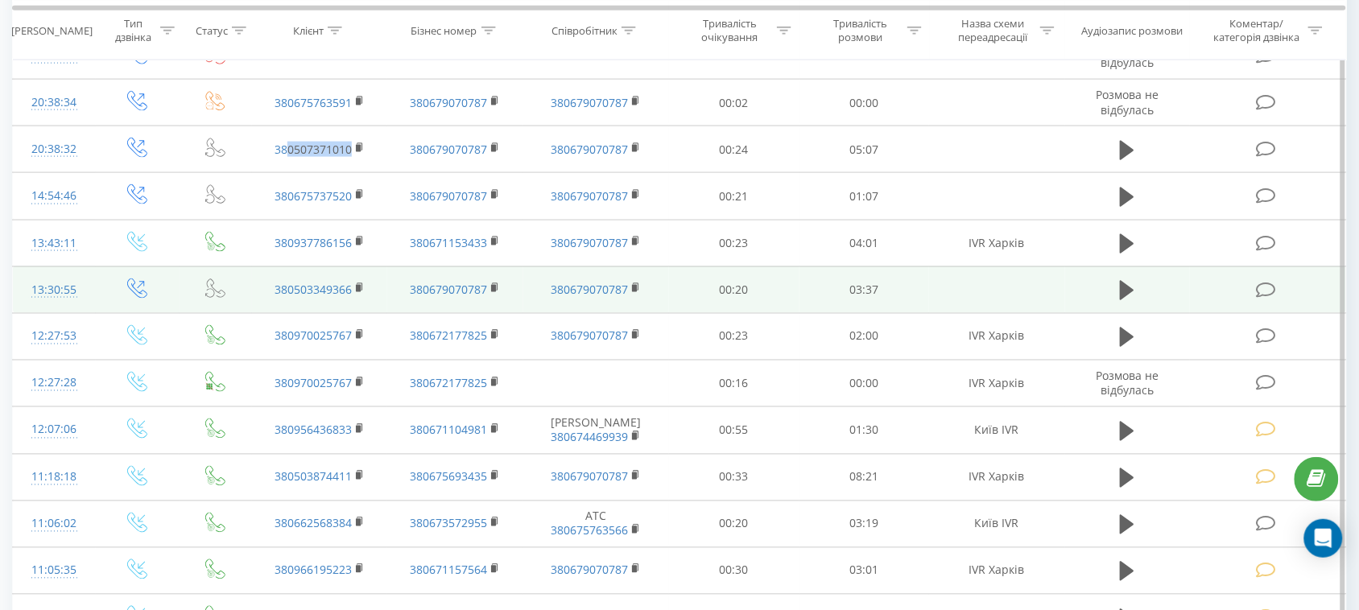
scroll to position [4020, 0]
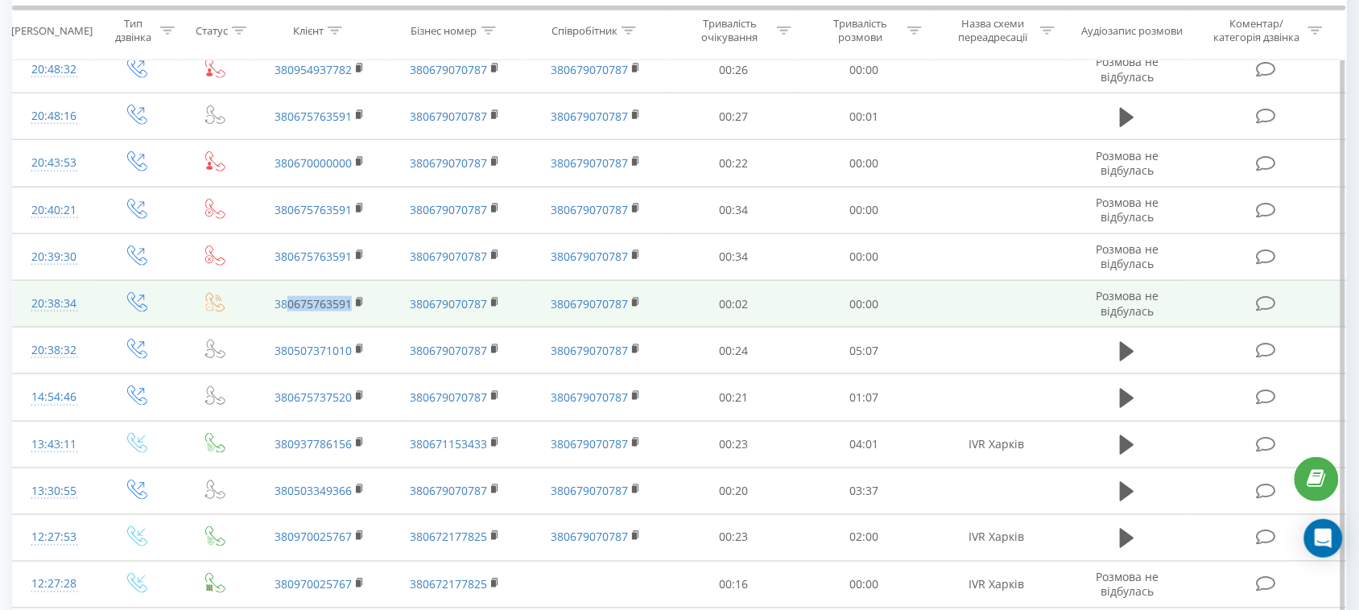
drag, startPoint x: 368, startPoint y: 271, endPoint x: 284, endPoint y: 284, distance: 84.9
click at [284, 284] on td "380675763591" at bounding box center [319, 304] width 135 height 47
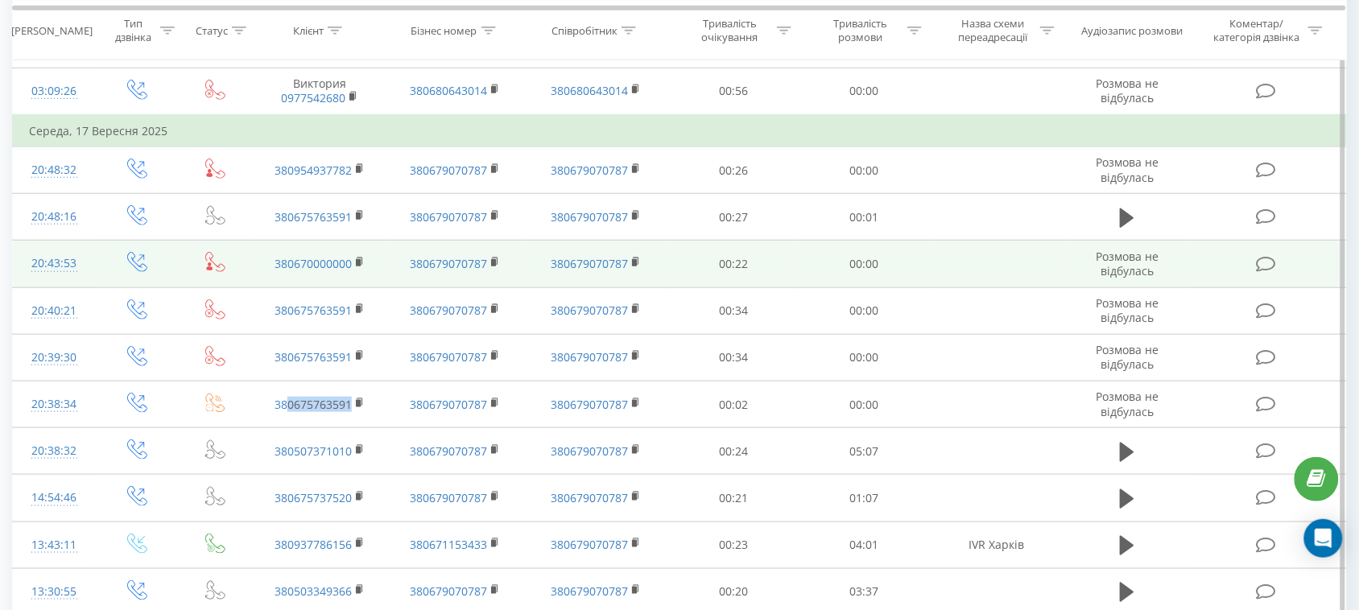
scroll to position [3818, 0]
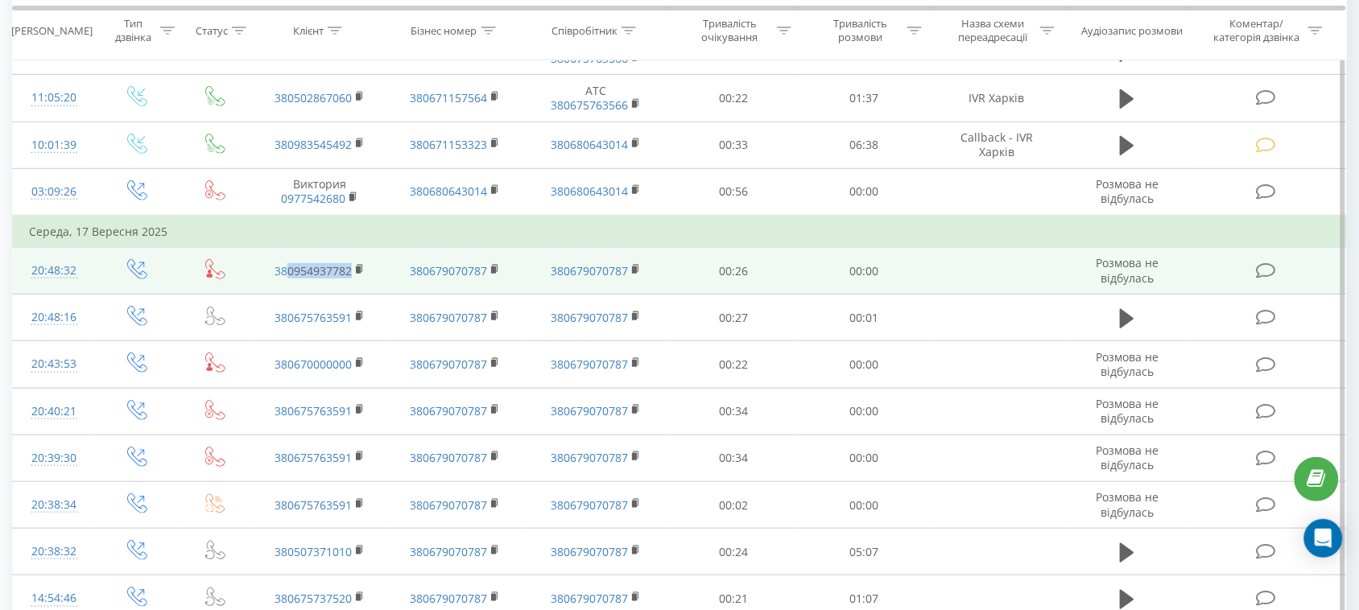
drag, startPoint x: 371, startPoint y: 239, endPoint x: 291, endPoint y: 251, distance: 81.4
click at [291, 251] on td "380954937782" at bounding box center [319, 271] width 135 height 47
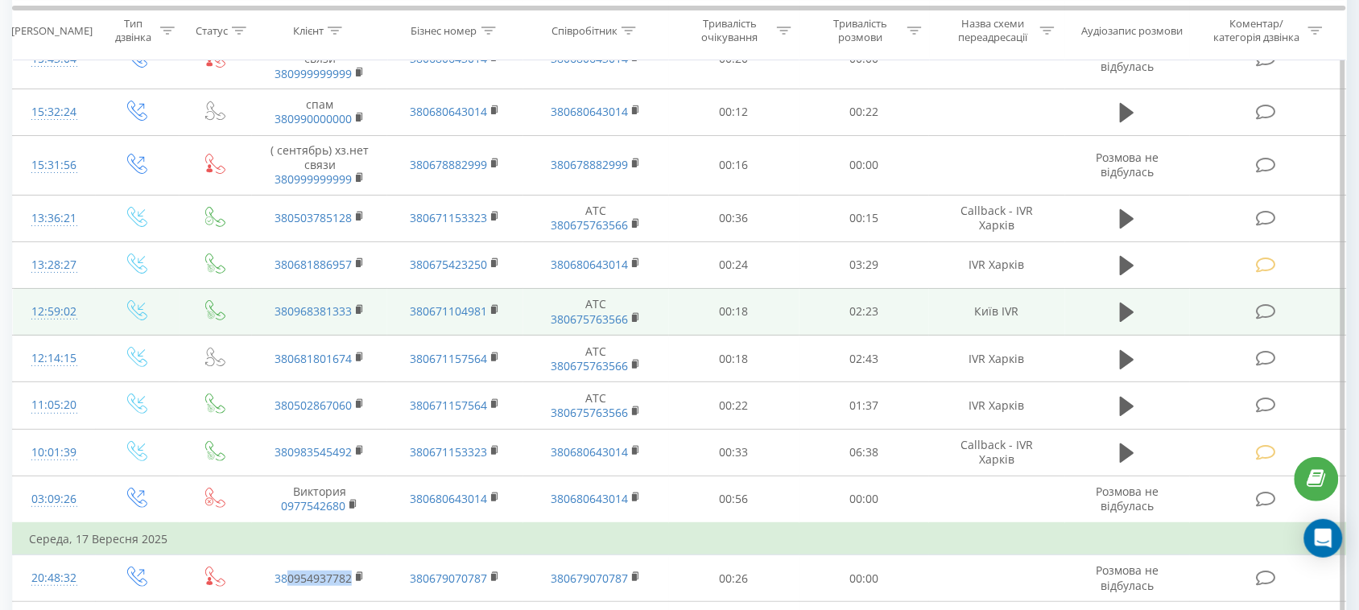
scroll to position [3516, 0]
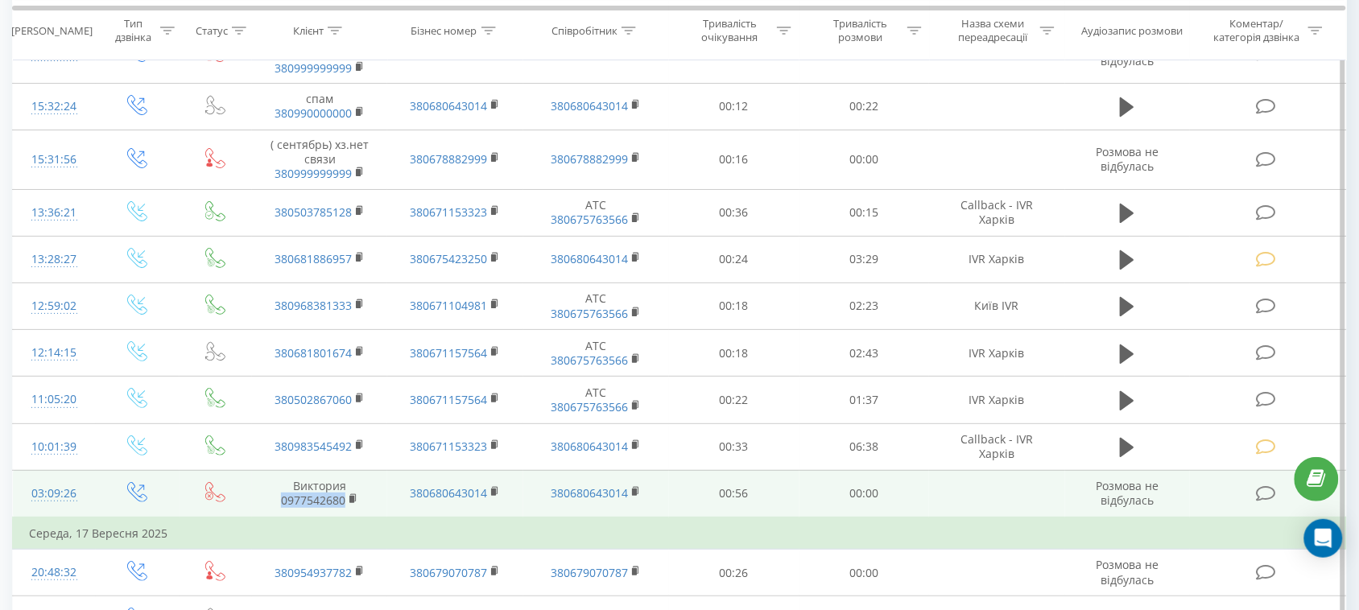
drag, startPoint x: 367, startPoint y: 469, endPoint x: 283, endPoint y: 476, distance: 84.8
click at [283, 476] on td "Виктория 0977542680" at bounding box center [319, 494] width 135 height 48
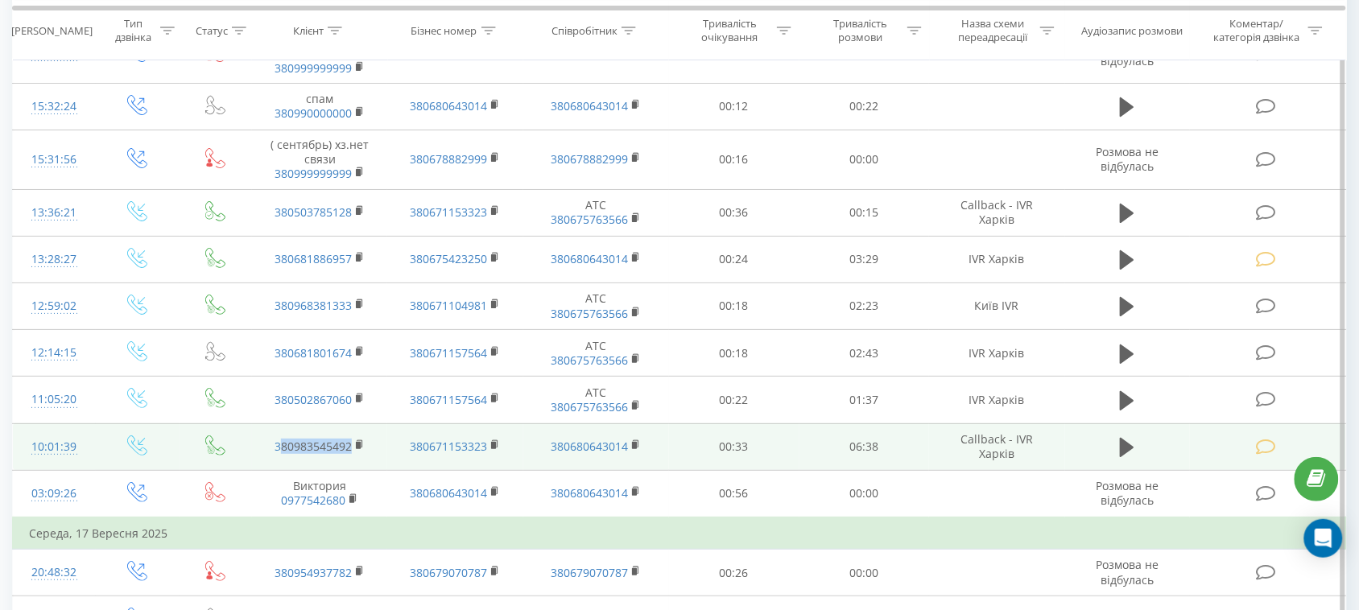
drag, startPoint x: 355, startPoint y: 415, endPoint x: 283, endPoint y: 423, distance: 72.9
click at [283, 424] on td "380983545492" at bounding box center [319, 447] width 135 height 47
click at [382, 424] on td "380983545492" at bounding box center [319, 447] width 135 height 47
drag, startPoint x: 370, startPoint y: 411, endPoint x: 284, endPoint y: 424, distance: 87.1
click at [284, 424] on td "380983545492" at bounding box center [319, 447] width 135 height 47
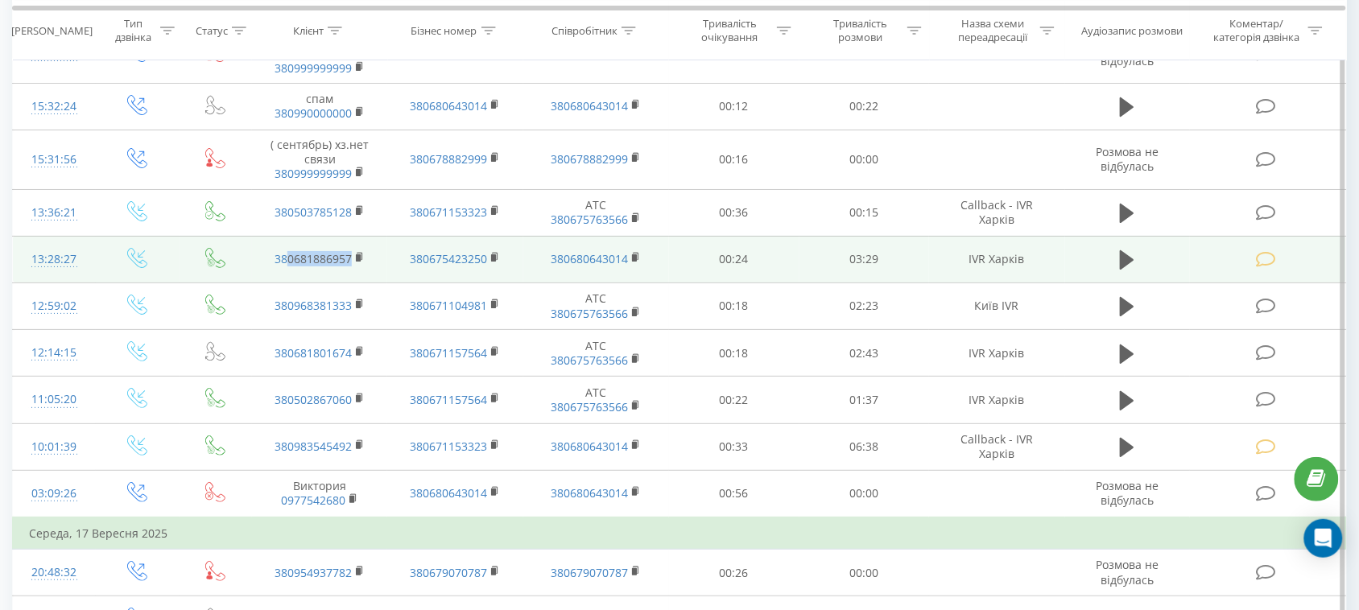
drag, startPoint x: 381, startPoint y: 219, endPoint x: 287, endPoint y: 232, distance: 94.3
click at [287, 236] on td "380681886957" at bounding box center [319, 259] width 135 height 47
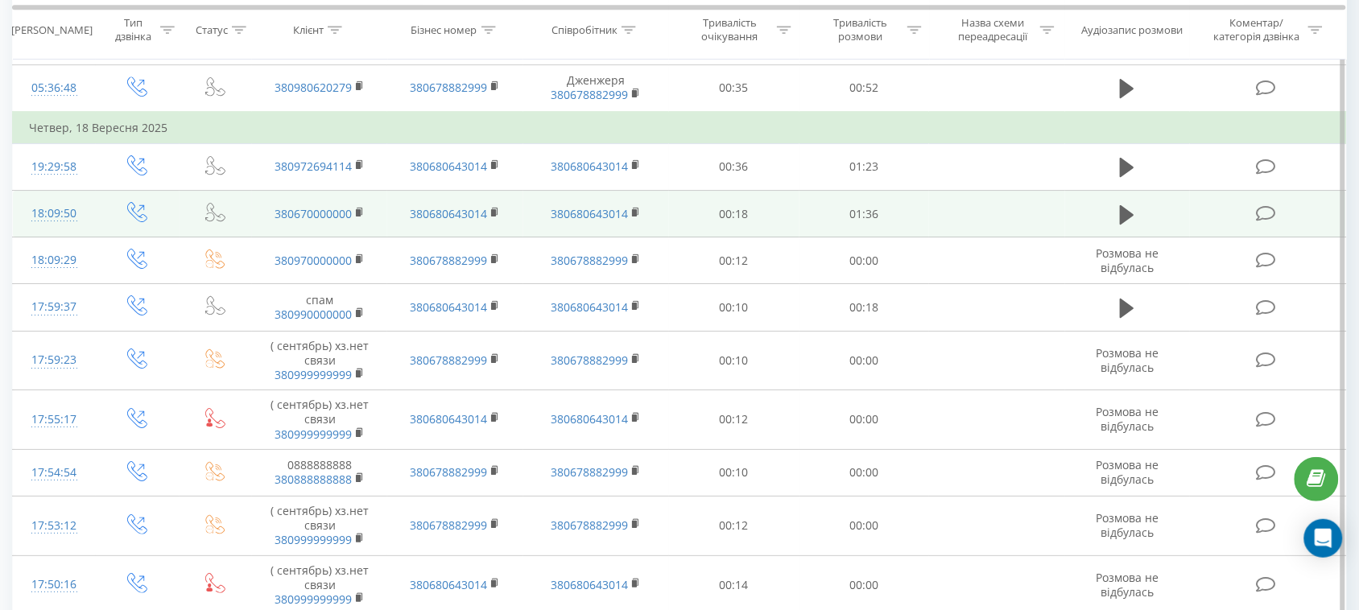
scroll to position [1503, 0]
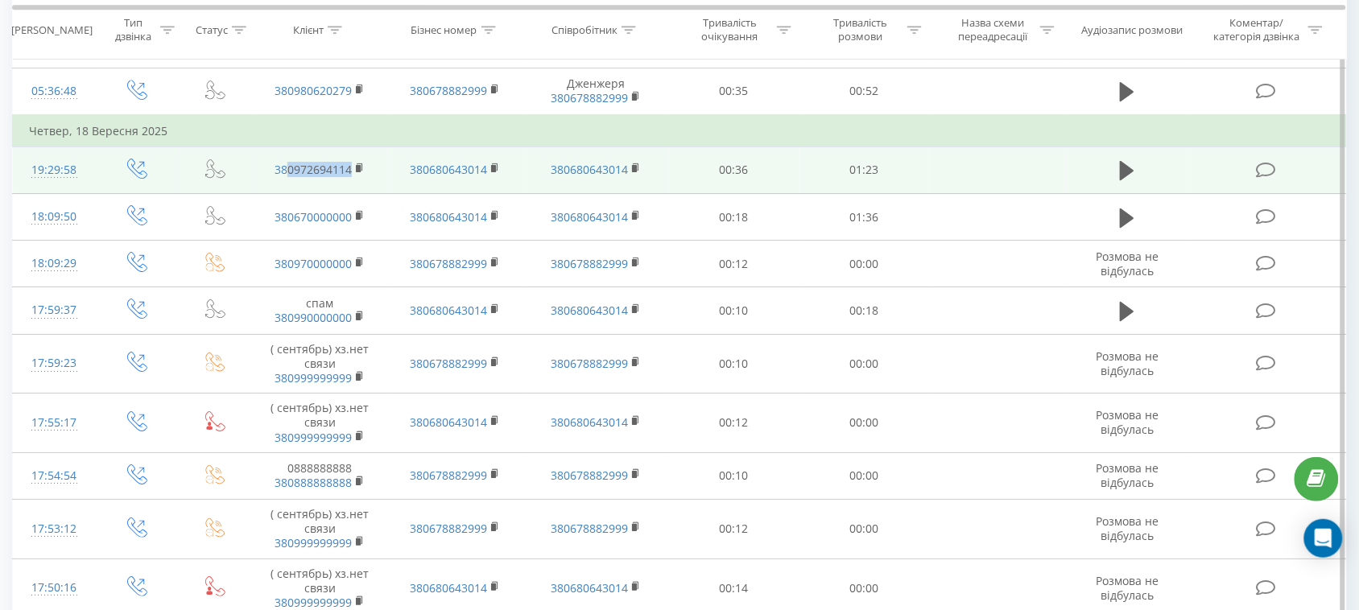
drag, startPoint x: 349, startPoint y: 133, endPoint x: 288, endPoint y: 135, distance: 60.4
click at [288, 147] on tr "19:29:58 380972694114 380680643014 380680643014 00:36 01:23" at bounding box center [680, 170] width 1334 height 47
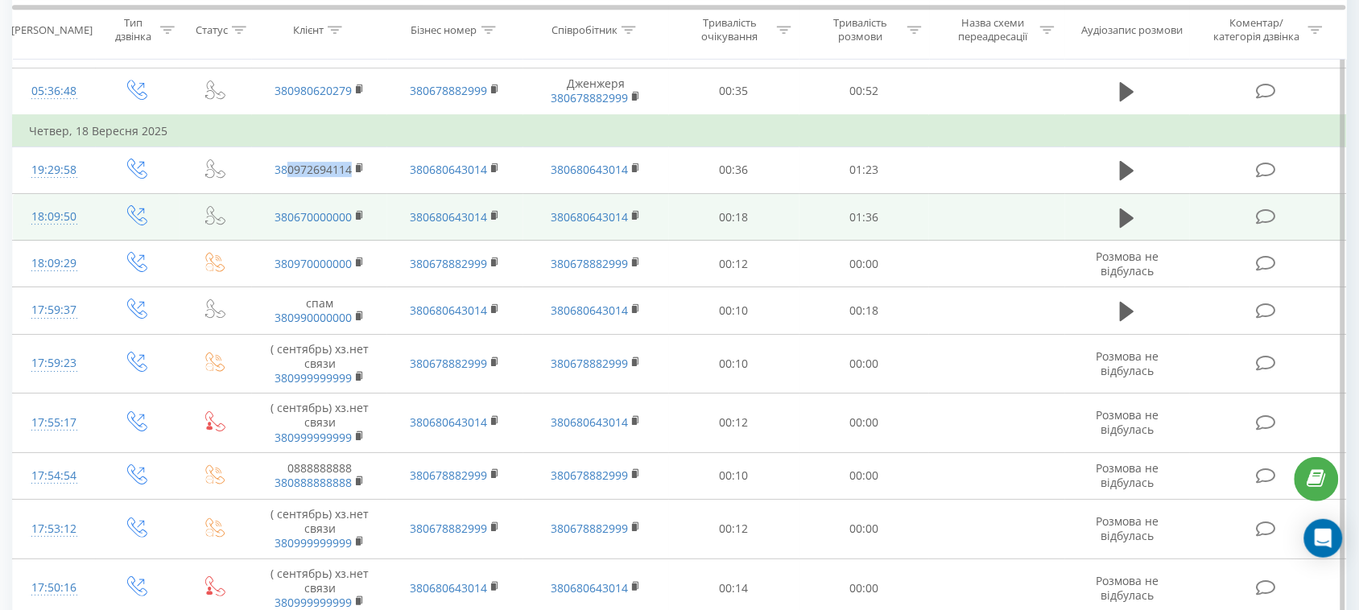
scroll to position [1403, 0]
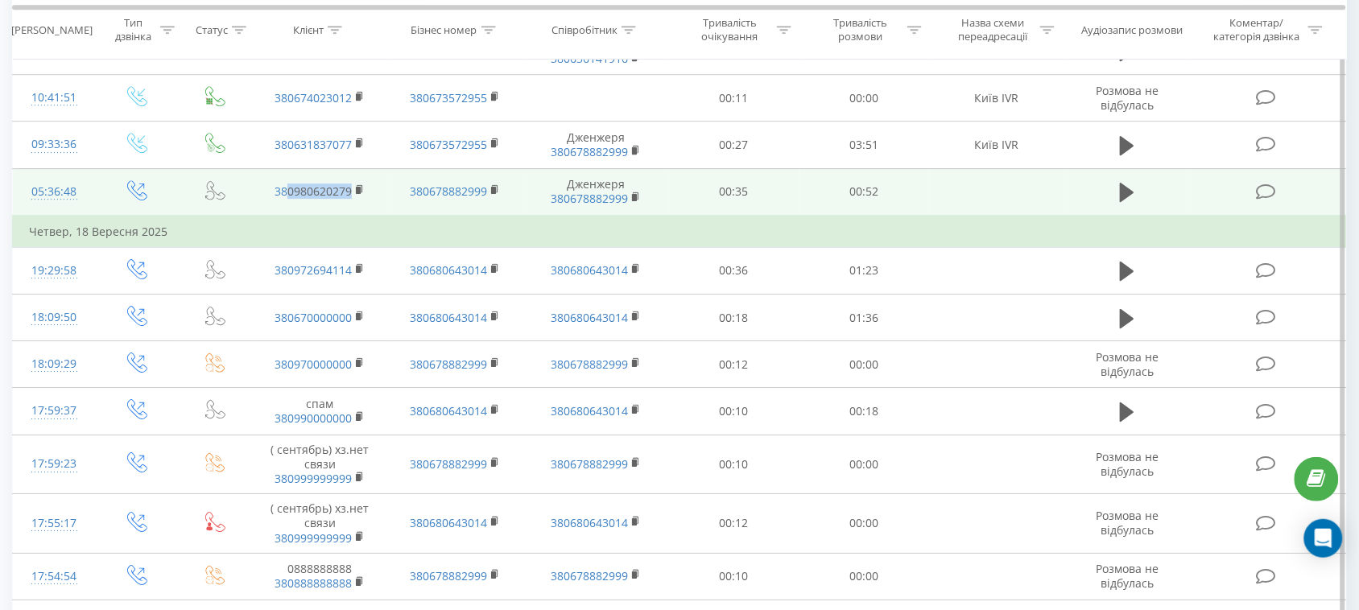
drag, startPoint x: 370, startPoint y: 142, endPoint x: 287, endPoint y: 153, distance: 83.7
click at [287, 168] on td "380980620279" at bounding box center [319, 192] width 135 height 48
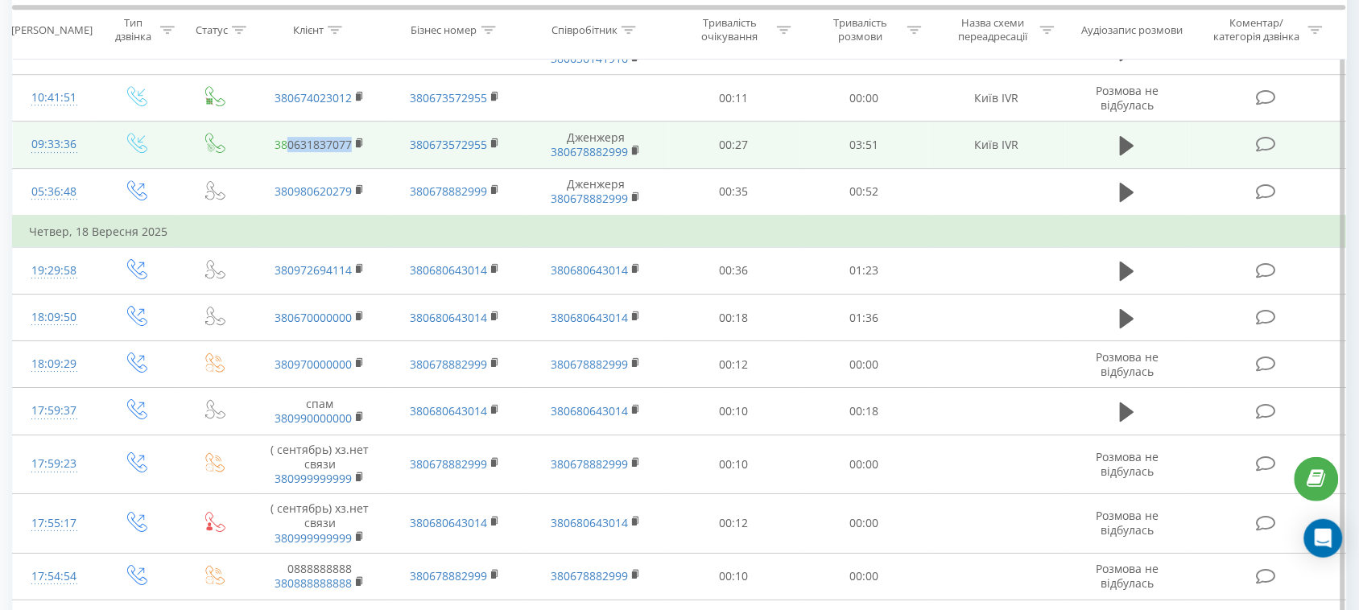
drag, startPoint x: 378, startPoint y: 97, endPoint x: 287, endPoint y: 101, distance: 91.0
click at [287, 122] on td "380631837077" at bounding box center [319, 145] width 135 height 47
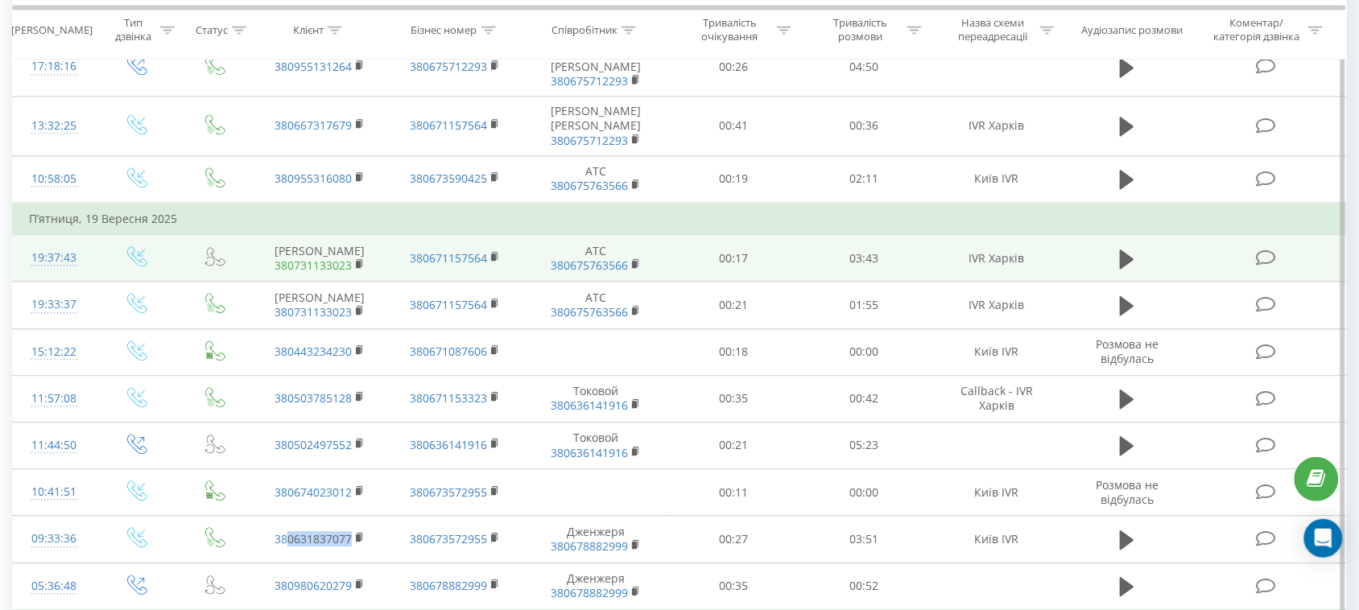
scroll to position [1000, 0]
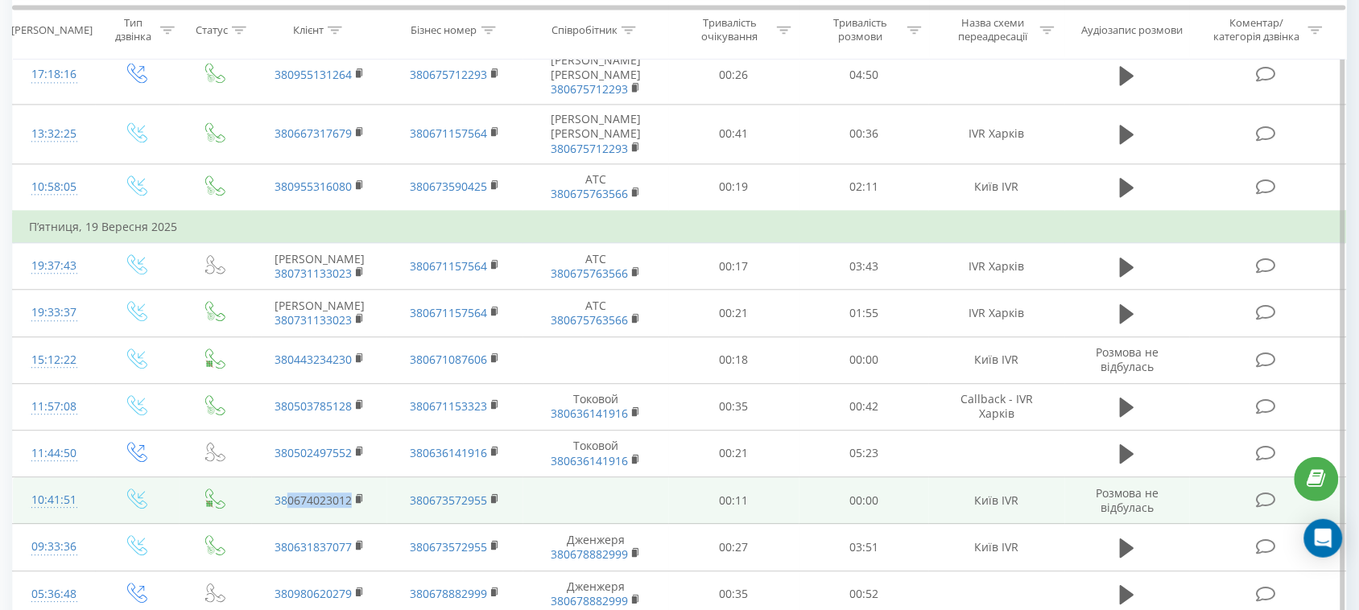
drag, startPoint x: 384, startPoint y: 457, endPoint x: 290, endPoint y: 463, distance: 94.4
click at [290, 477] on td "380674023012" at bounding box center [319, 500] width 135 height 47
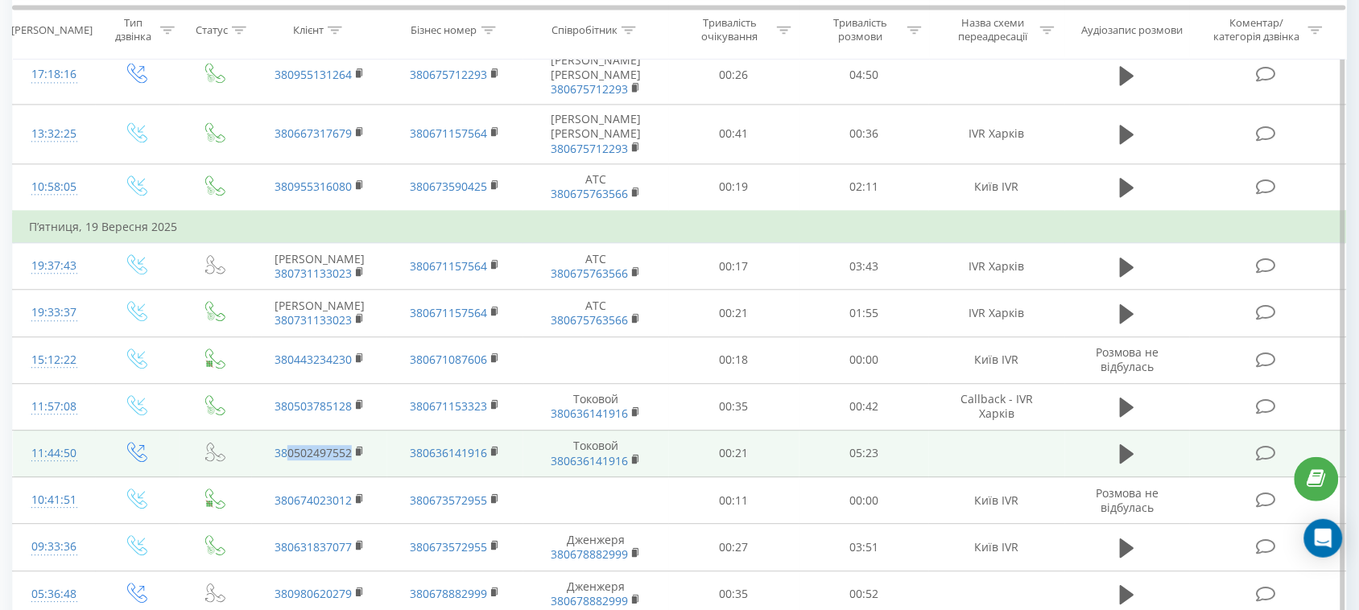
drag, startPoint x: 375, startPoint y: 408, endPoint x: 290, endPoint y: 417, distance: 85.8
click at [290, 430] on td "380502497552" at bounding box center [319, 453] width 135 height 47
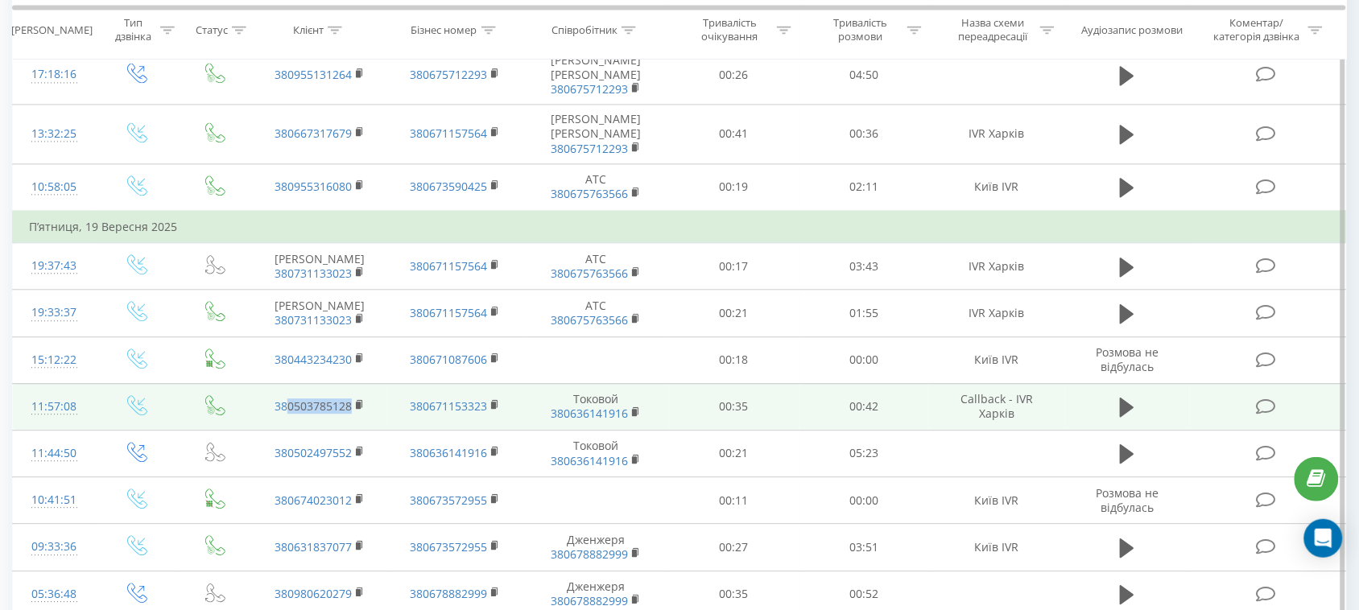
drag, startPoint x: 377, startPoint y: 352, endPoint x: 286, endPoint y: 375, distance: 93.9
click at [286, 383] on td "380503785128" at bounding box center [319, 406] width 135 height 47
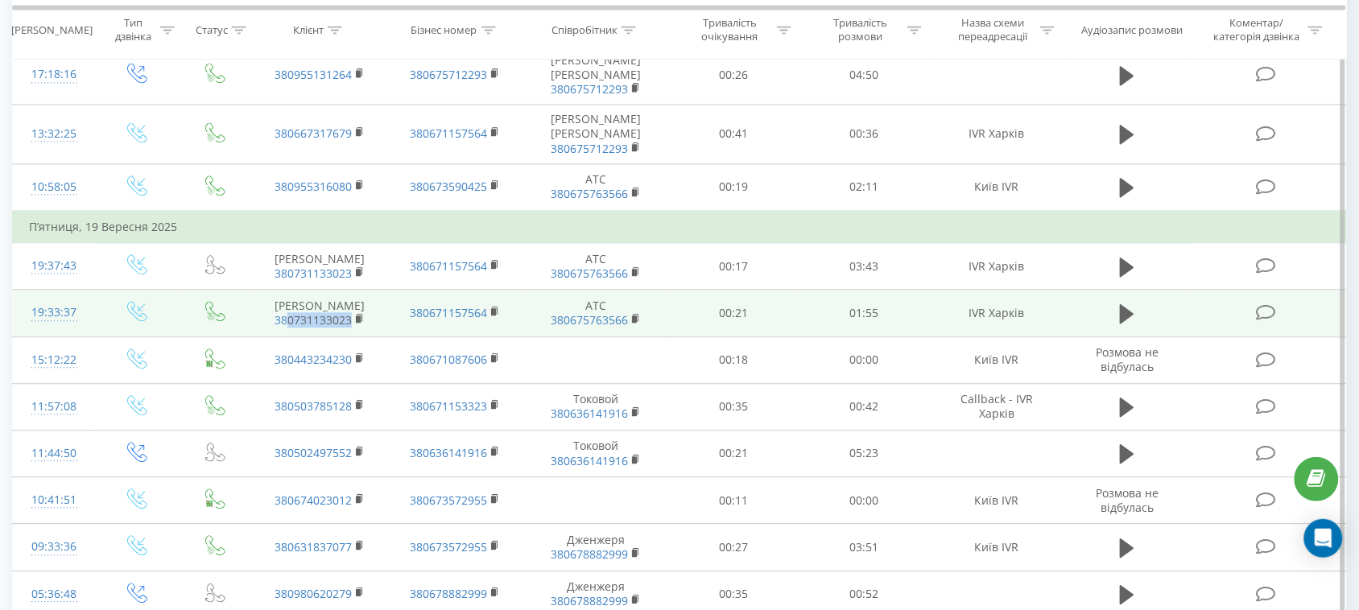
drag, startPoint x: 376, startPoint y: 278, endPoint x: 290, endPoint y: 283, distance: 86.3
click at [290, 290] on td "[PERSON_NAME] 380731133023" at bounding box center [319, 313] width 135 height 47
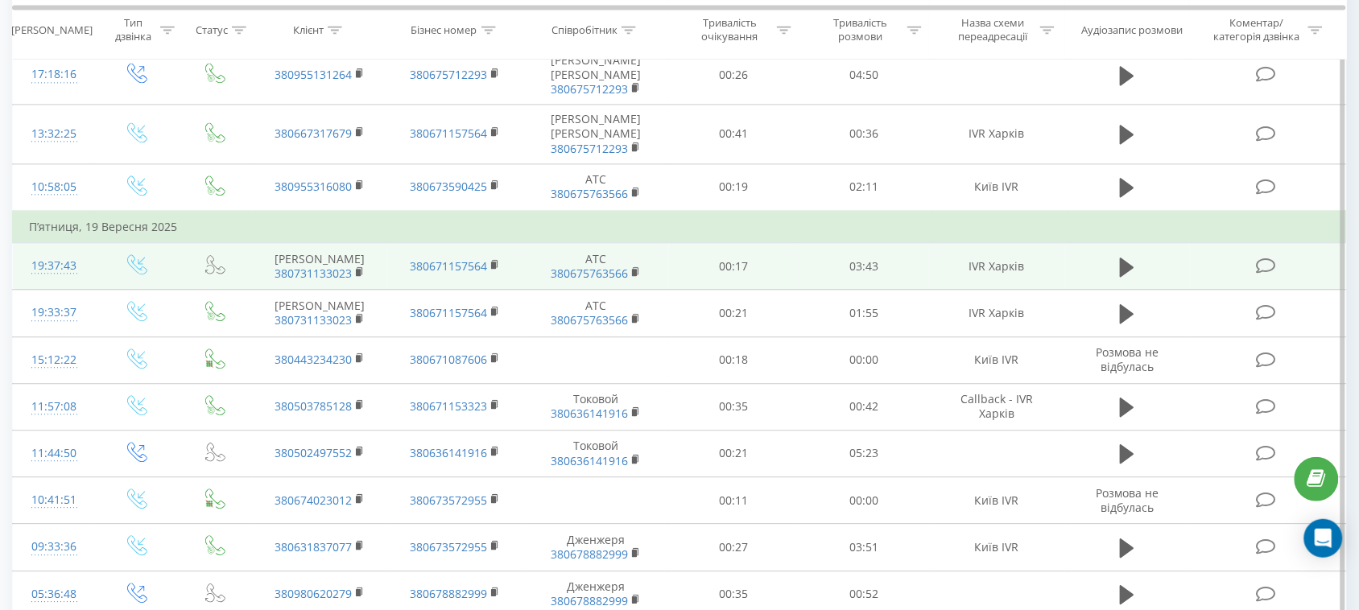
click at [370, 243] on td "[PERSON_NAME] 380731133023" at bounding box center [319, 266] width 135 height 47
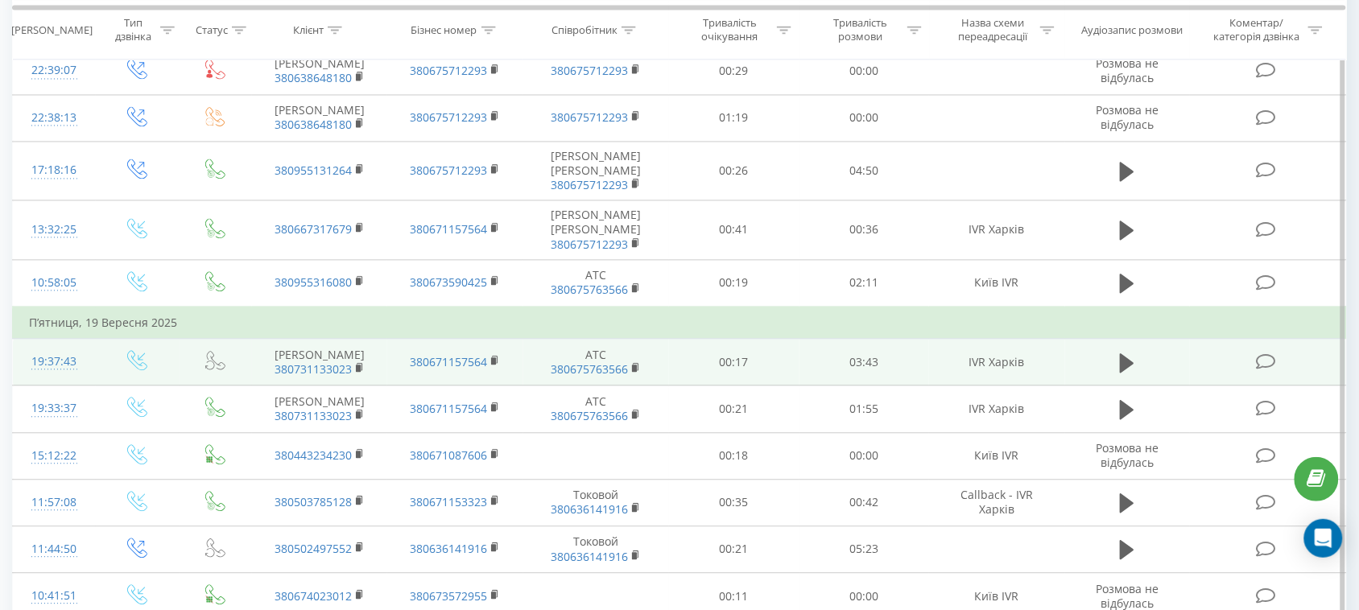
scroll to position [899, 0]
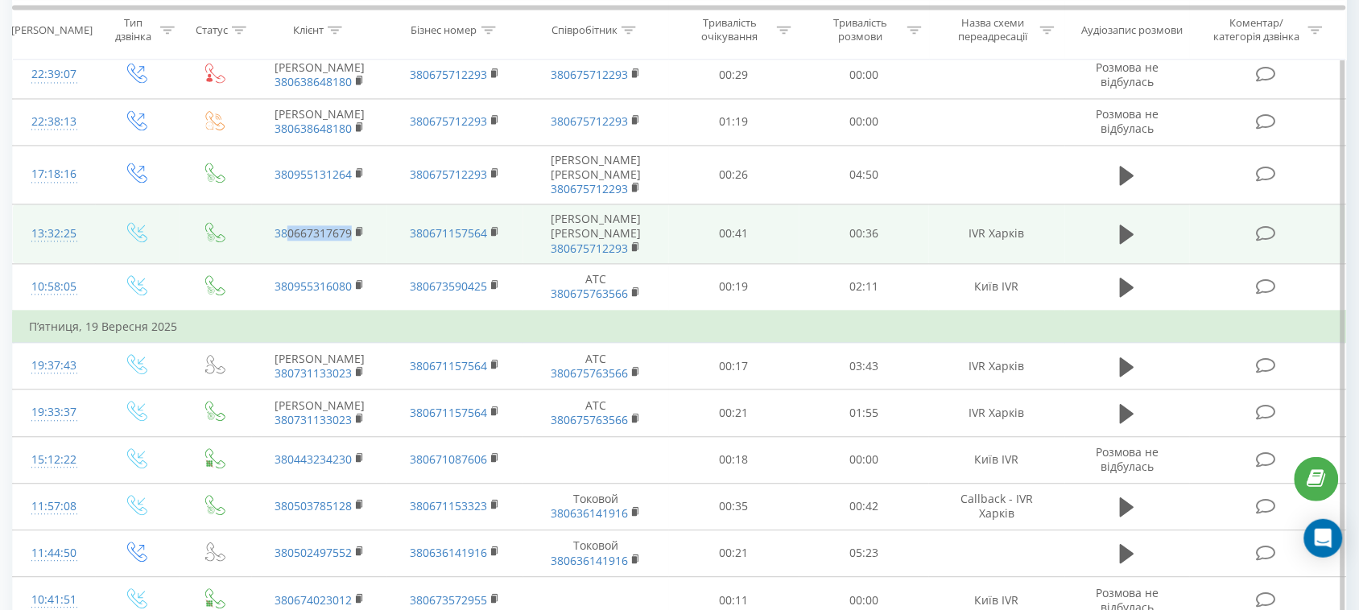
drag, startPoint x: 375, startPoint y: 191, endPoint x: 286, endPoint y: 208, distance: 91.0
click at [286, 208] on td "380667317679" at bounding box center [319, 235] width 135 height 60
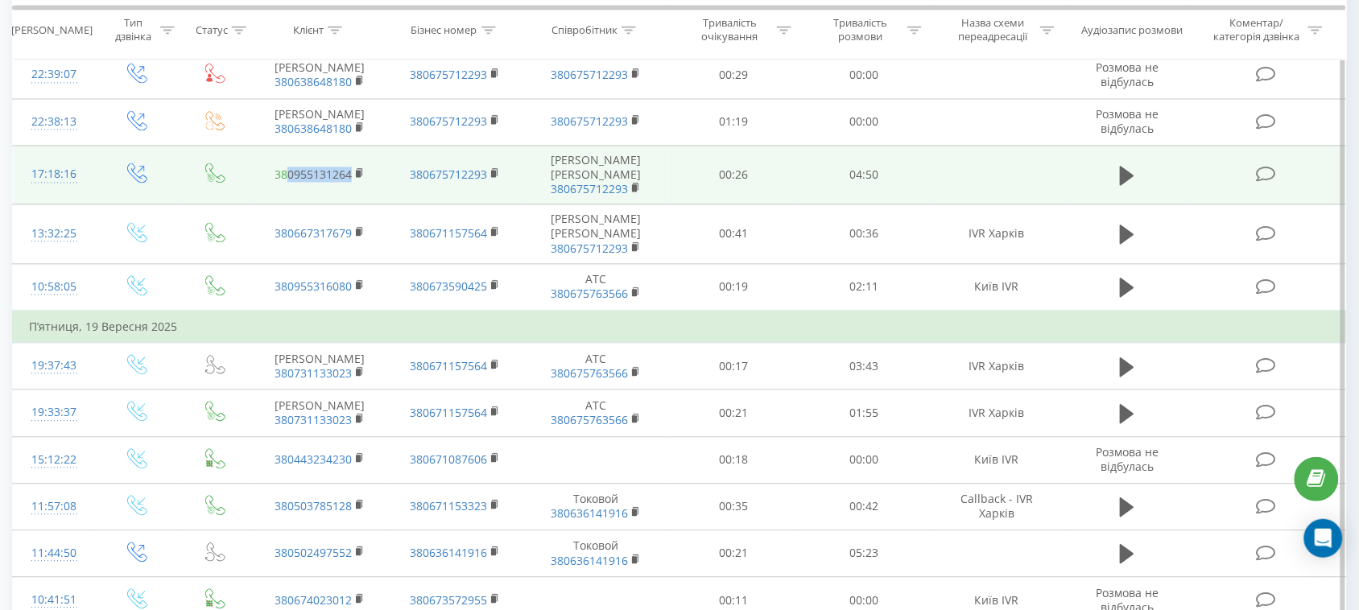
drag, startPoint x: 381, startPoint y: 153, endPoint x: 288, endPoint y: 150, distance: 92.7
click at [288, 150] on td "380955131264" at bounding box center [319, 176] width 135 height 60
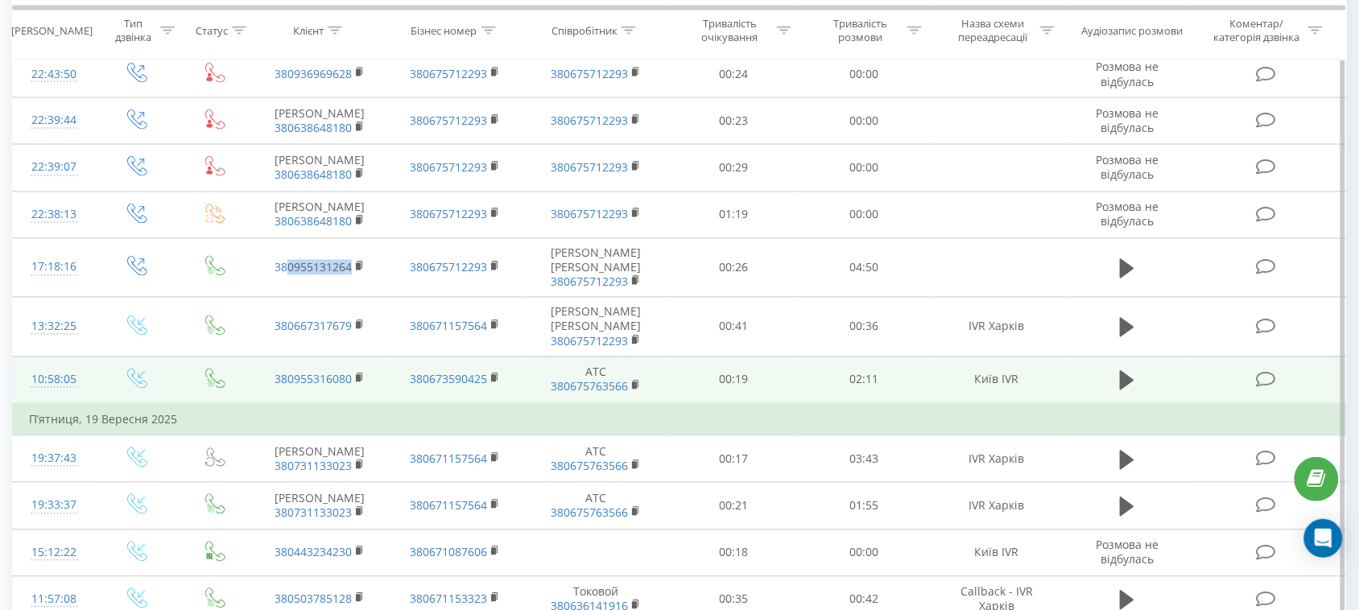
scroll to position [799, 0]
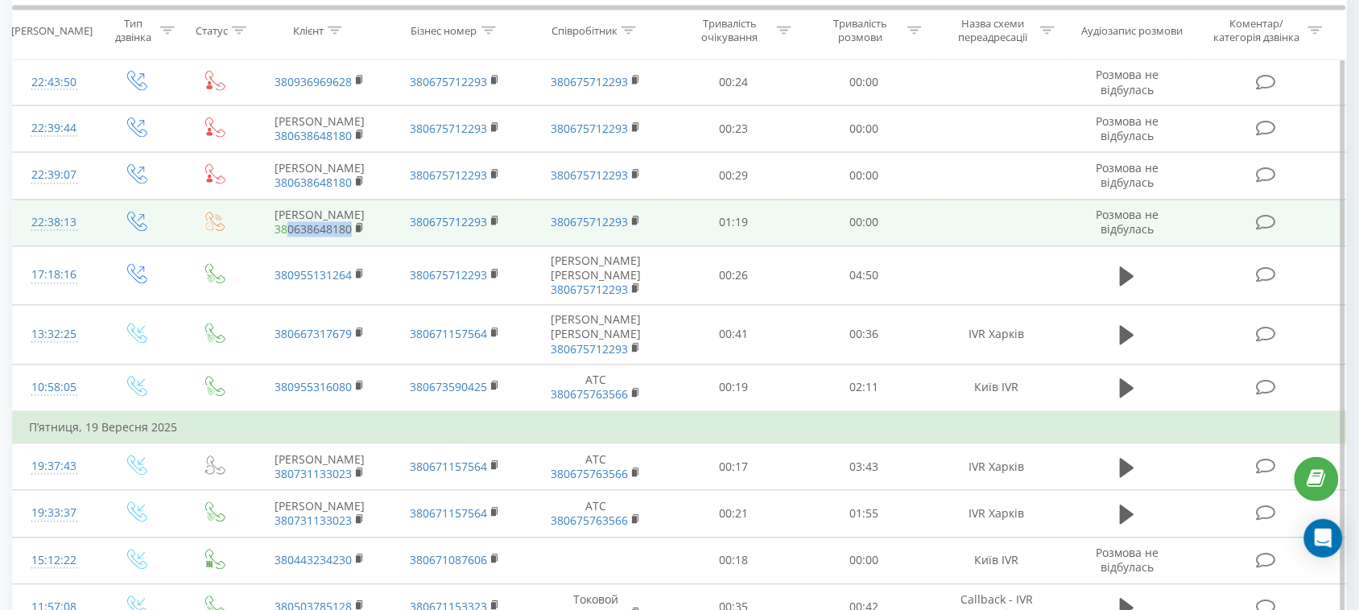
drag, startPoint x: 381, startPoint y: 206, endPoint x: 287, endPoint y: 210, distance: 94.3
click at [287, 210] on td "Наталья 380638648180" at bounding box center [319, 223] width 135 height 47
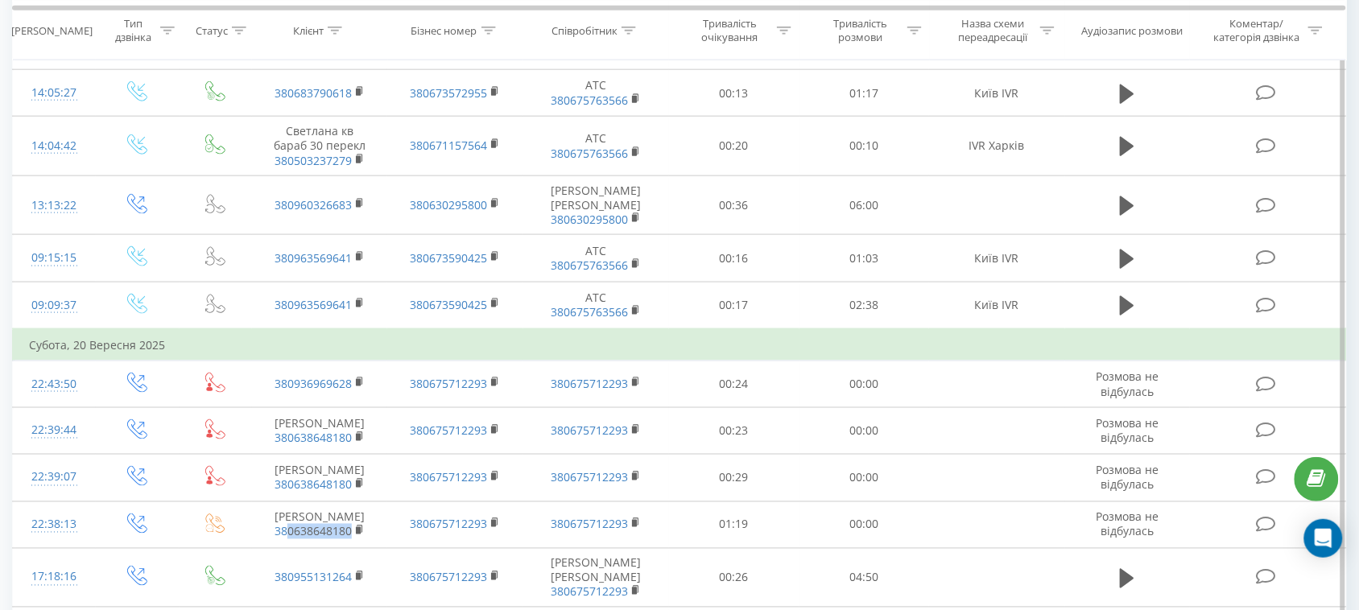
scroll to position [597, 0]
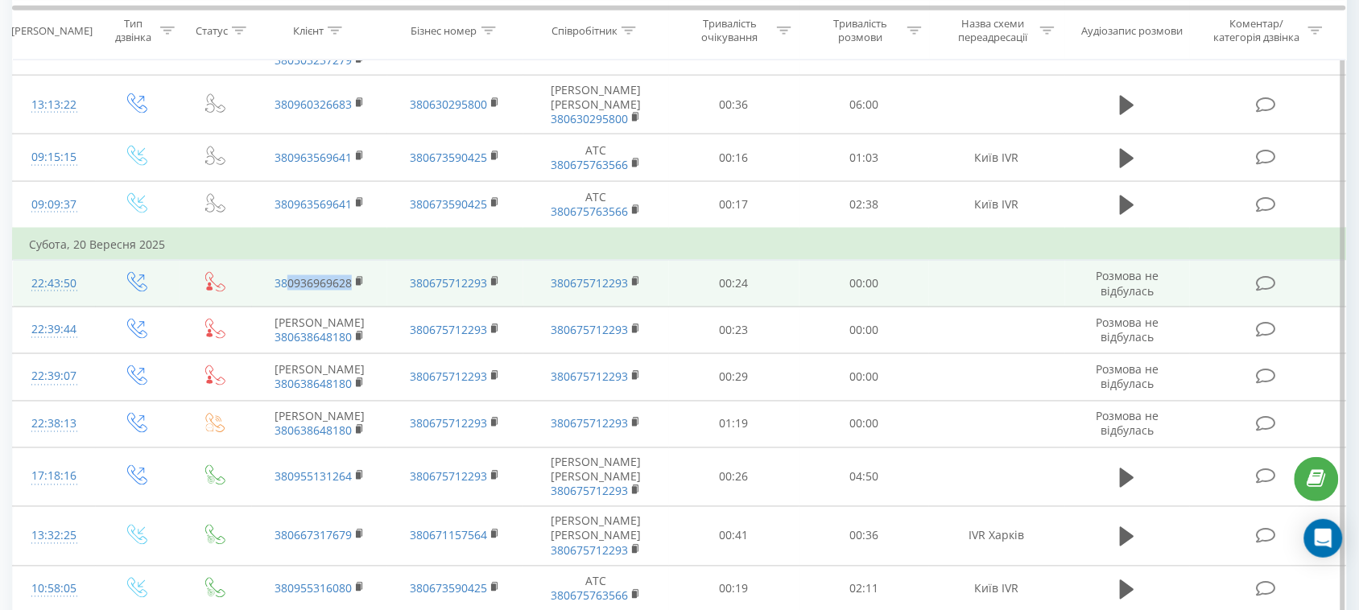
drag, startPoint x: 379, startPoint y: 260, endPoint x: 288, endPoint y: 267, distance: 91.3
click at [288, 267] on td "380936969628" at bounding box center [319, 283] width 135 height 47
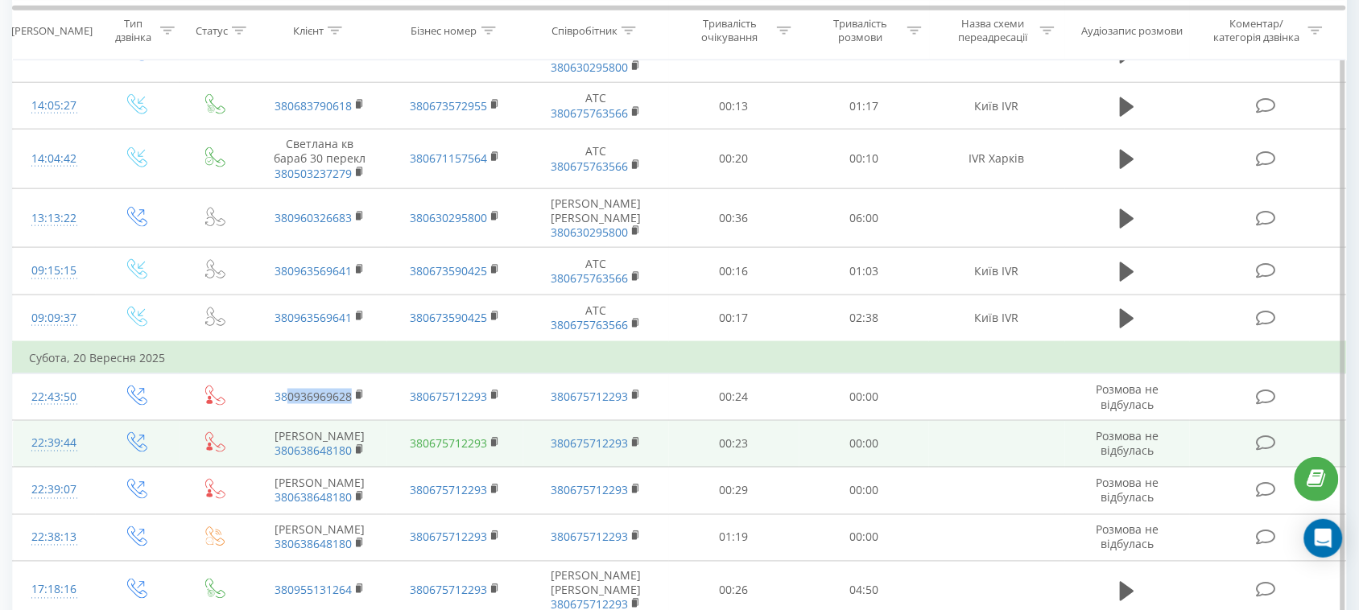
scroll to position [296, 0]
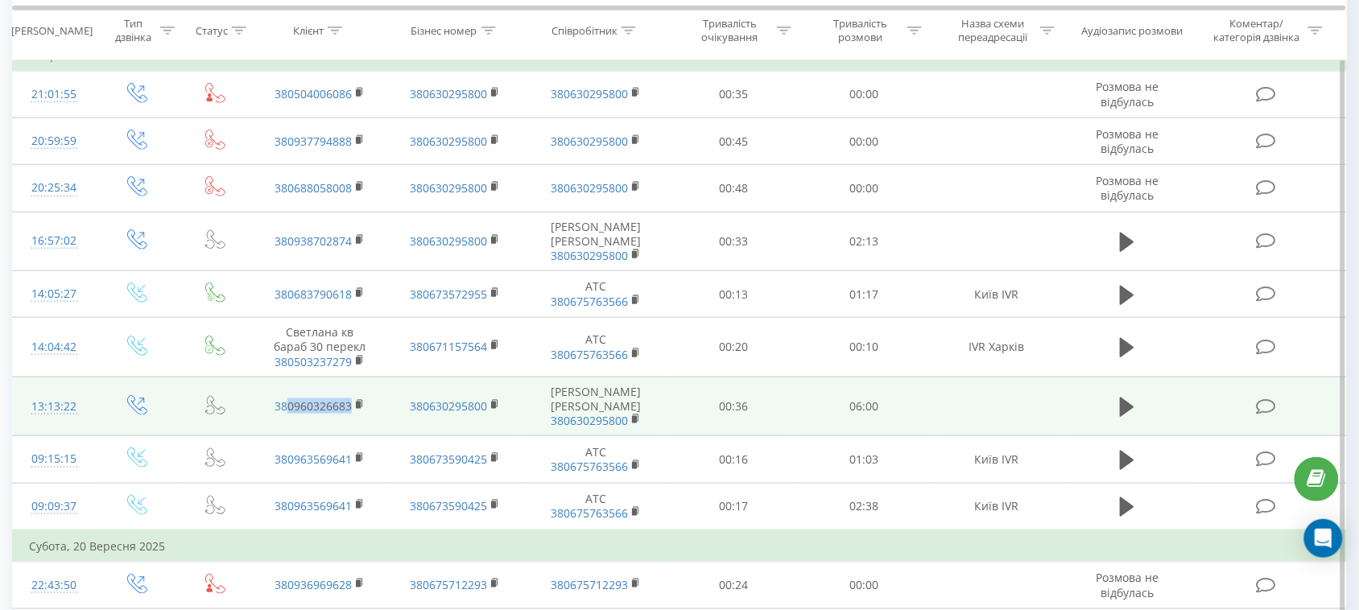
drag, startPoint x: 381, startPoint y: 392, endPoint x: 286, endPoint y: 399, distance: 95.2
click at [286, 399] on td "380960326683" at bounding box center [319, 407] width 135 height 60
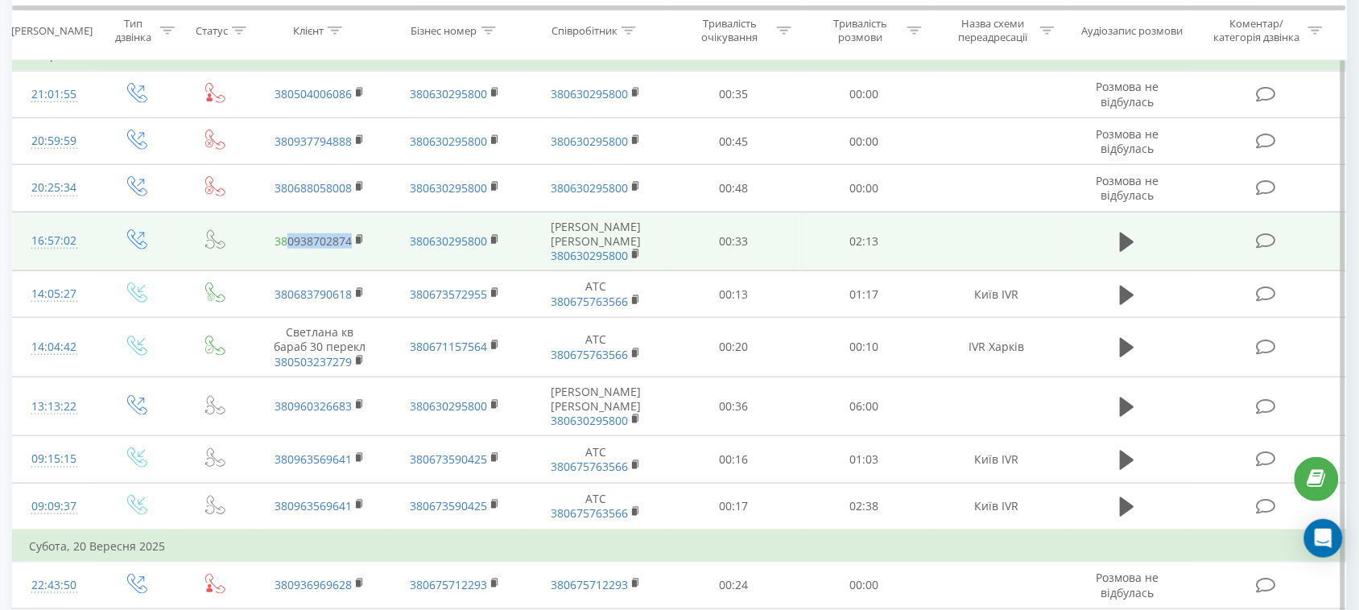
drag, startPoint x: 374, startPoint y: 238, endPoint x: 288, endPoint y: 240, distance: 86.2
click at [288, 240] on td "380938702874" at bounding box center [319, 242] width 135 height 60
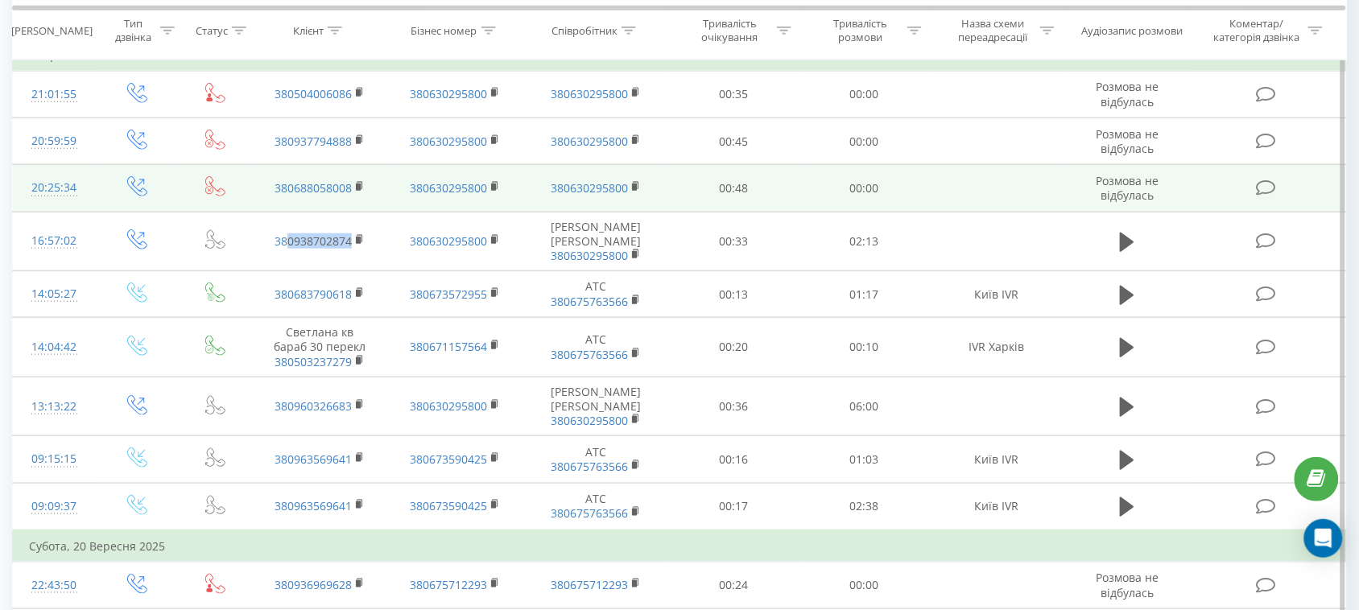
scroll to position [195, 0]
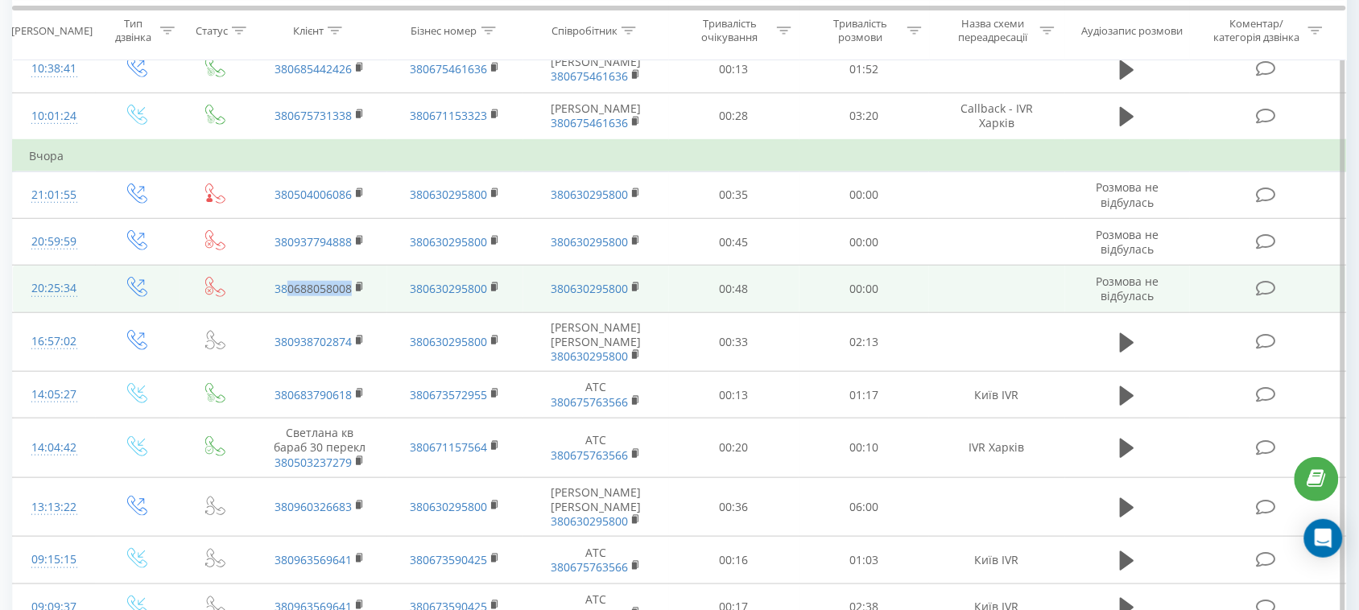
drag, startPoint x: 375, startPoint y: 283, endPoint x: 291, endPoint y: 300, distance: 86.4
click at [291, 300] on td "380688058008" at bounding box center [319, 289] width 135 height 47
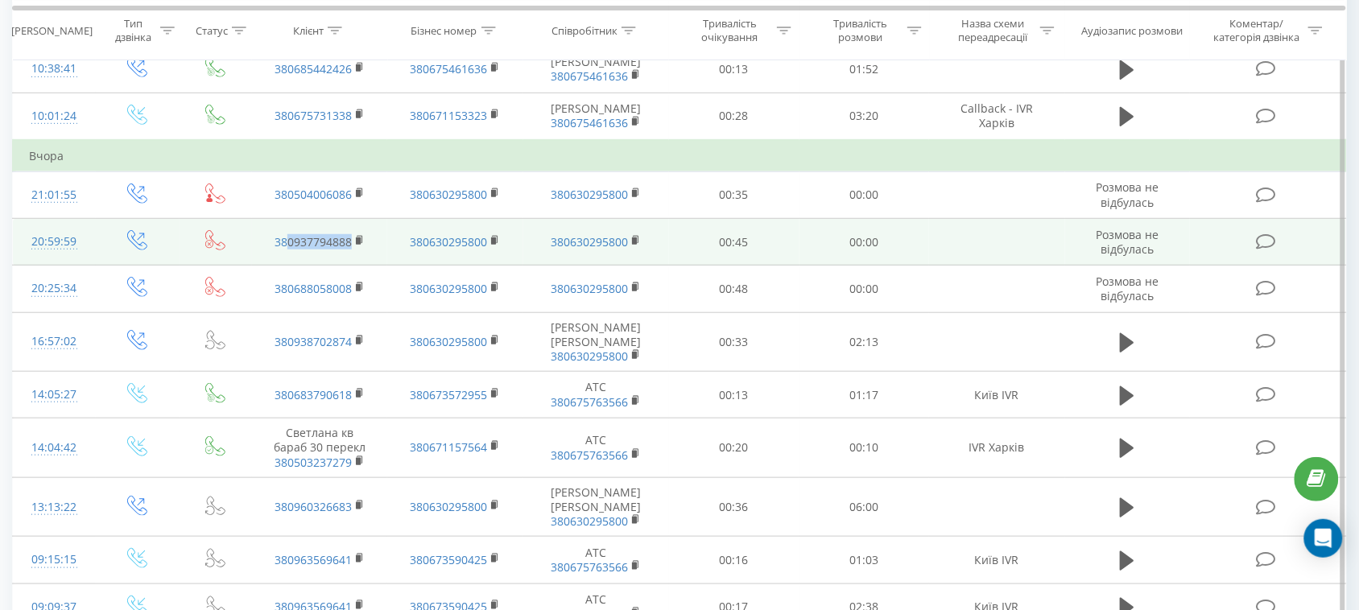
drag, startPoint x: 356, startPoint y: 247, endPoint x: 287, endPoint y: 255, distance: 68.9
click at [287, 255] on tr "20:59:59 380937794888 380630295800 380630295800 00:45 00:00 Розмова не відбулась" at bounding box center [680, 242] width 1334 height 47
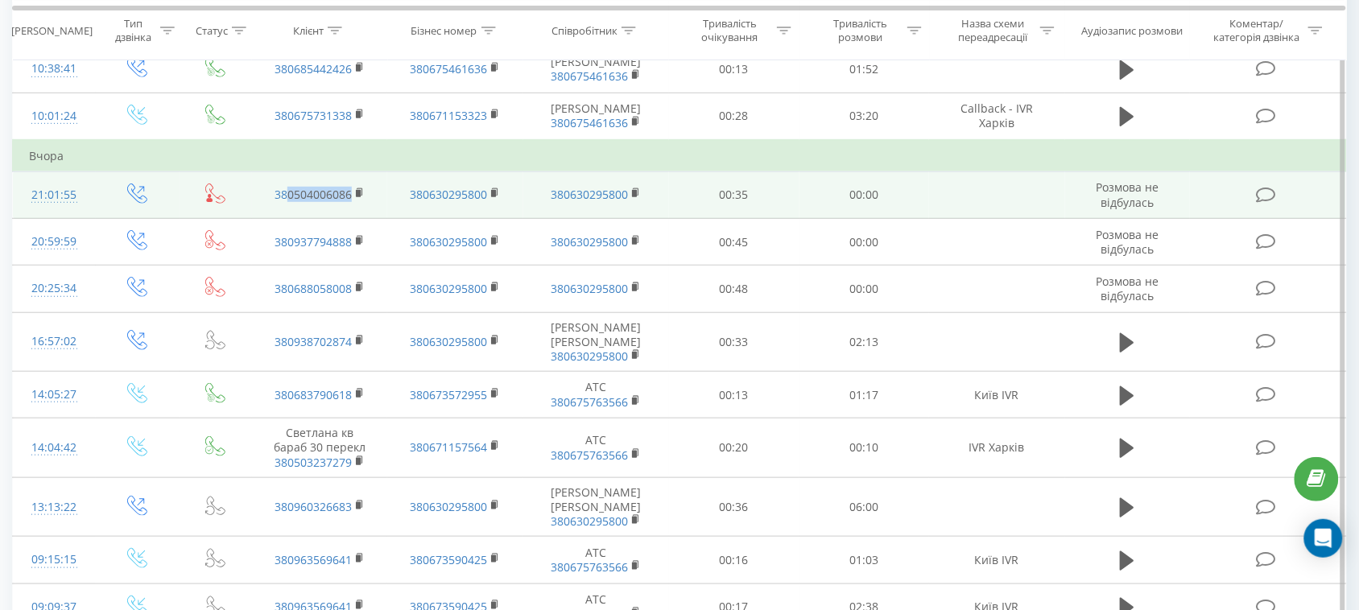
drag, startPoint x: 379, startPoint y: 200, endPoint x: 288, endPoint y: 205, distance: 91.2
click at [288, 205] on td "380504006086" at bounding box center [319, 195] width 135 height 47
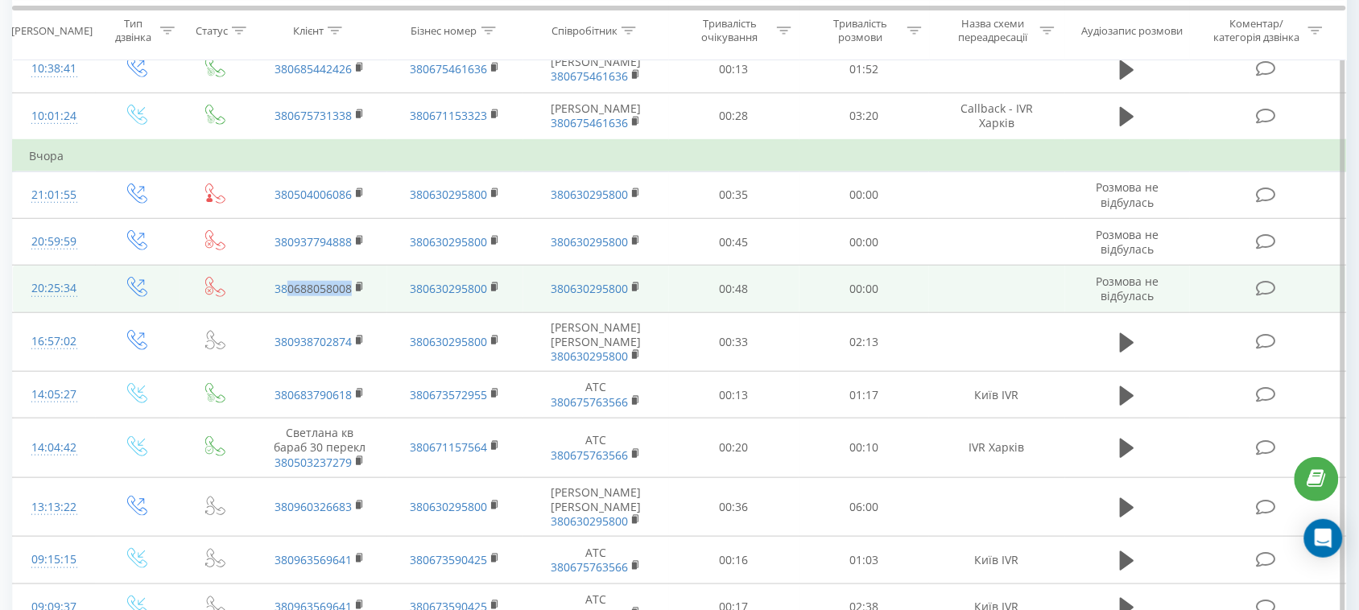
drag, startPoint x: 375, startPoint y: 291, endPoint x: 290, endPoint y: 306, distance: 86.7
click at [290, 306] on td "380688058008" at bounding box center [319, 289] width 135 height 47
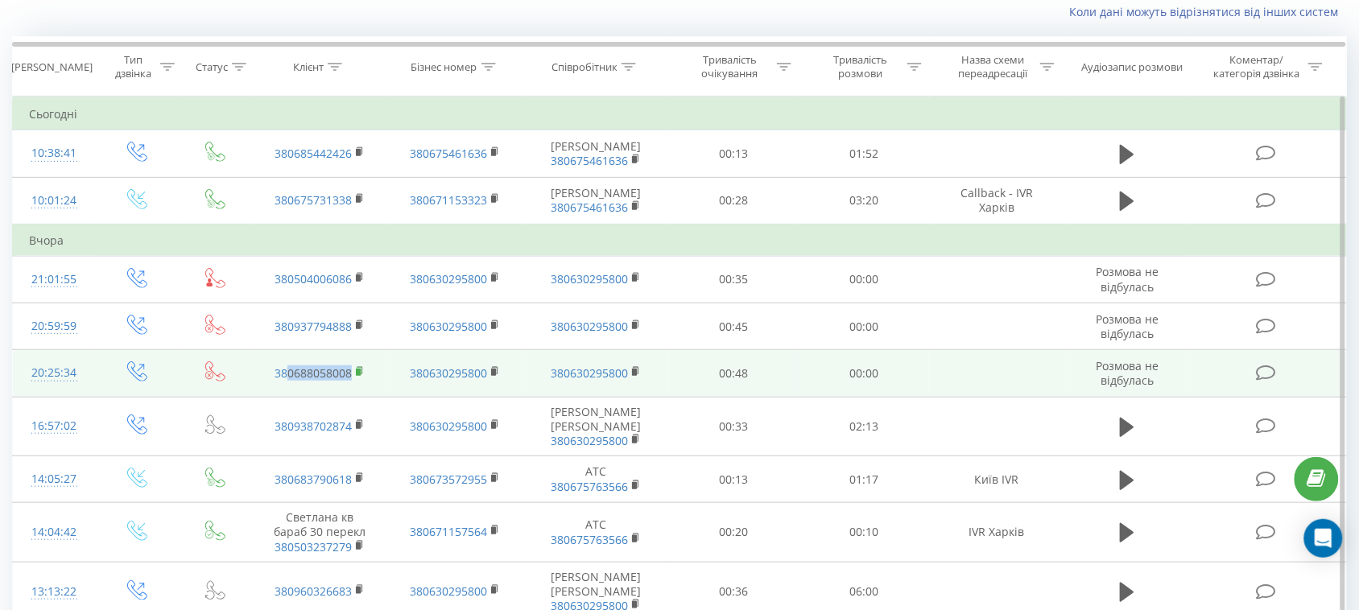
scroll to position [94, 0]
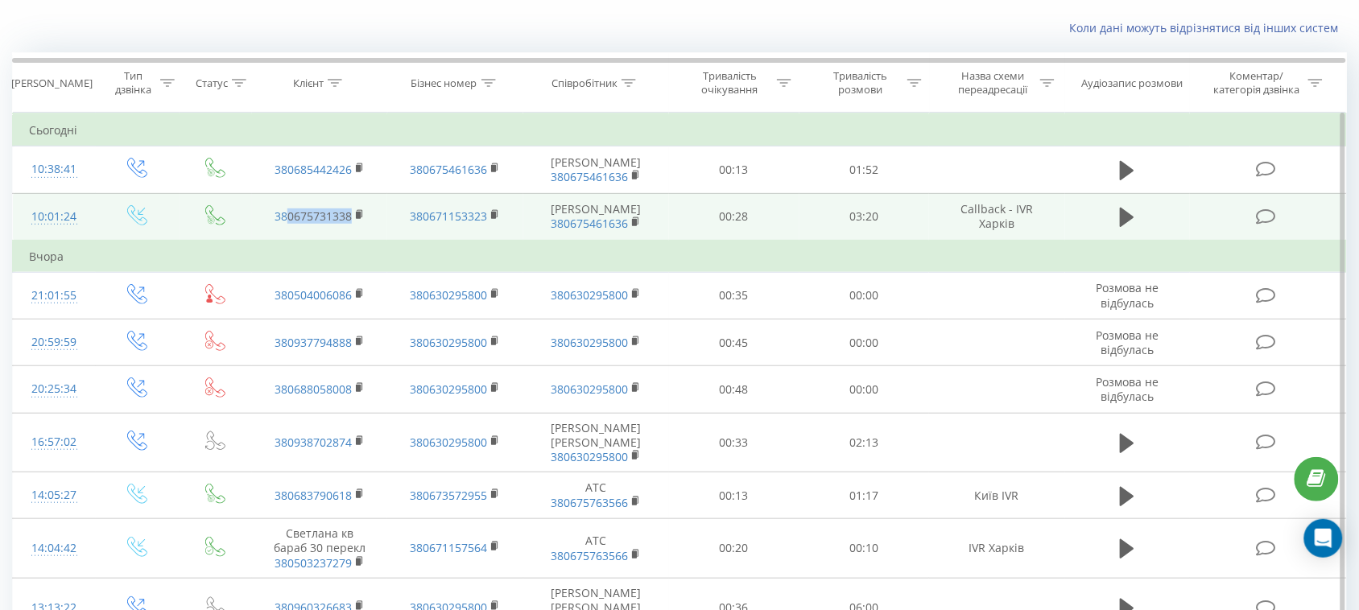
drag, startPoint x: 379, startPoint y: 219, endPoint x: 290, endPoint y: 226, distance: 89.7
click at [290, 226] on td "380675731338" at bounding box center [319, 217] width 135 height 48
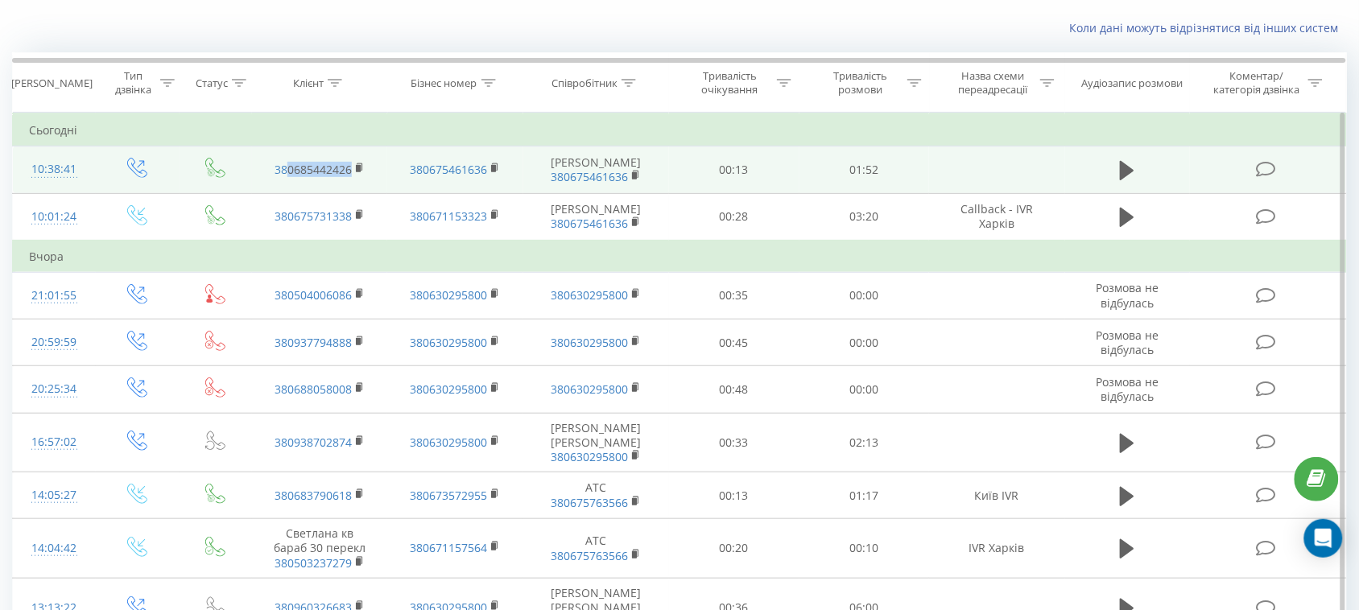
drag, startPoint x: 355, startPoint y: 166, endPoint x: 287, endPoint y: 177, distance: 68.6
click at [287, 177] on td "380685442426" at bounding box center [319, 170] width 135 height 47
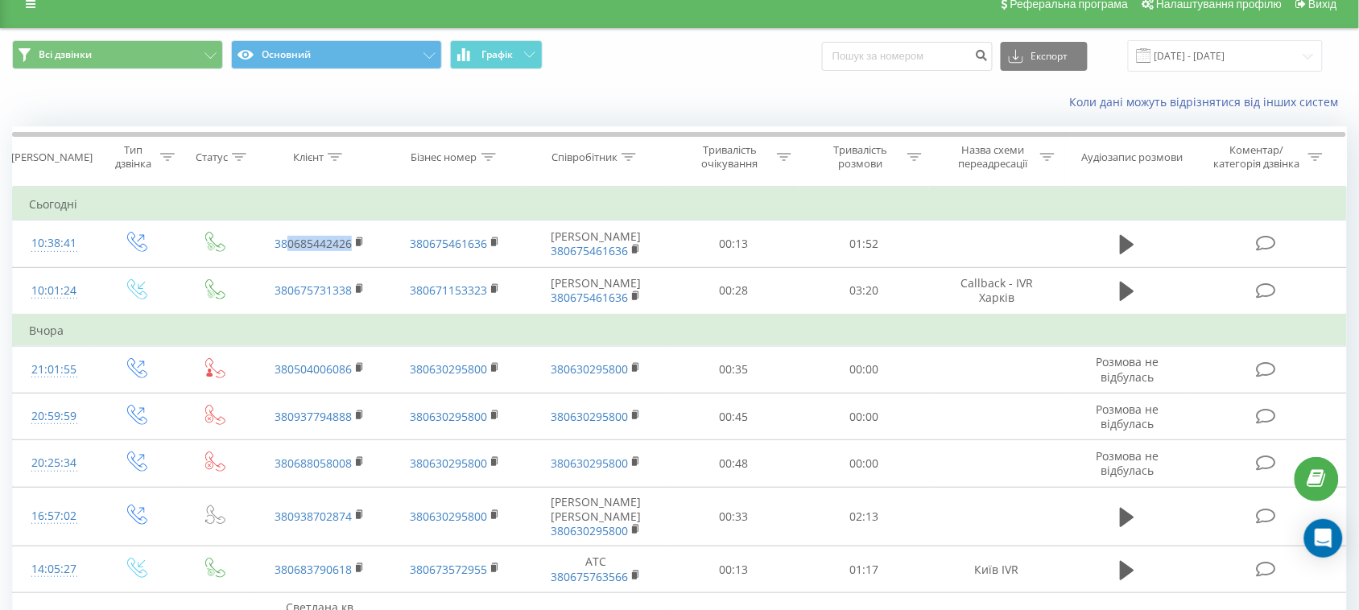
scroll to position [0, 0]
